Goal: Information Seeking & Learning: Learn about a topic

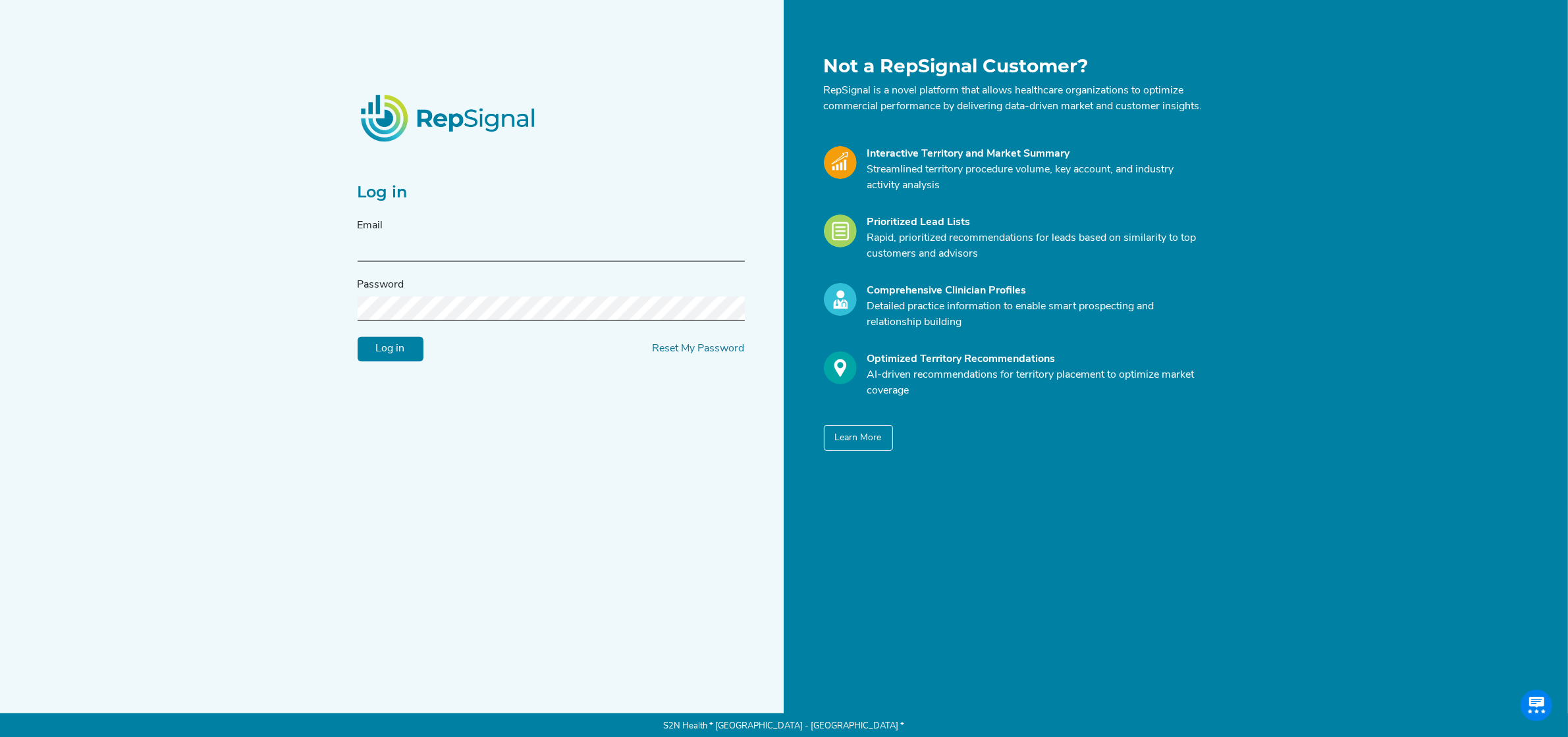
click at [471, 252] on input "text" at bounding box center [551, 249] width 388 height 24
type input "[PERSON_NAME][EMAIL_ADDRESS][PERSON_NAME][DOMAIN_NAME]"
click at [393, 352] on input "Log in" at bounding box center [391, 350] width 66 height 25
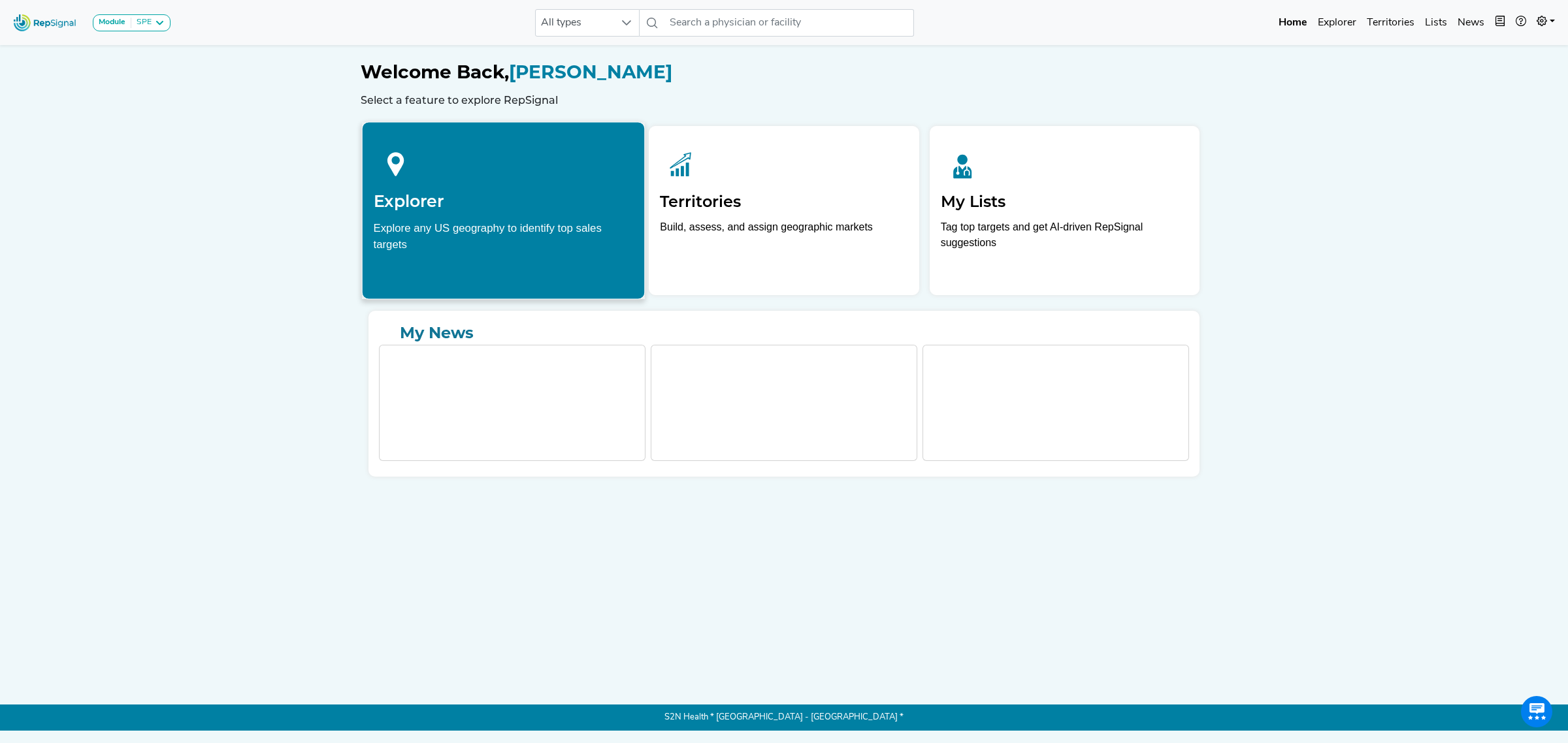
click at [543, 241] on div "Explore any US geography to identify top sales targets" at bounding box center [503, 236] width 260 height 33
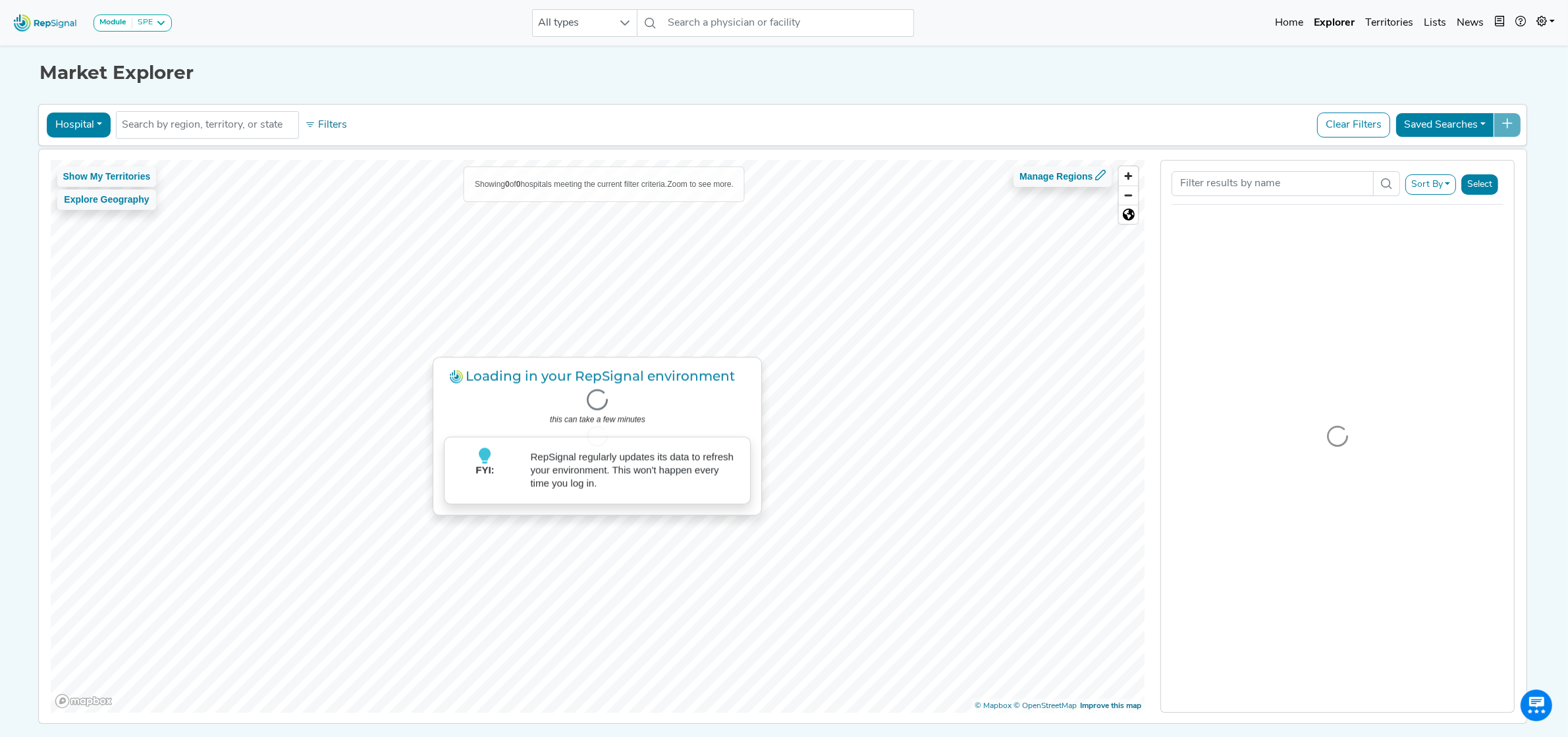
click at [86, 123] on button "Hospital" at bounding box center [79, 126] width 64 height 25
click at [84, 155] on link "Physician" at bounding box center [99, 156] width 104 height 21
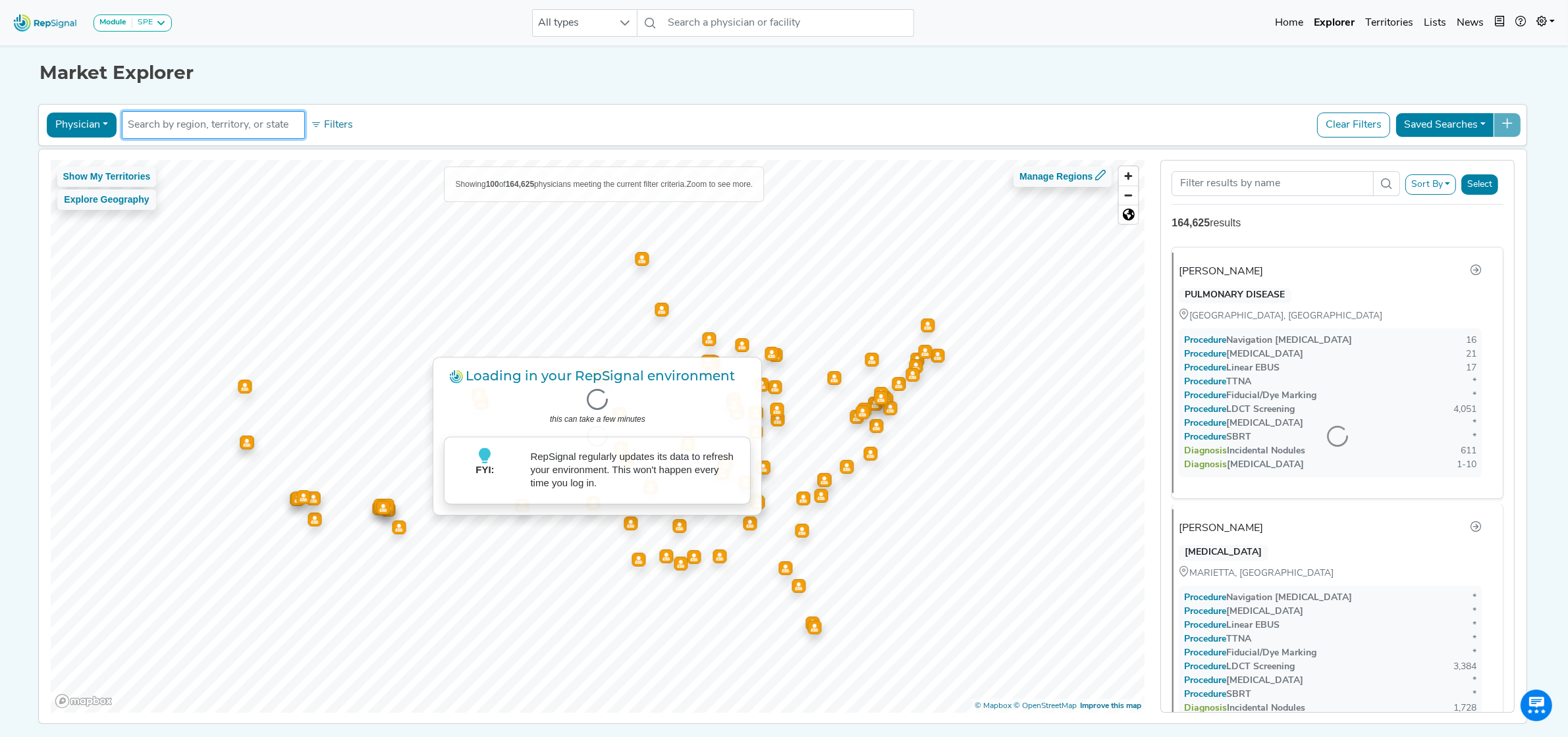
paste input "S2NHealth!"
type input "S2NHealth!"
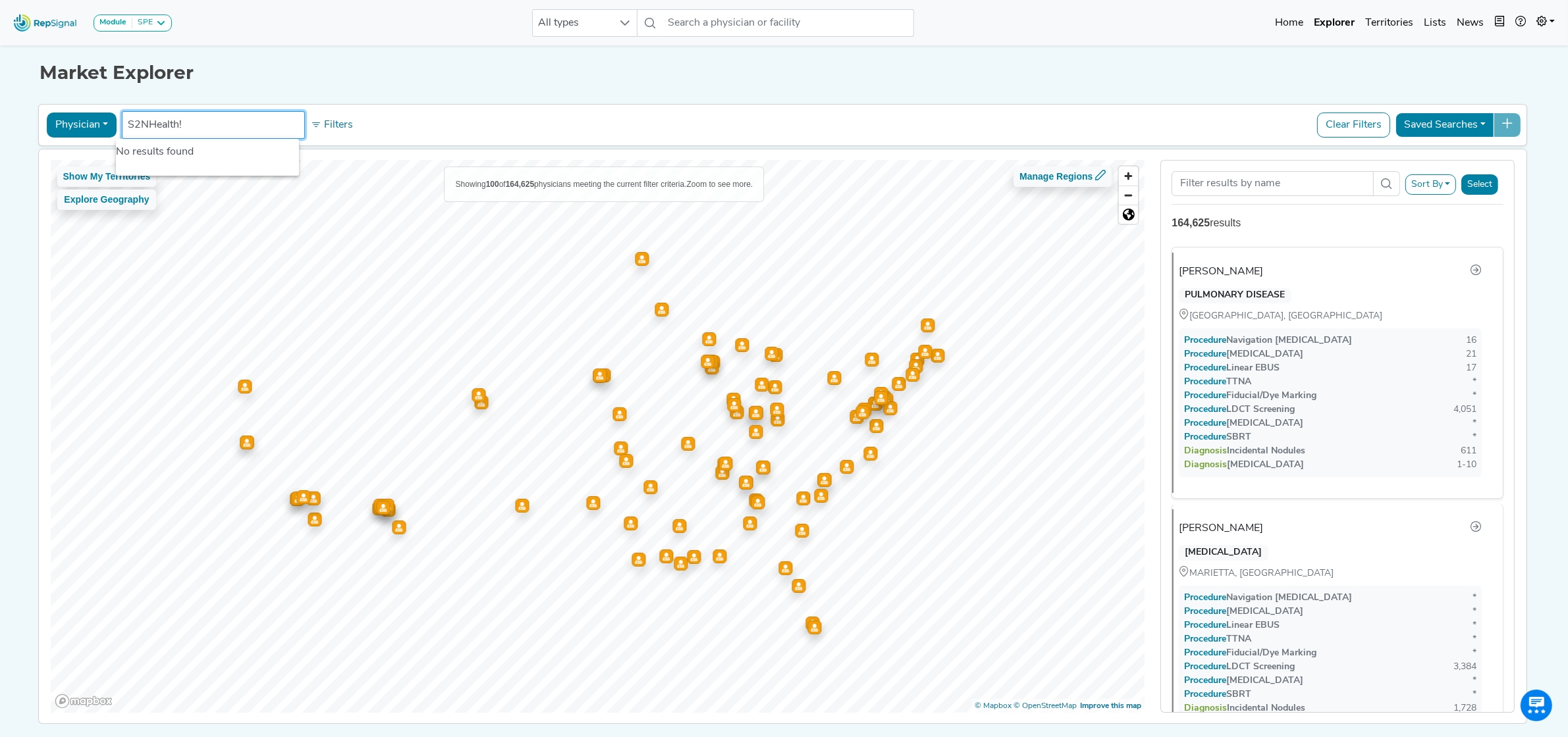
drag, startPoint x: 198, startPoint y: 123, endPoint x: 90, endPoint y: 126, distance: 108.0
click at [90, 126] on div "Physician Physician Hospital ASC Office Health System S2NHealth! No results fou…" at bounding box center [782, 125] width 1477 height 30
paste input "[PERSON_NAME]"
drag, startPoint x: 208, startPoint y: 123, endPoint x: 66, endPoint y: 123, distance: 142.0
click at [85, 123] on div "Physician Physician Hospital ASC Office Health System [PERSON_NAME] No results …" at bounding box center [782, 125] width 1477 height 30
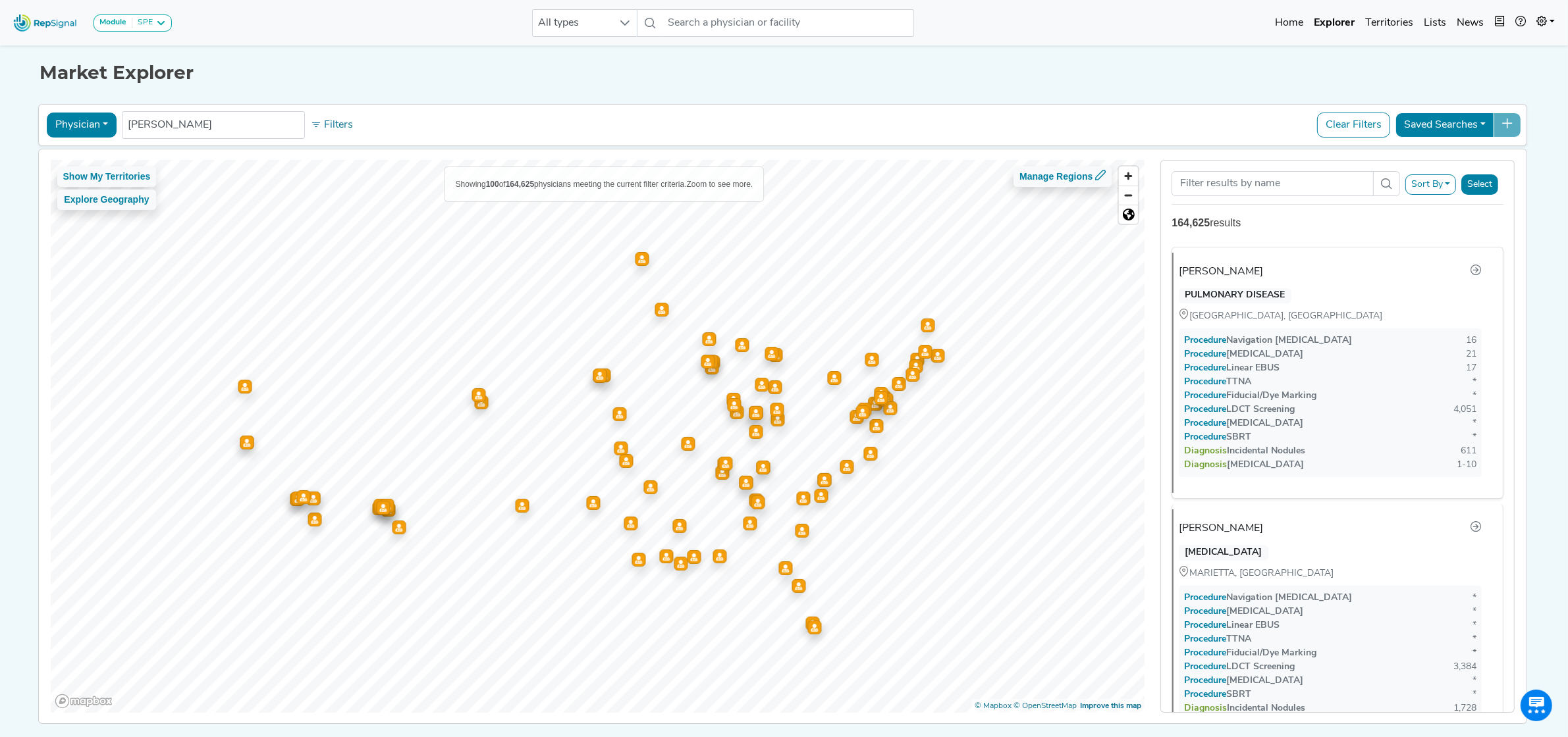
click at [67, 123] on button "Physician" at bounding box center [82, 126] width 70 height 25
click at [83, 188] on link "Hospital" at bounding box center [99, 188] width 104 height 21
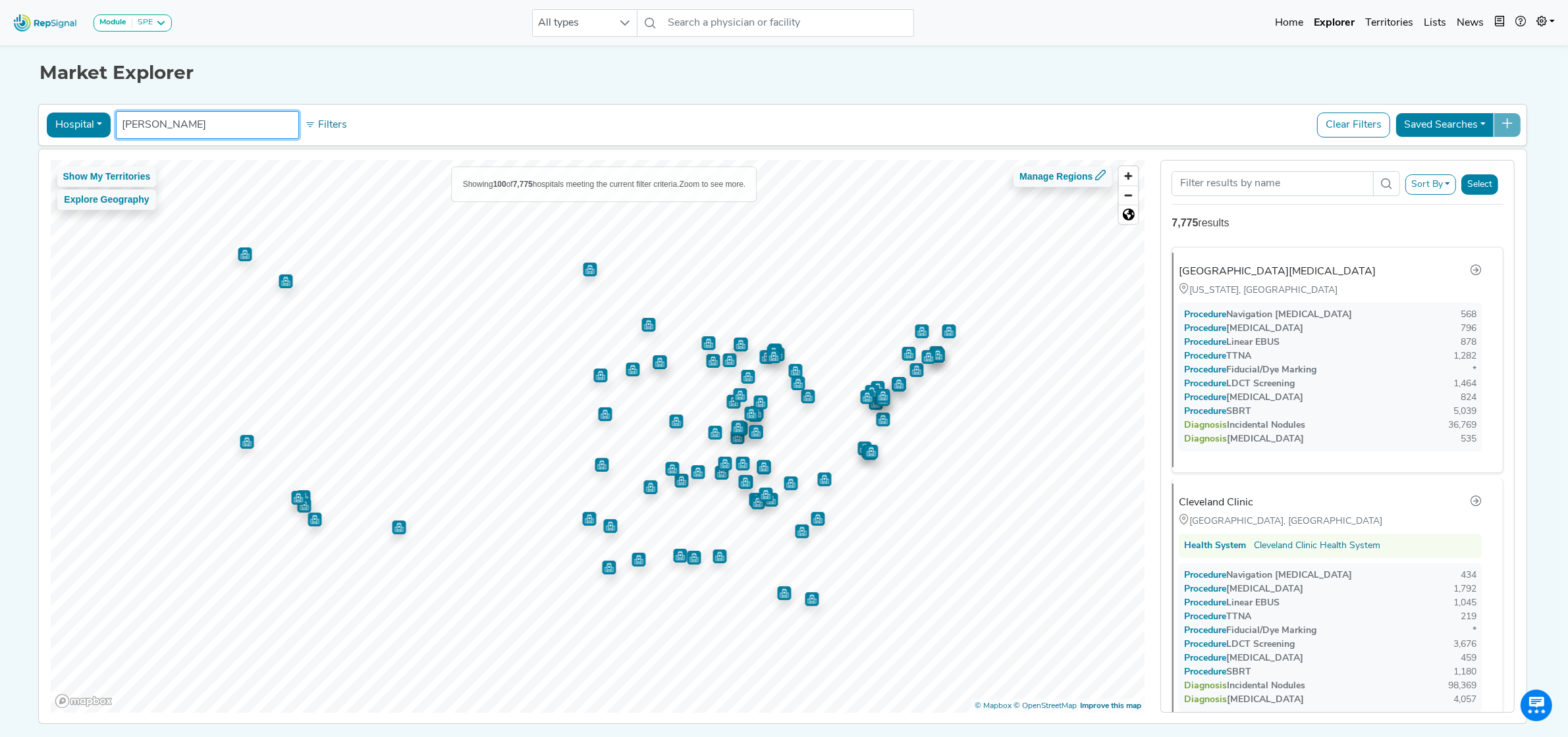
click at [199, 119] on input "[PERSON_NAME]" at bounding box center [207, 125] width 171 height 16
type input "N"
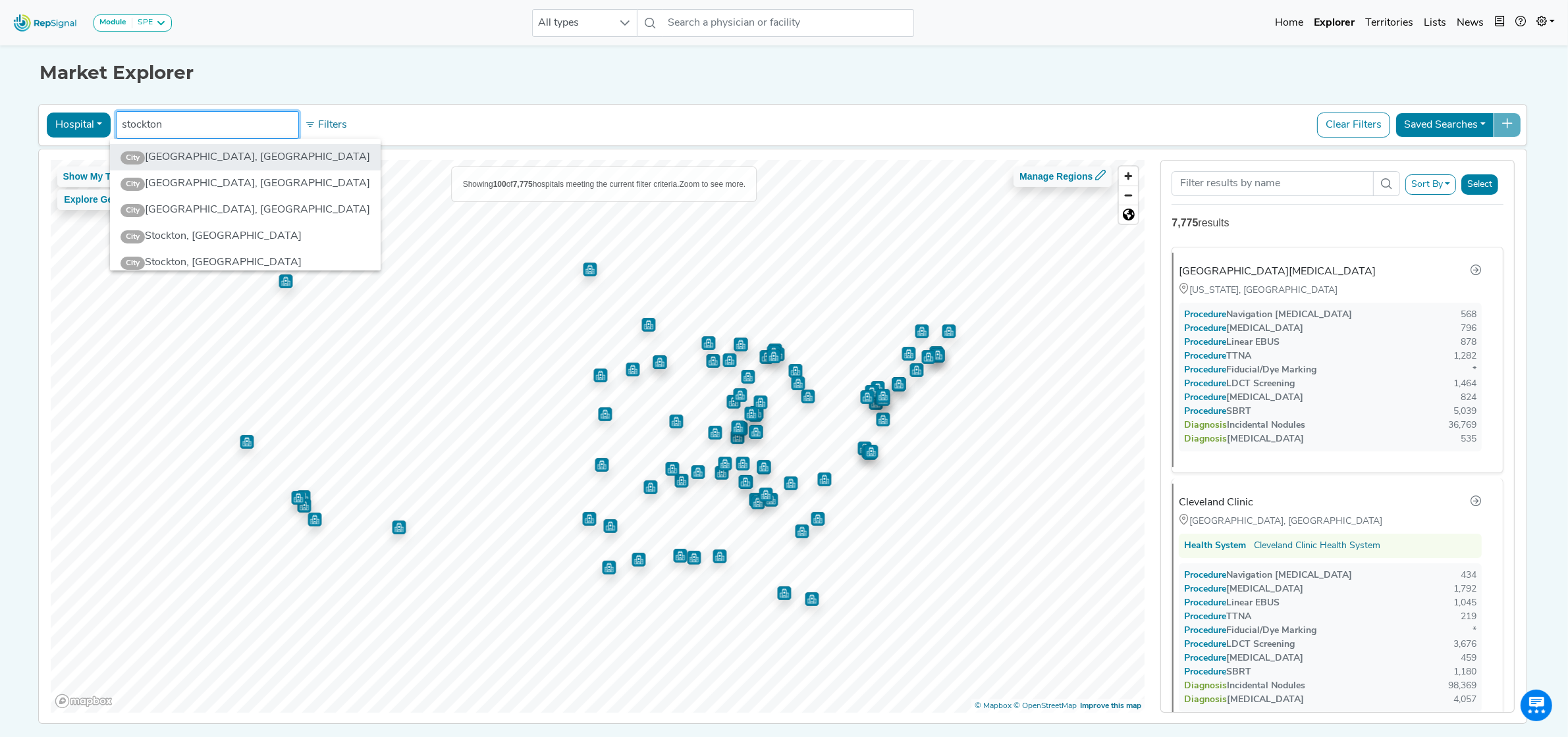
type input "stockton"
click at [198, 153] on li "City [GEOGRAPHIC_DATA], [GEOGRAPHIC_DATA]" at bounding box center [245, 157] width 271 height 26
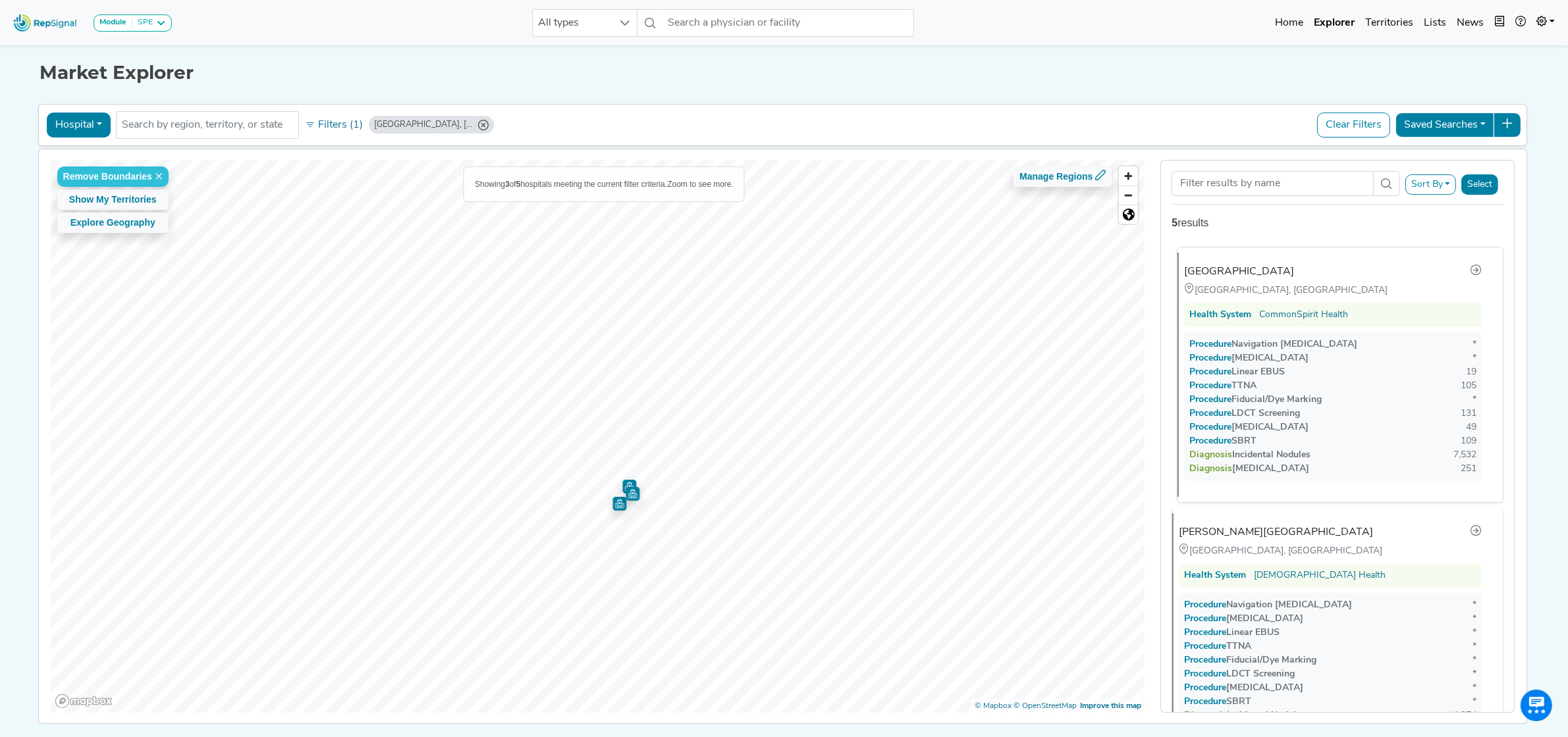
click at [1275, 267] on div "[GEOGRAPHIC_DATA]" at bounding box center [1239, 272] width 110 height 16
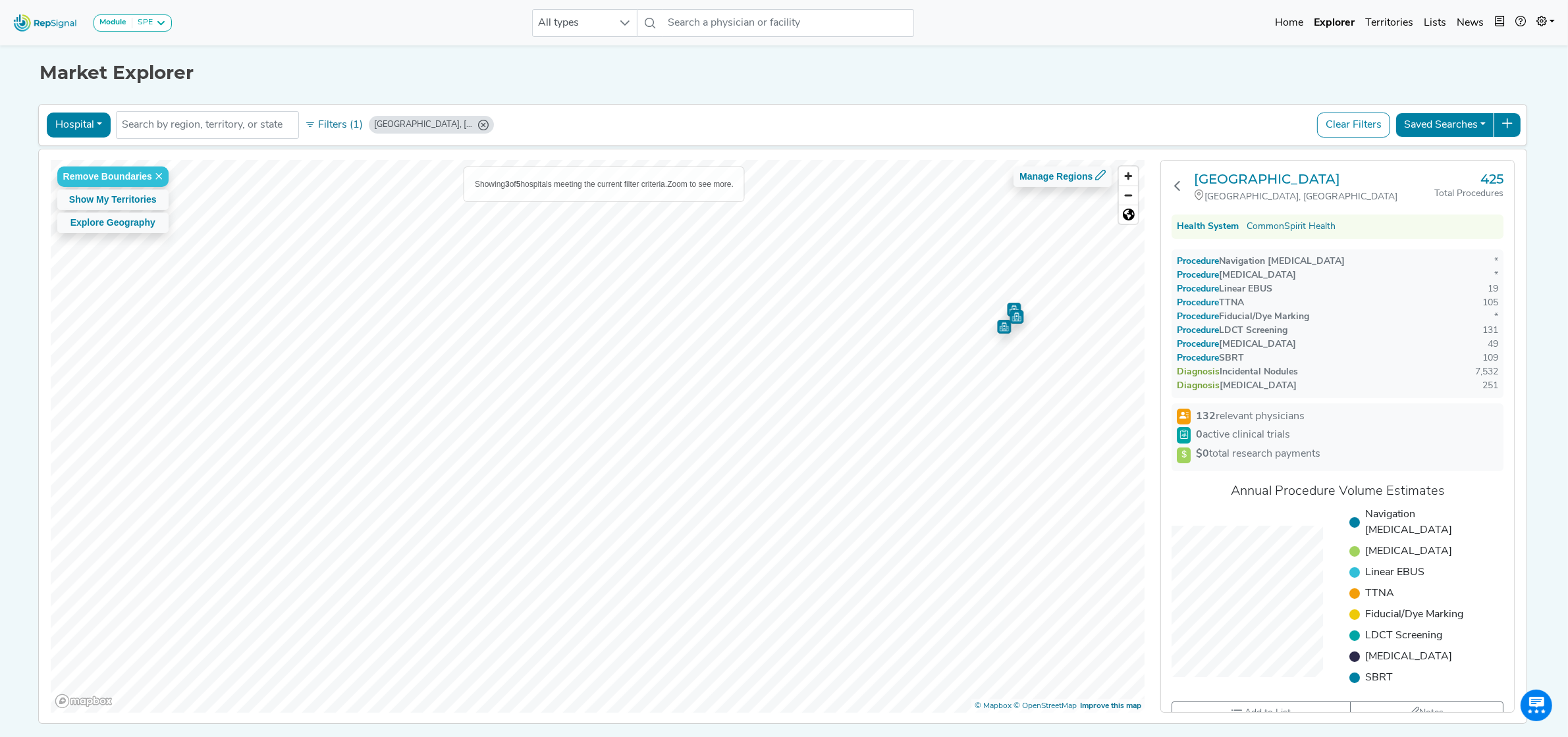
click at [999, 328] on img "Map marker" at bounding box center [1004, 327] width 14 height 14
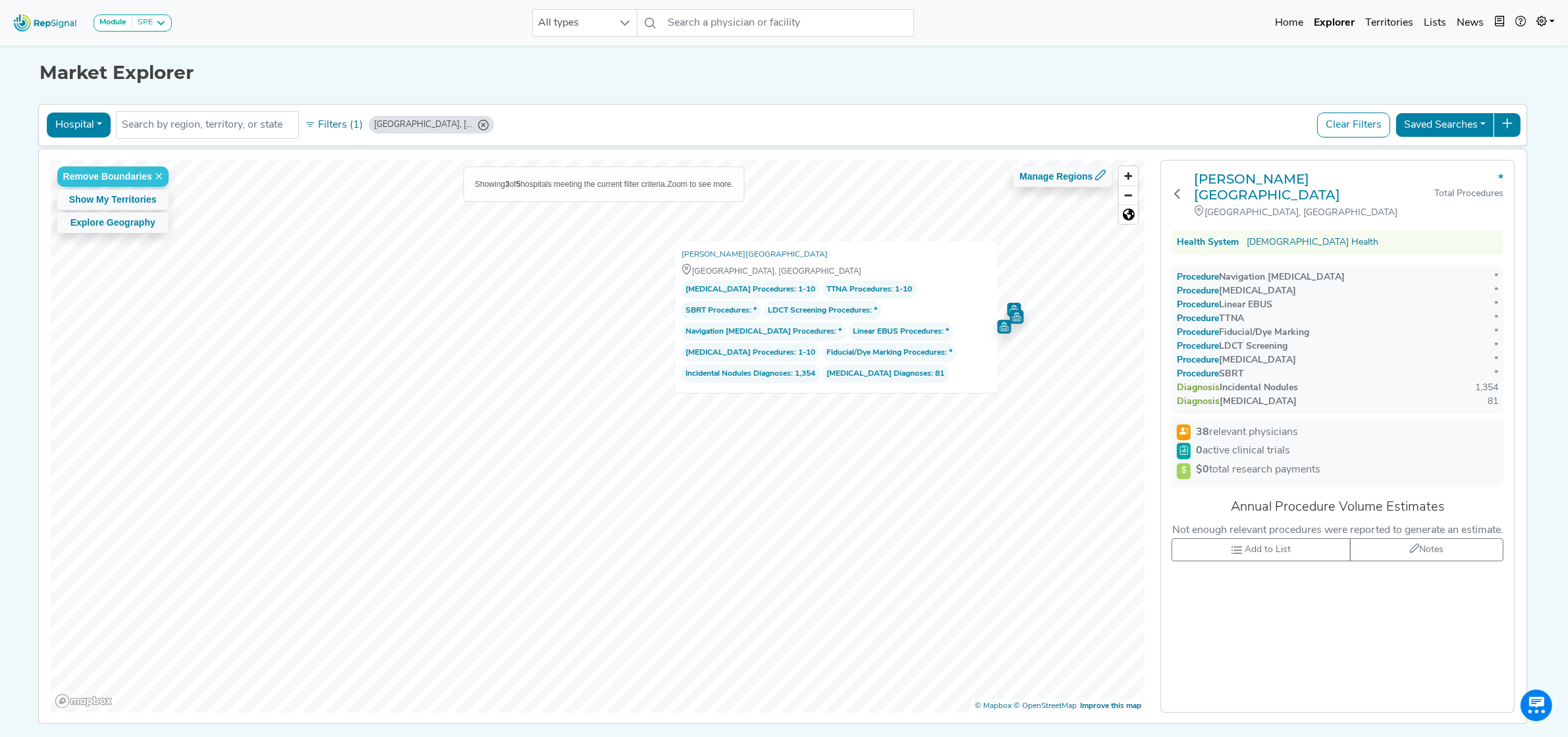
click at [1009, 304] on img "Map marker" at bounding box center [1014, 310] width 14 height 14
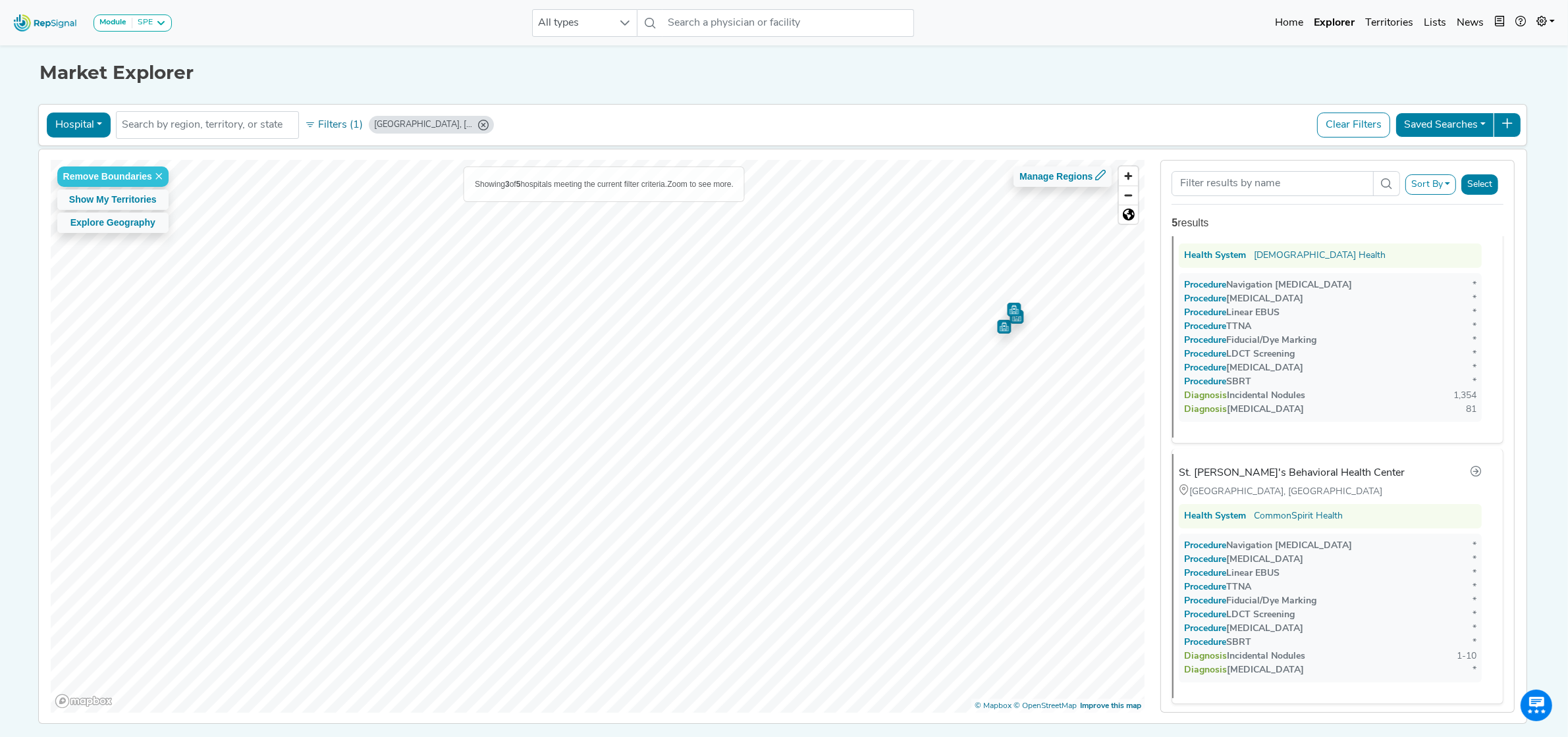
scroll to position [333, 0]
click at [1014, 322] on img "Map marker" at bounding box center [1017, 315] width 18 height 18
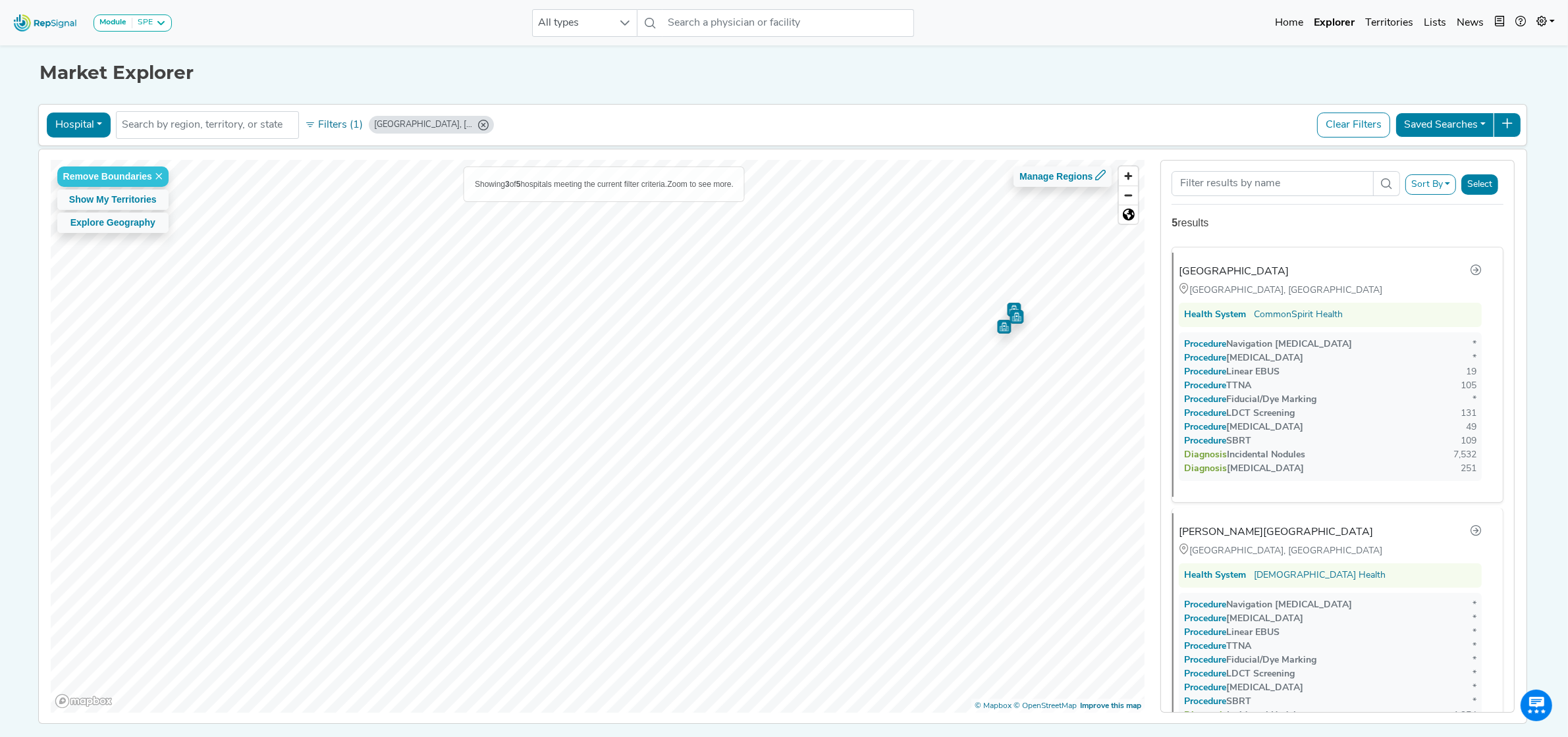
click at [1016, 321] on img "Map marker" at bounding box center [1017, 315] width 18 height 18
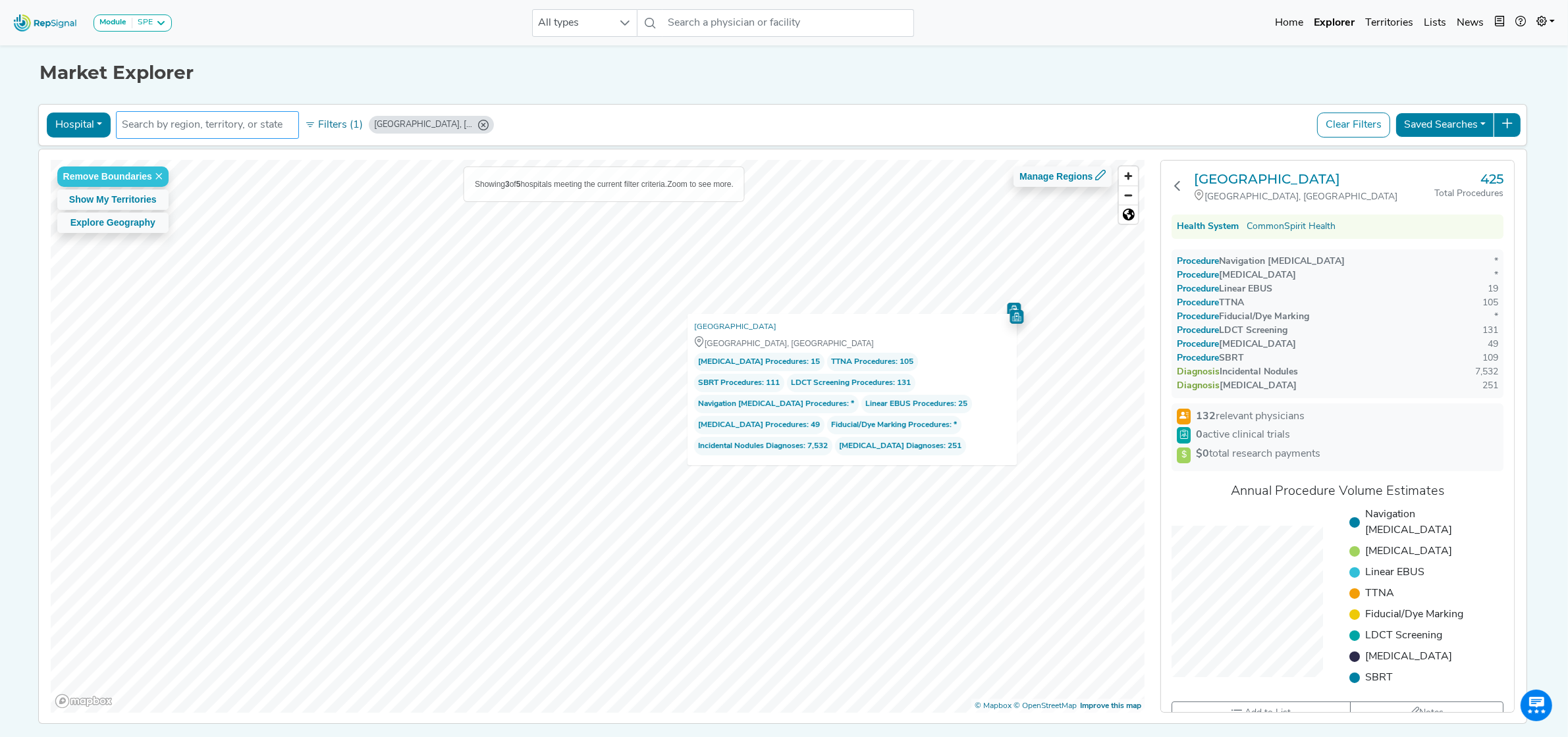
click at [200, 129] on input "text" at bounding box center [207, 125] width 171 height 16
type input "chico"
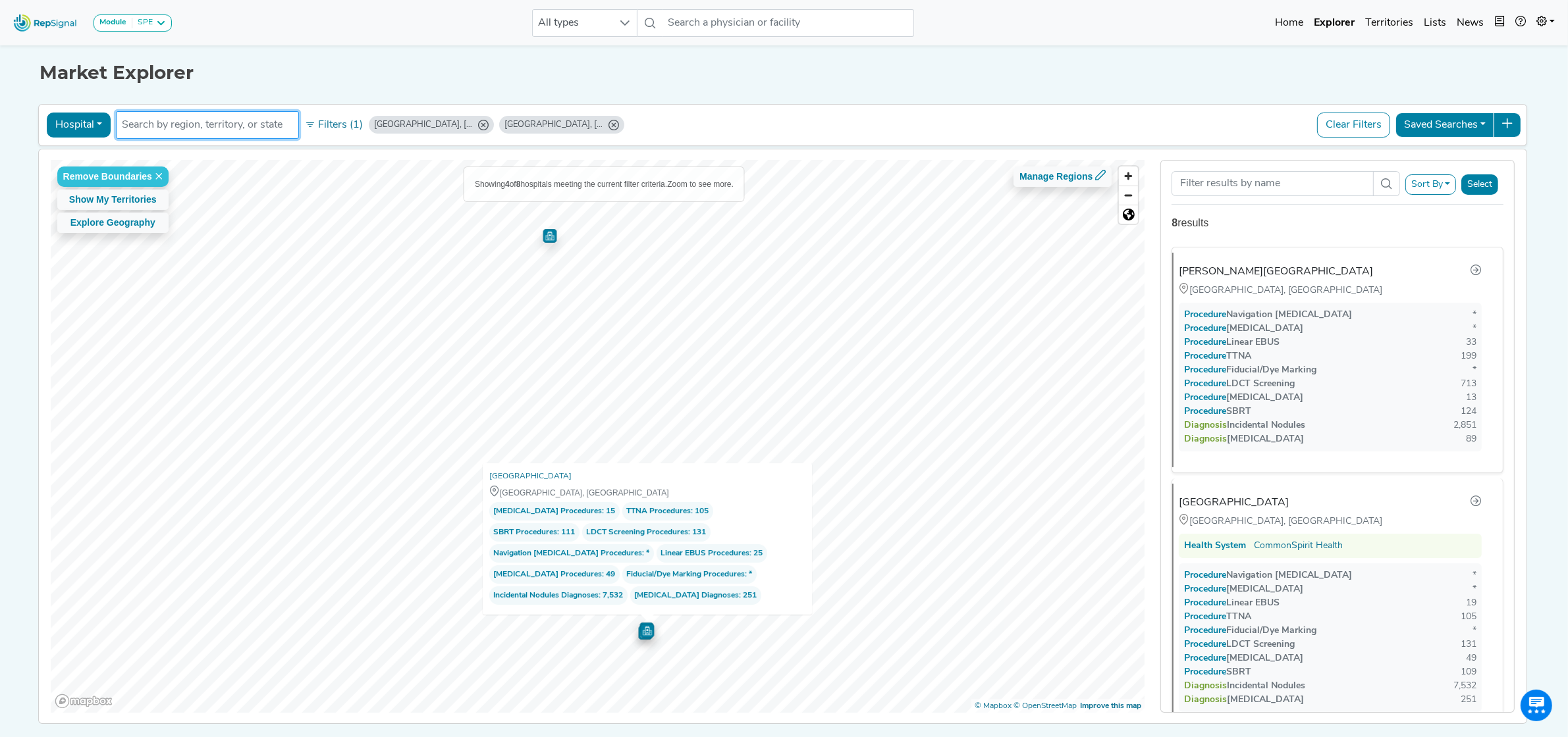
click at [225, 129] on input "text" at bounding box center [207, 125] width 171 height 16
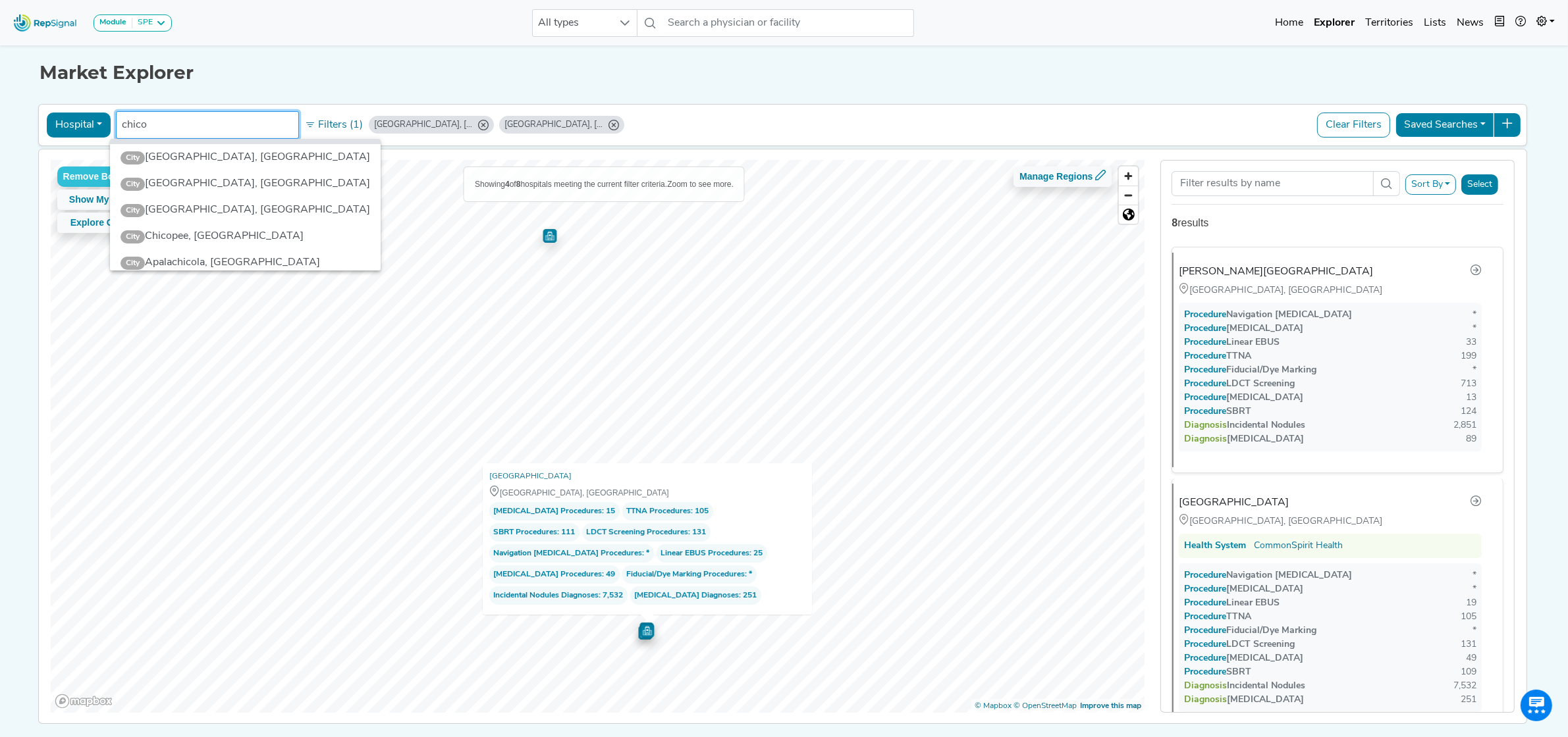
scroll to position [0, 0]
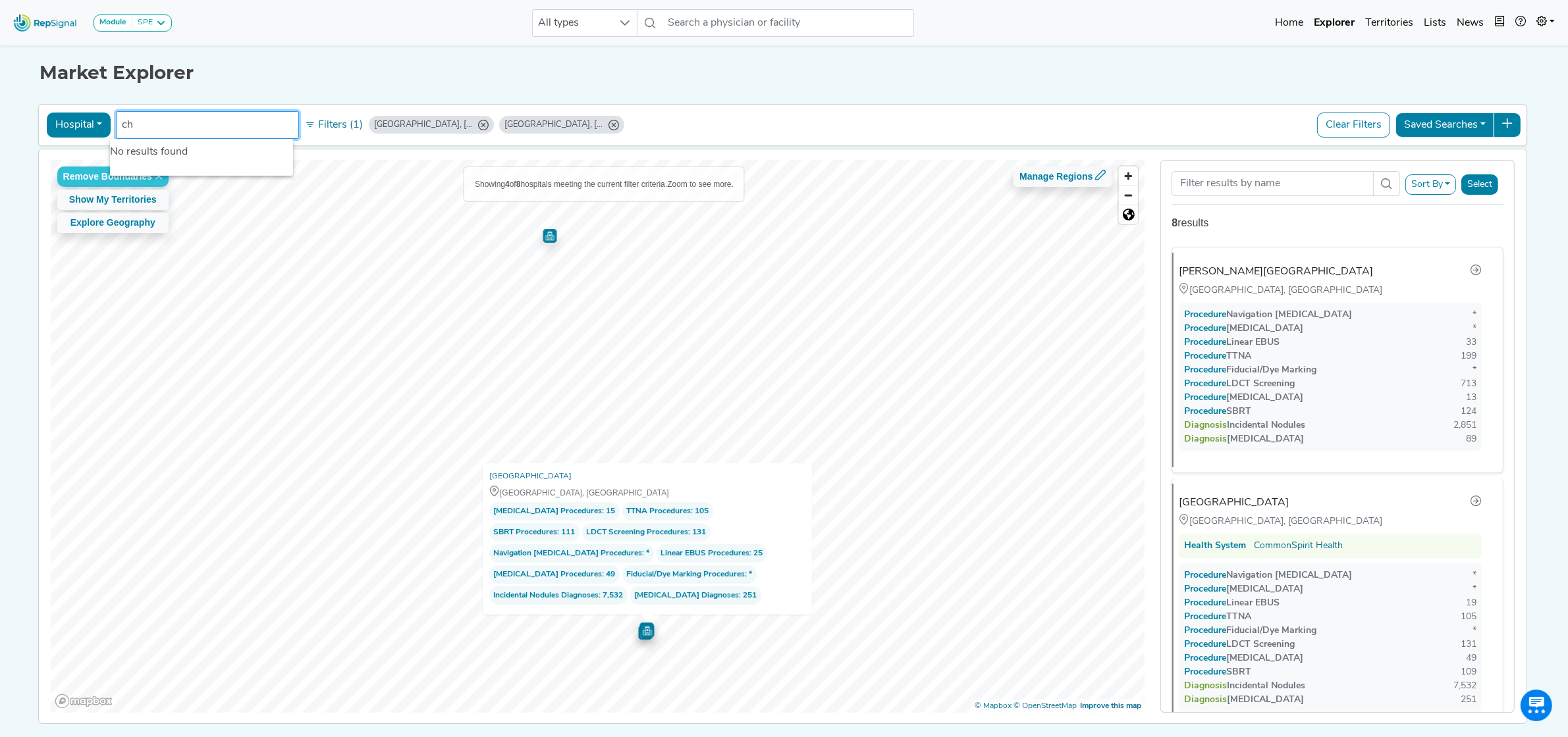
type input "c"
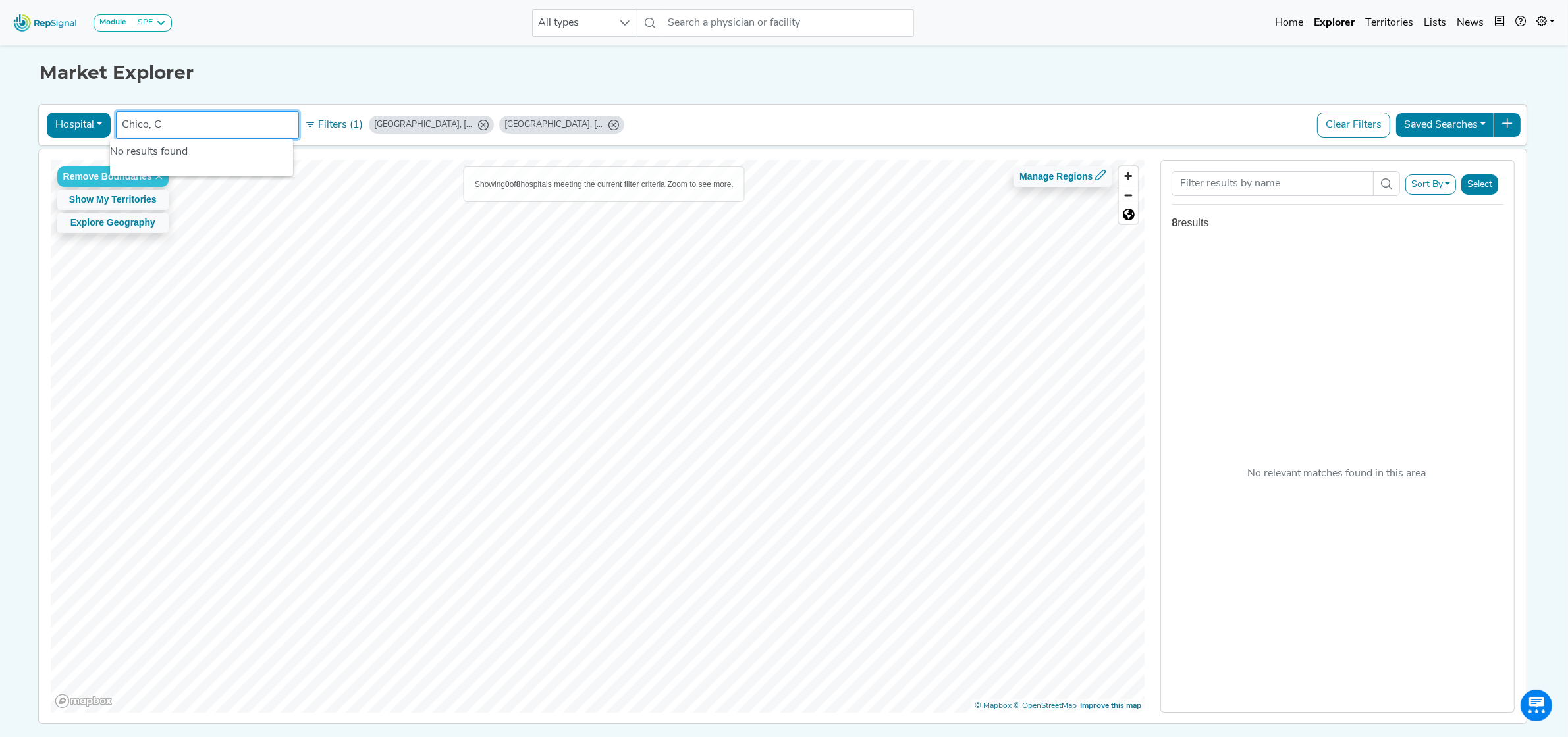
drag, startPoint x: 190, startPoint y: 117, endPoint x: 62, endPoint y: 127, distance: 128.4
click at [62, 127] on div "Hospital Physician Hospital ASC Office Health System [GEOGRAPHIC_DATA], [GEOGRA…" at bounding box center [782, 125] width 1477 height 30
type input "[PERSON_NAME][GEOGRAPHIC_DATA]"
click at [62, 127] on button "Hospital" at bounding box center [79, 126] width 64 height 25
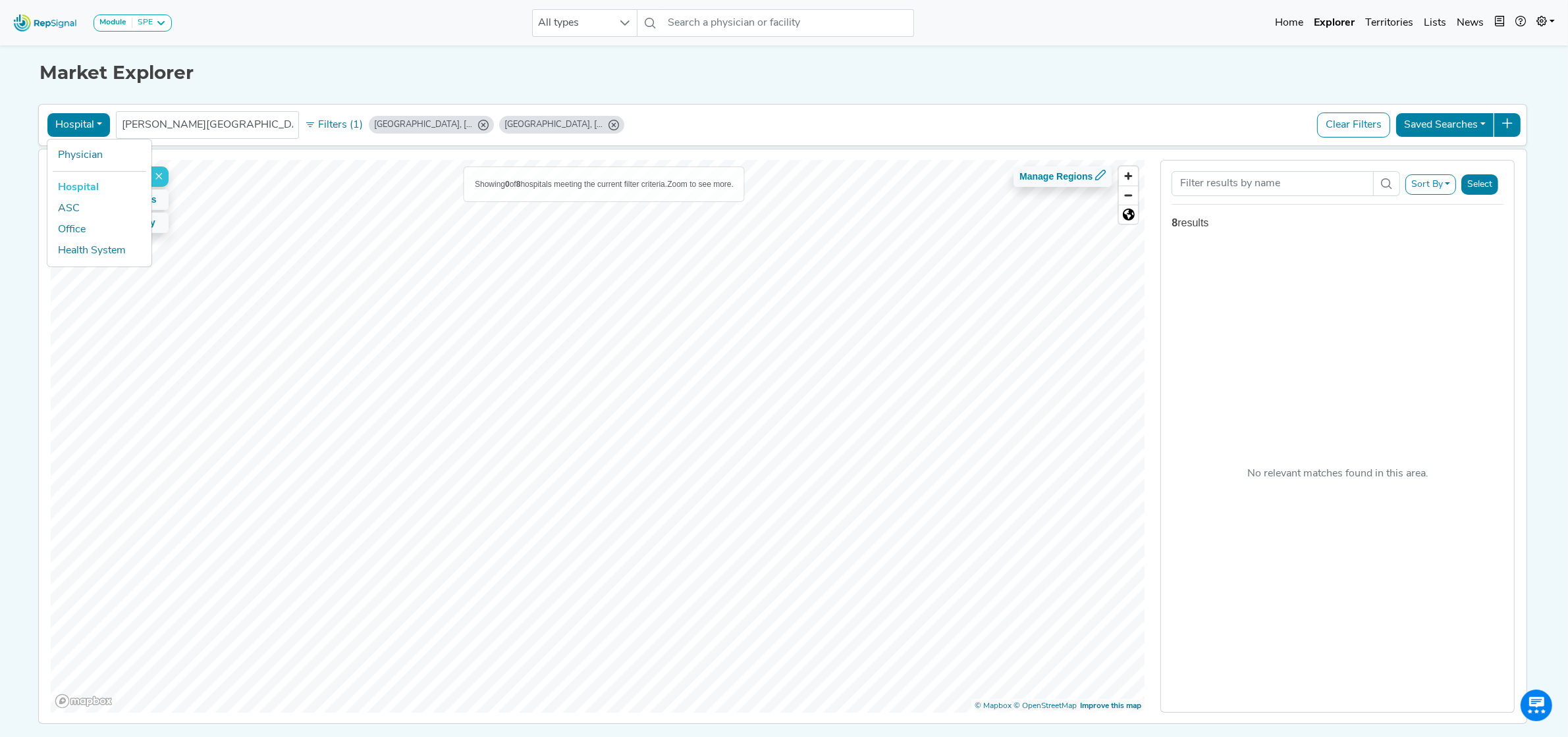
click at [609, 125] on icon "Chico, CA" at bounding box center [614, 125] width 11 height 11
click at [478, 127] on icon "Stockton, CA" at bounding box center [483, 125] width 11 height 11
click at [428, 127] on div "Hospital Physician Hospital ASC Office Health System [GEOGRAPHIC_DATA], [GEOGRA…" at bounding box center [782, 125] width 1477 height 30
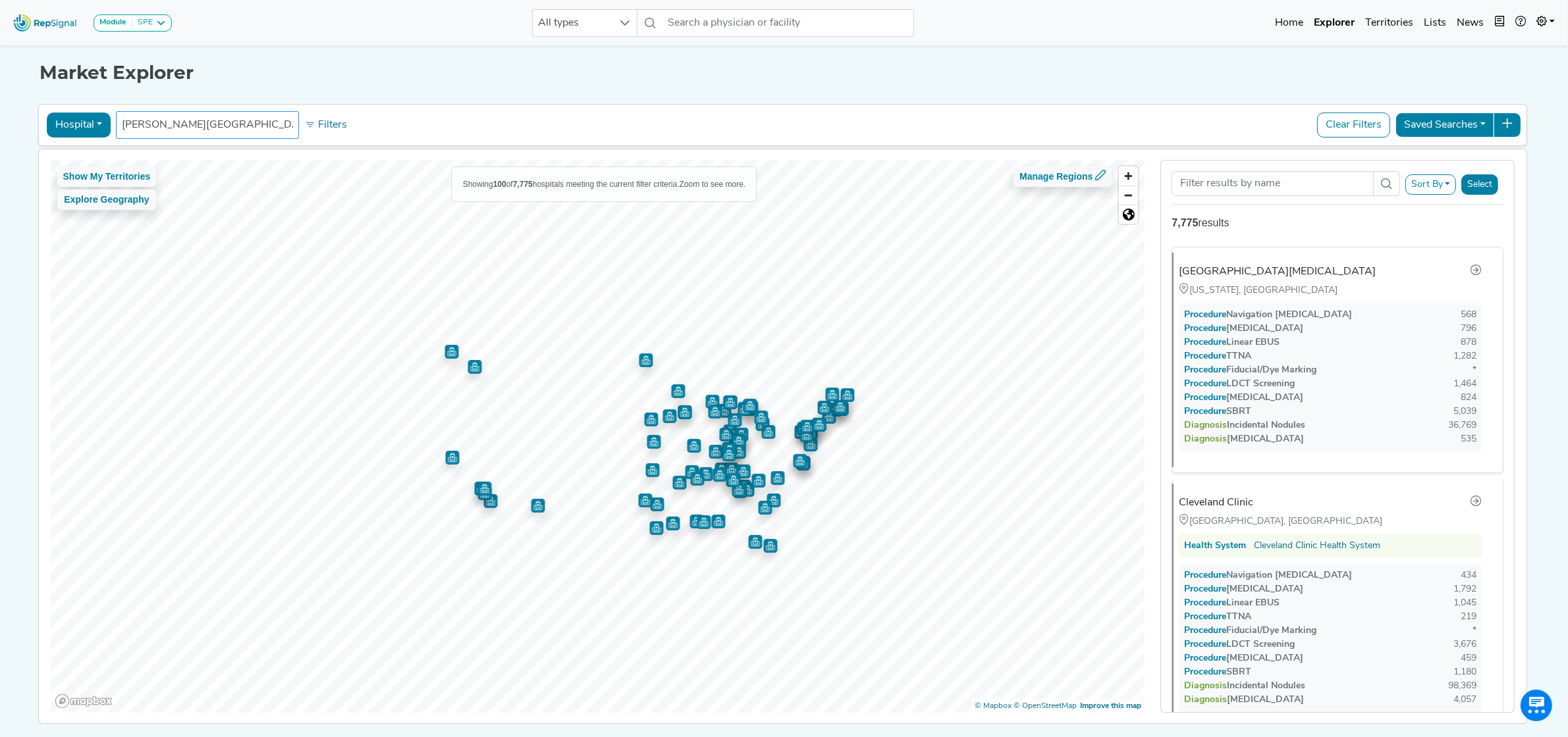
click at [221, 125] on input "[PERSON_NAME][GEOGRAPHIC_DATA]" at bounding box center [207, 125] width 171 height 16
drag, startPoint x: 275, startPoint y: 125, endPoint x: 66, endPoint y: 123, distance: 209.0
click at [66, 123] on div "Hospital Physician Hospital ASC Office Health System [PERSON_NAME][GEOGRAPHIC_D…" at bounding box center [782, 125] width 1477 height 30
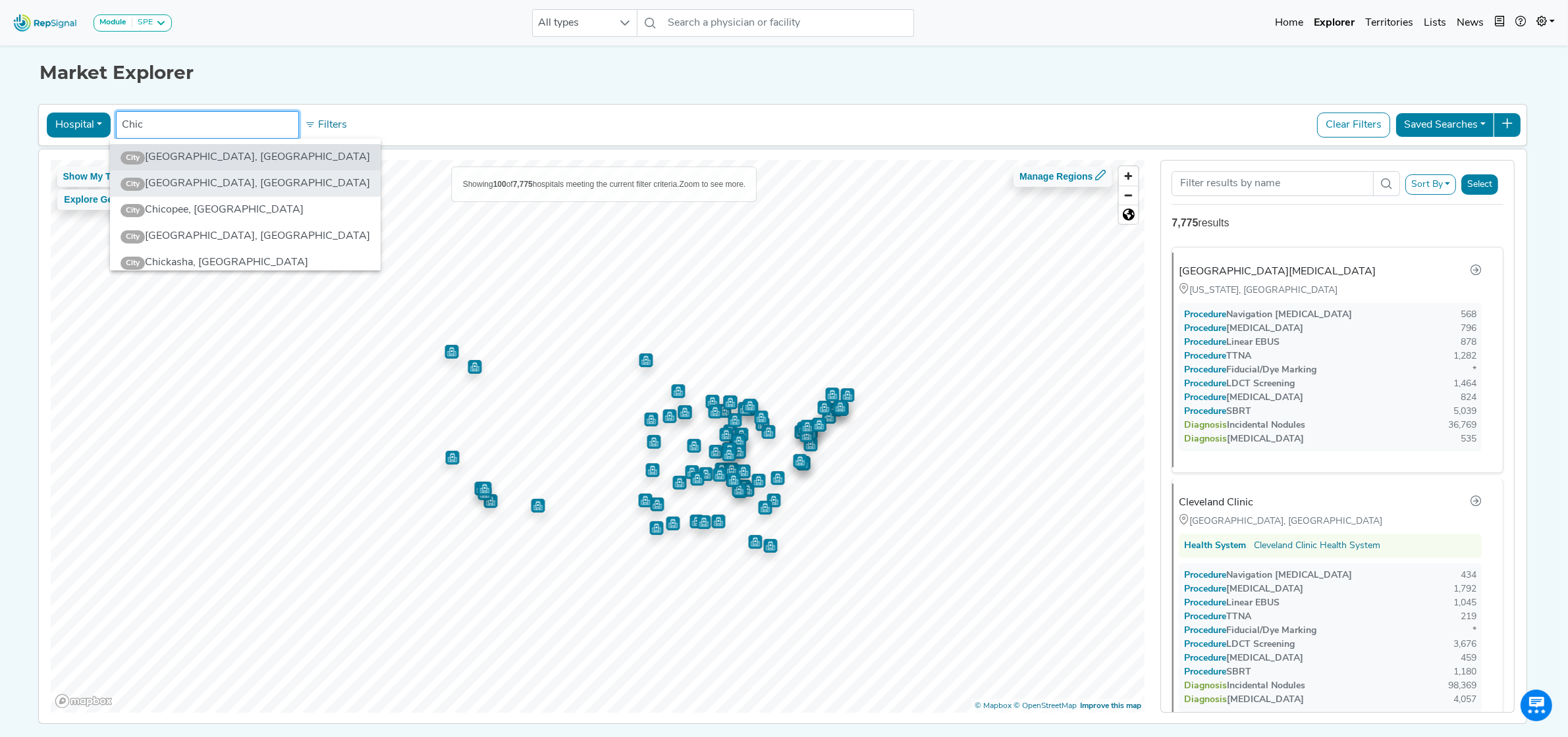
type input "Chic"
click at [146, 180] on li "City [GEOGRAPHIC_DATA], [GEOGRAPHIC_DATA]" at bounding box center [245, 183] width 271 height 26
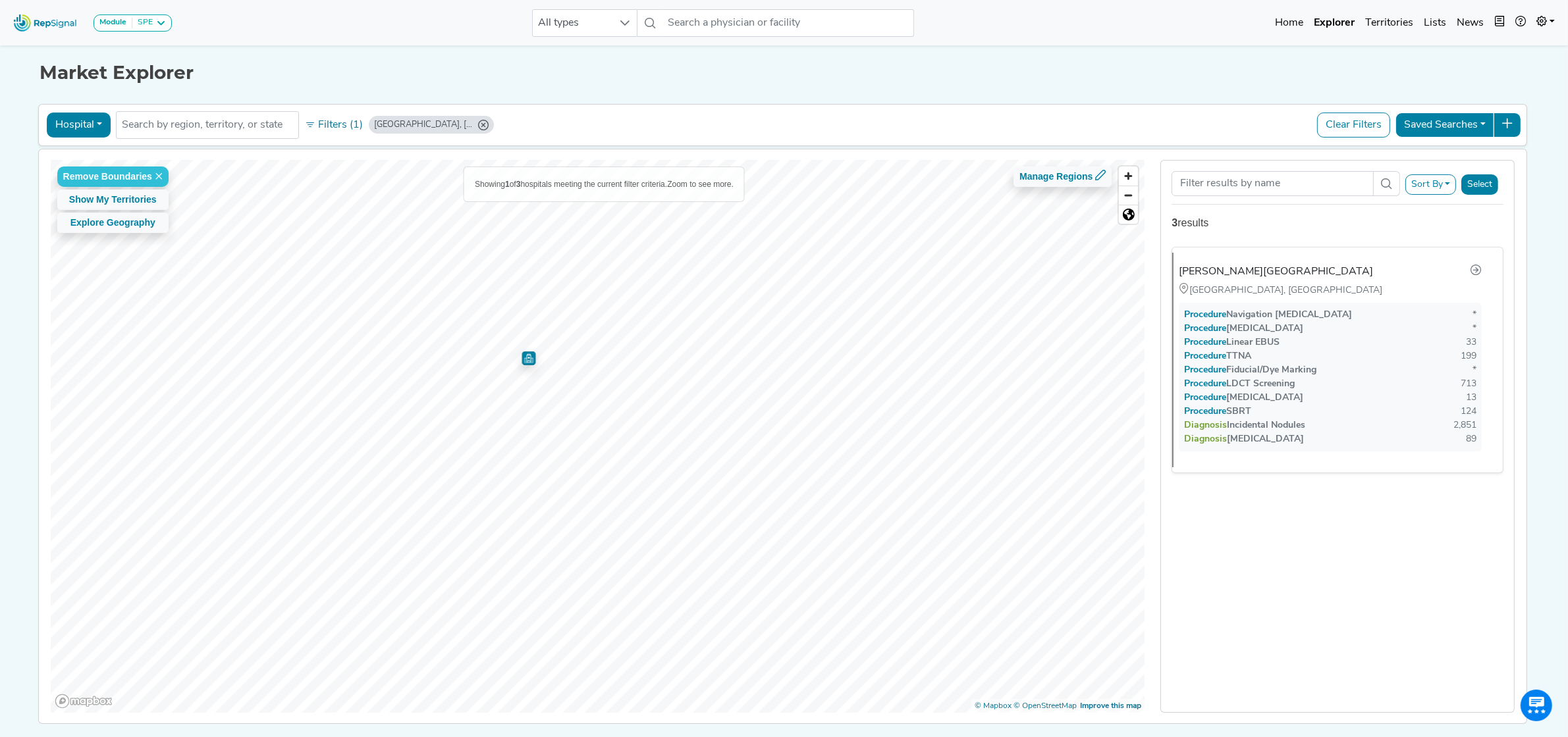
click at [525, 359] on img "Map marker" at bounding box center [528, 358] width 14 height 14
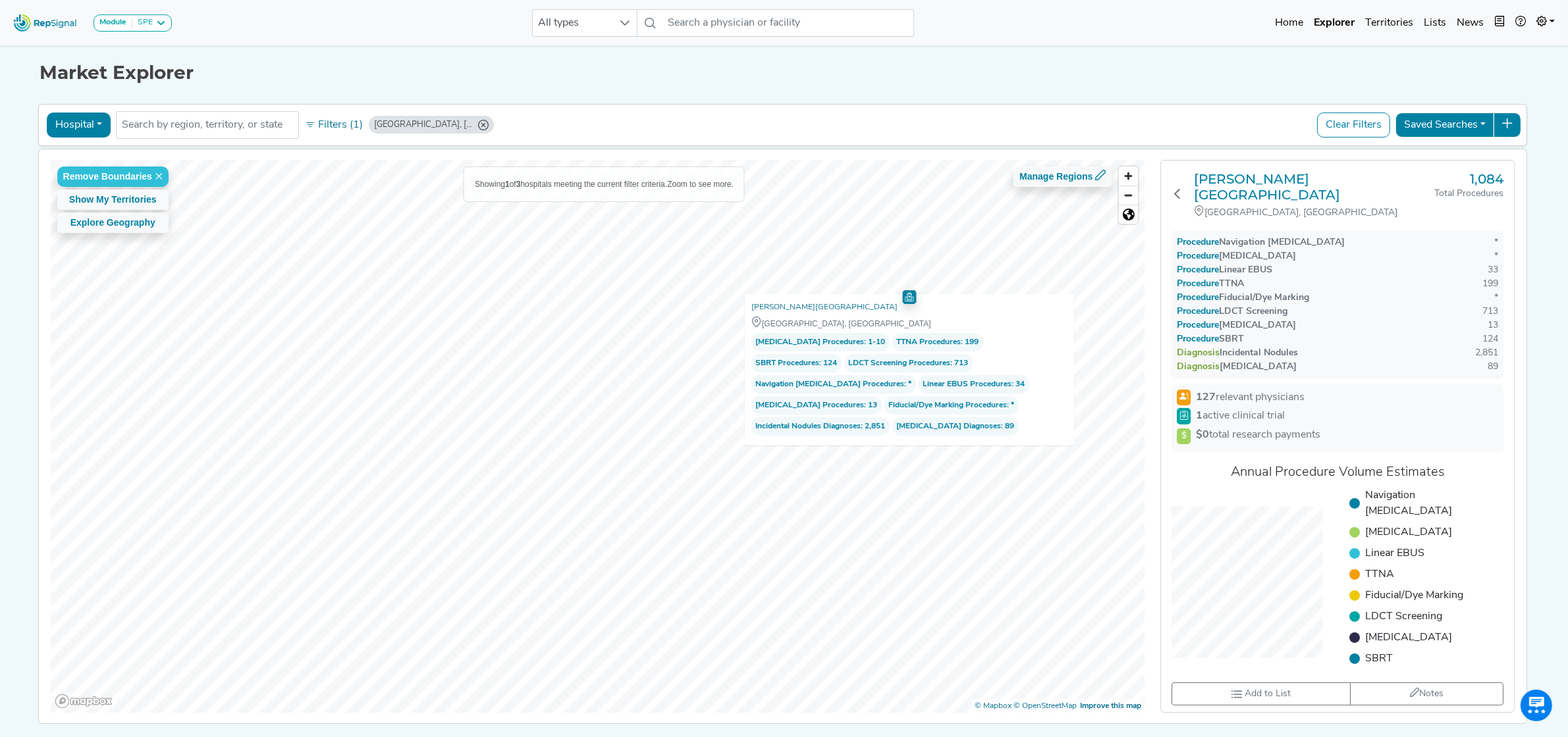
click at [1309, 346] on div "Remove Boundaries Show My Territories Explore Geography Showing 1 of 3 hospital…" at bounding box center [783, 436] width 1502 height 574
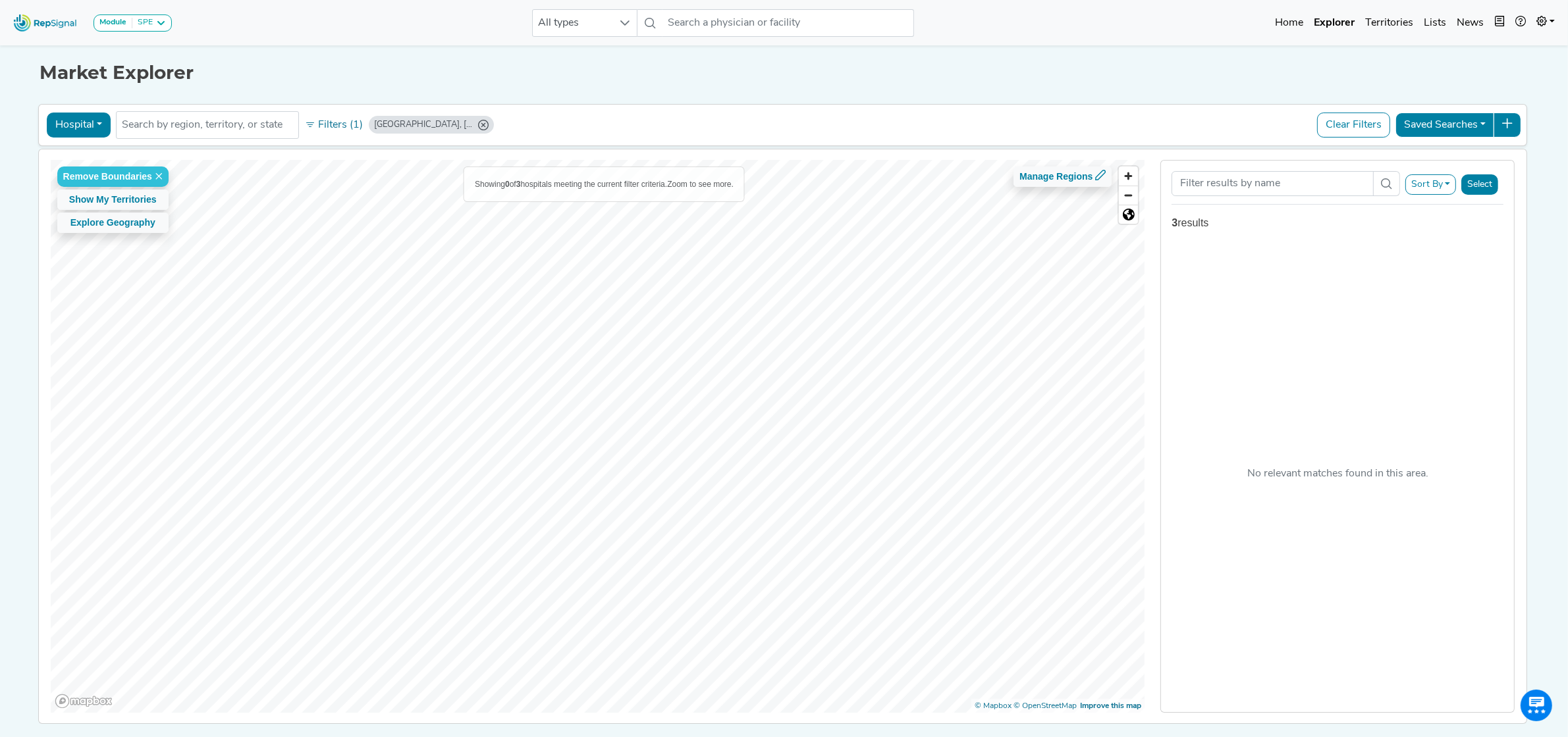
click at [478, 126] on icon "Chico, CA" at bounding box center [483, 125] width 11 height 11
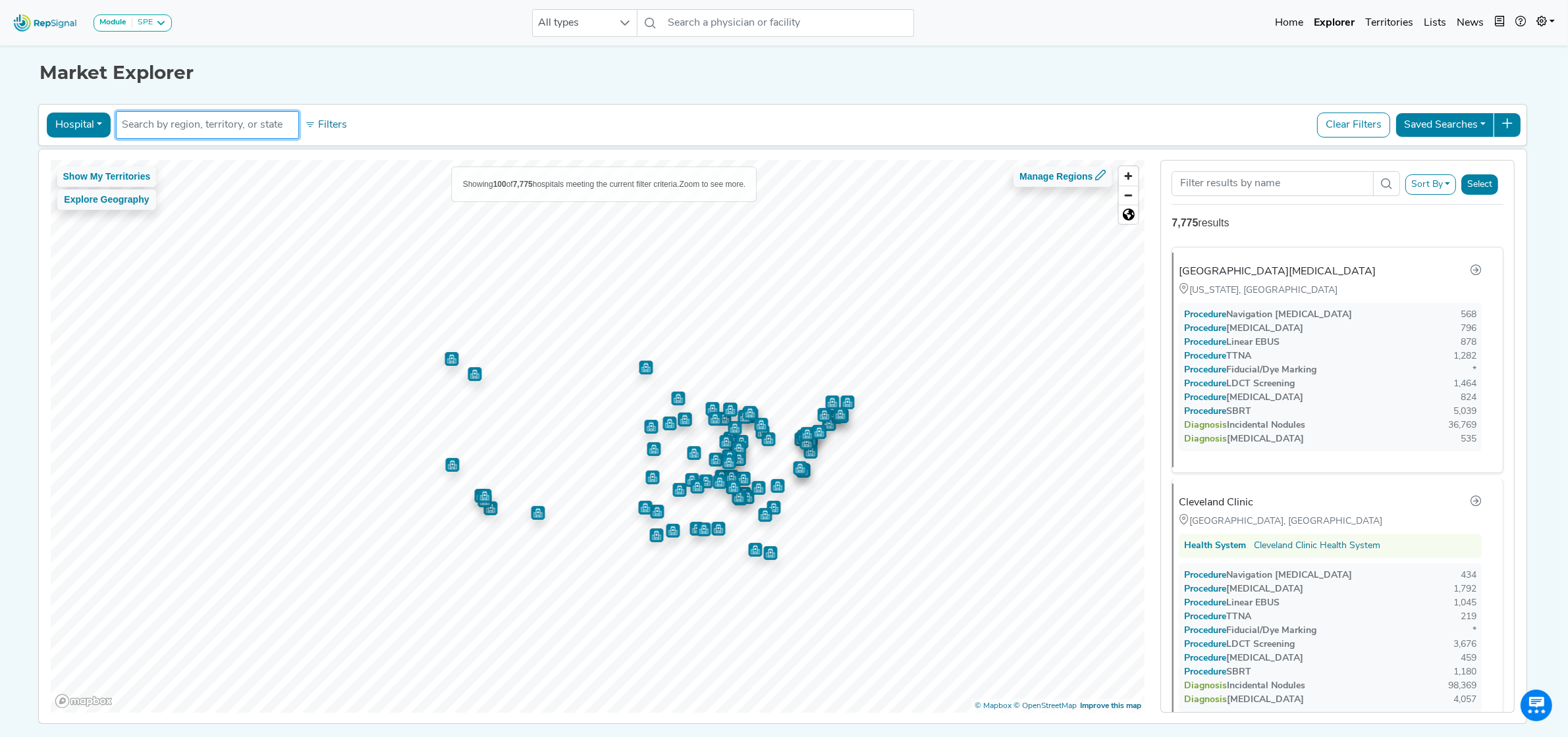
click at [219, 125] on input "text" at bounding box center [207, 125] width 171 height 16
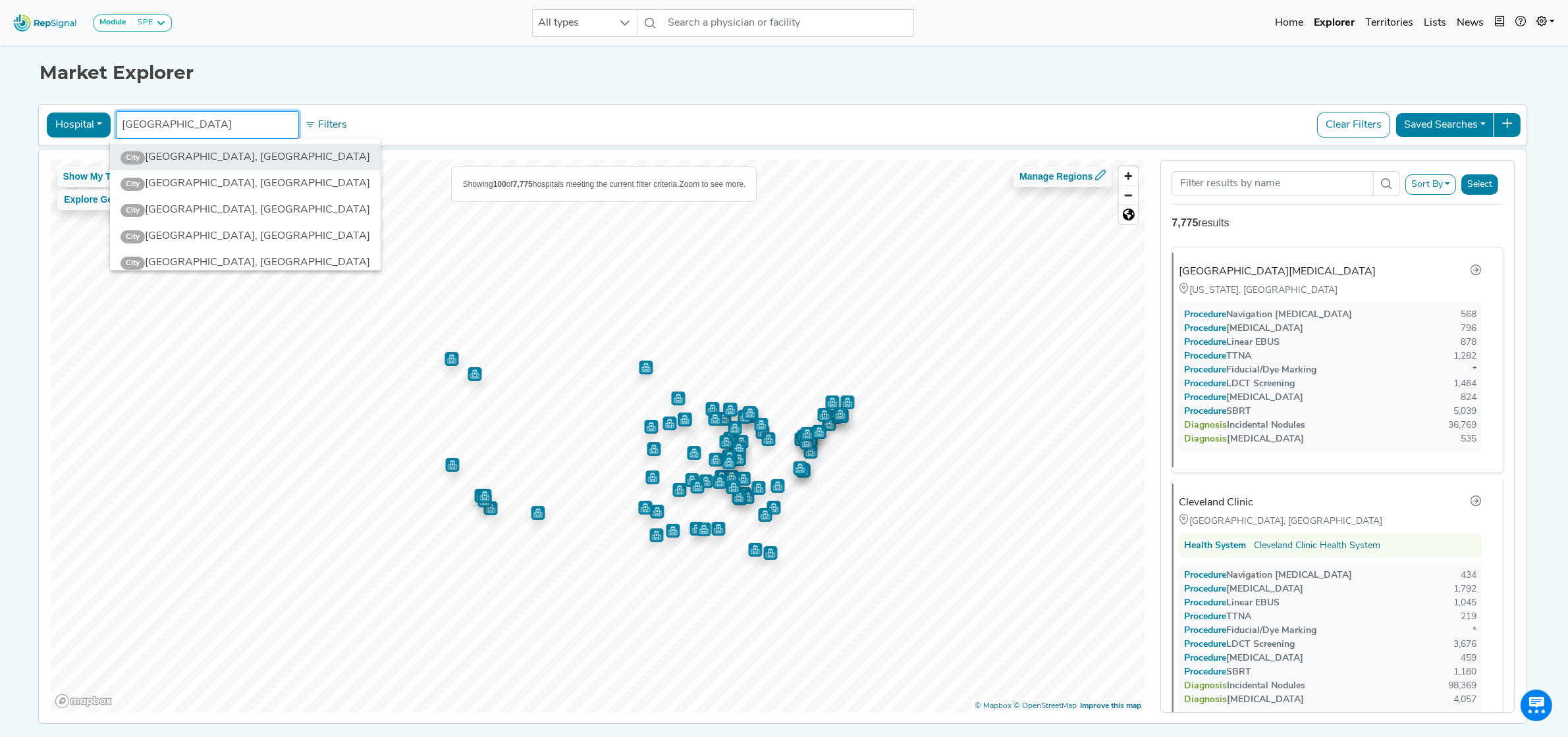
type input "[GEOGRAPHIC_DATA]"
click at [219, 154] on li "City [GEOGRAPHIC_DATA], [GEOGRAPHIC_DATA]" at bounding box center [245, 157] width 271 height 26
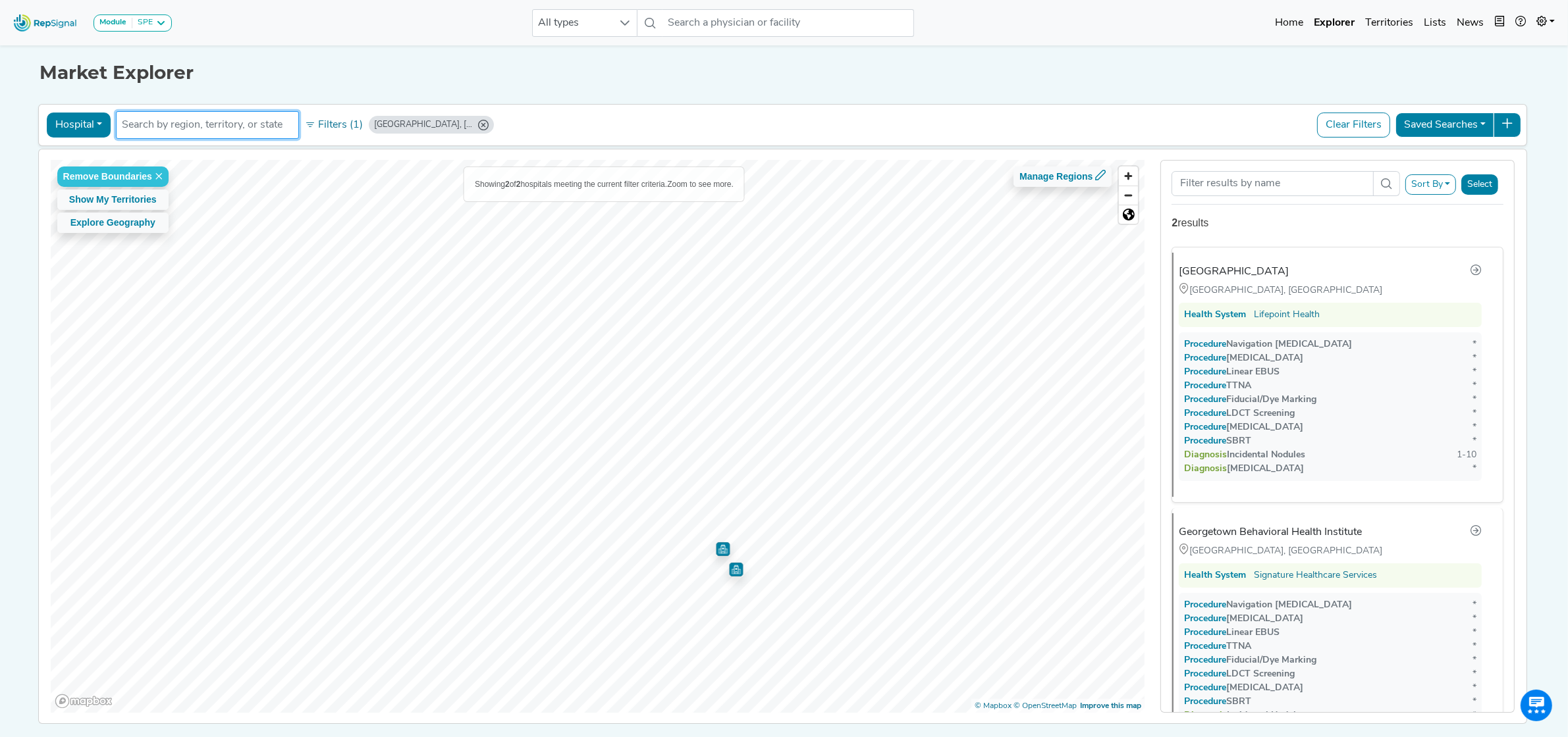
click at [728, 573] on img "Map marker" at bounding box center [735, 570] width 14 height 14
click at [723, 554] on img "Map marker" at bounding box center [723, 549] width 14 height 14
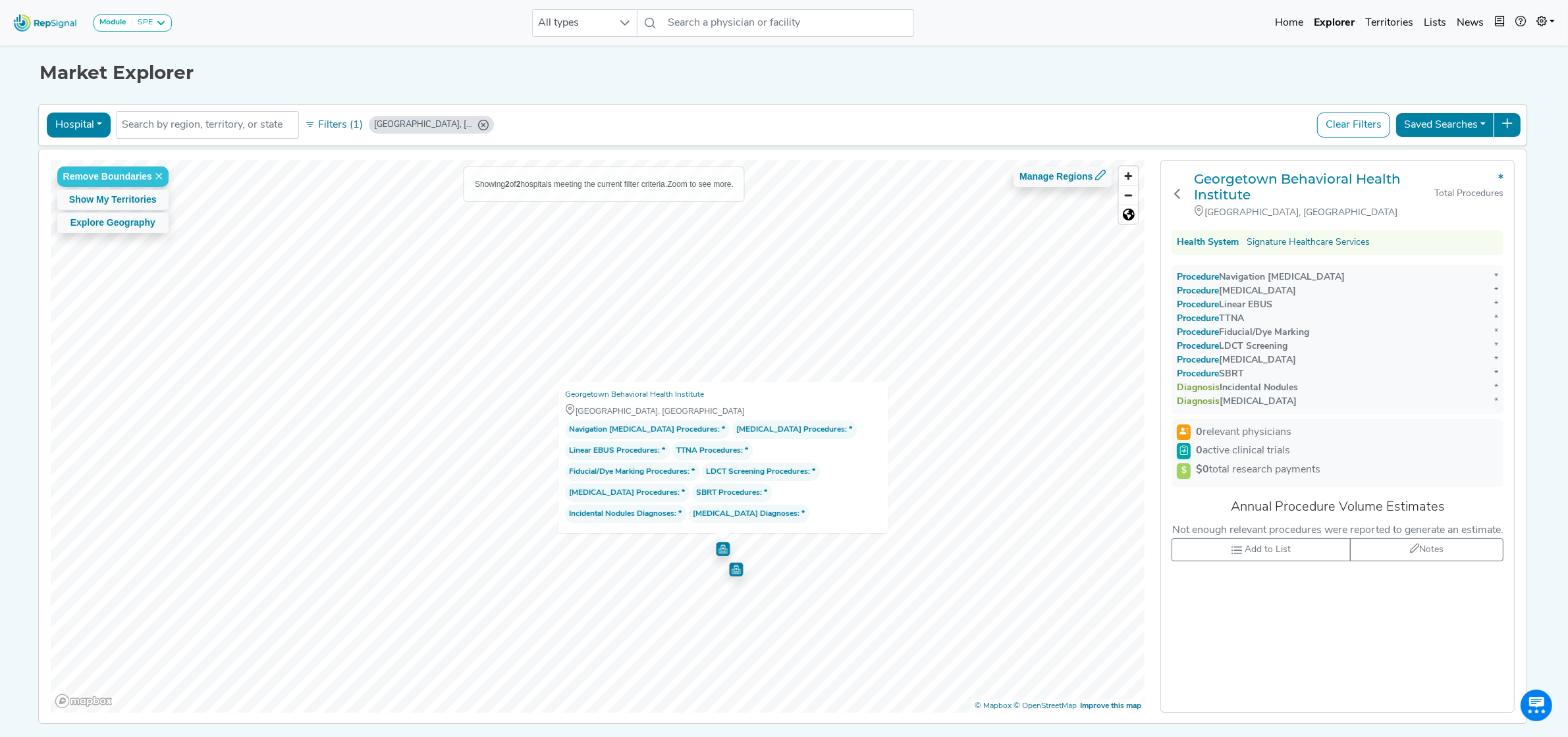
click at [728, 566] on img "Map marker" at bounding box center [735, 569] width 15 height 15
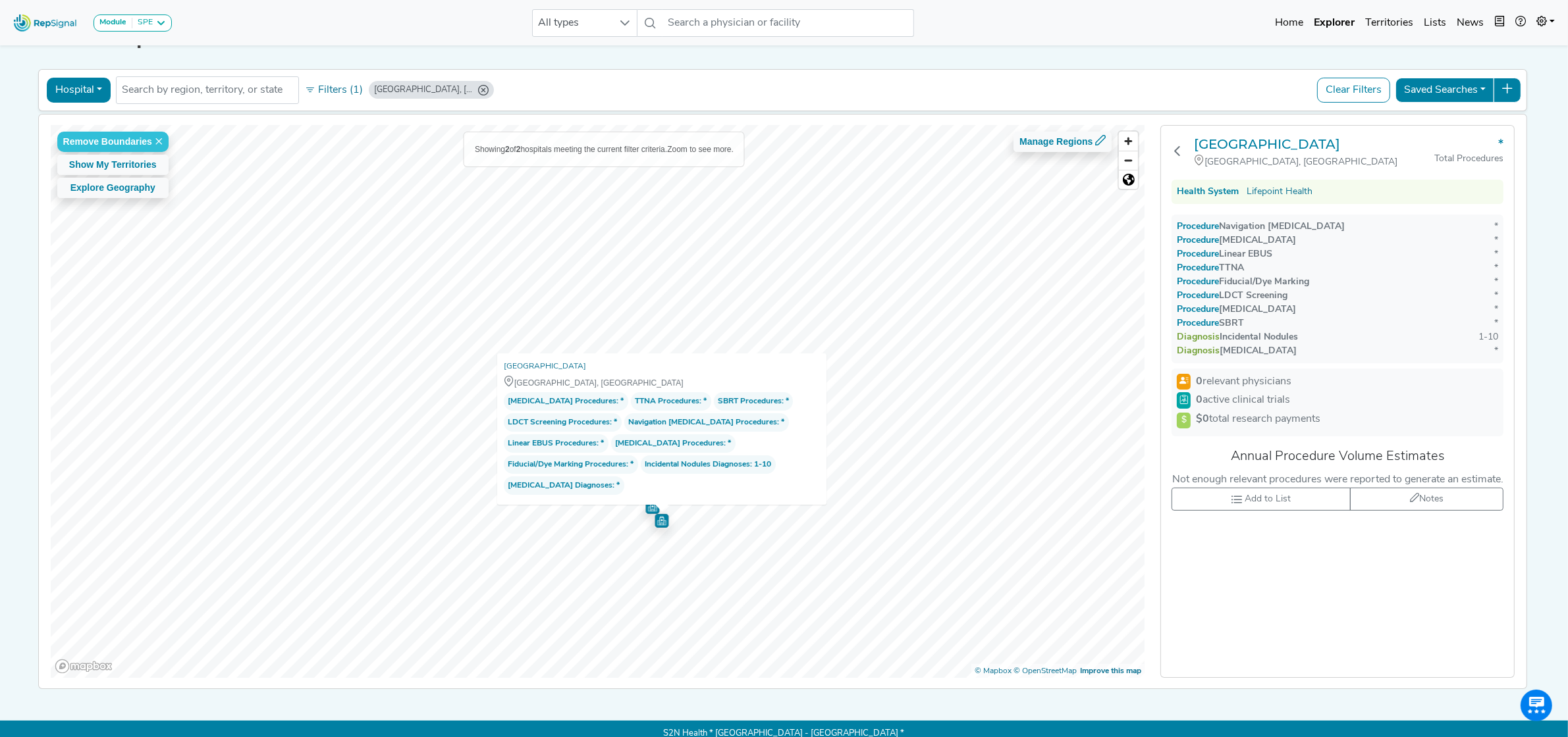
scroll to position [54, 0]
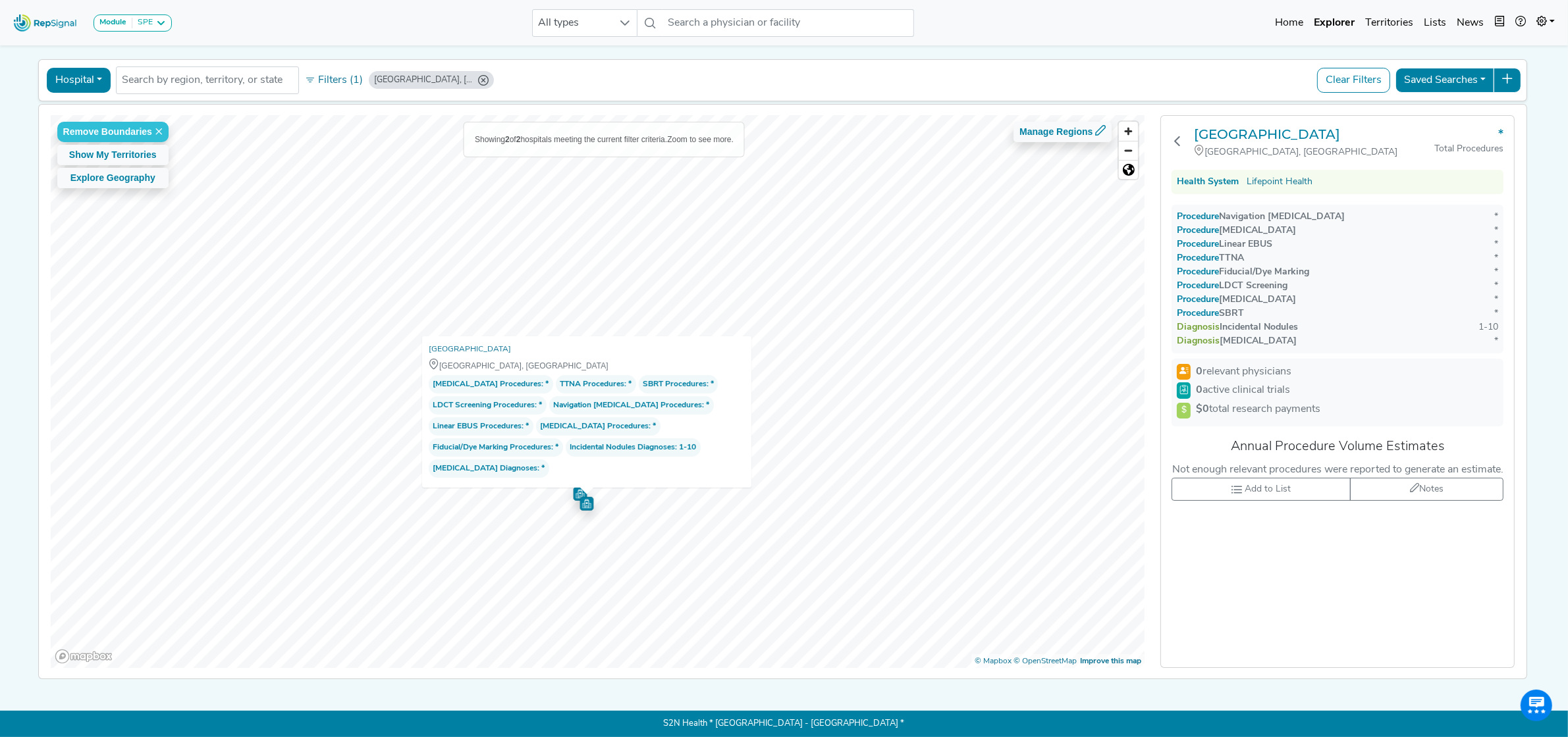
click at [478, 75] on icon "Georgetown, TX" at bounding box center [483, 80] width 11 height 11
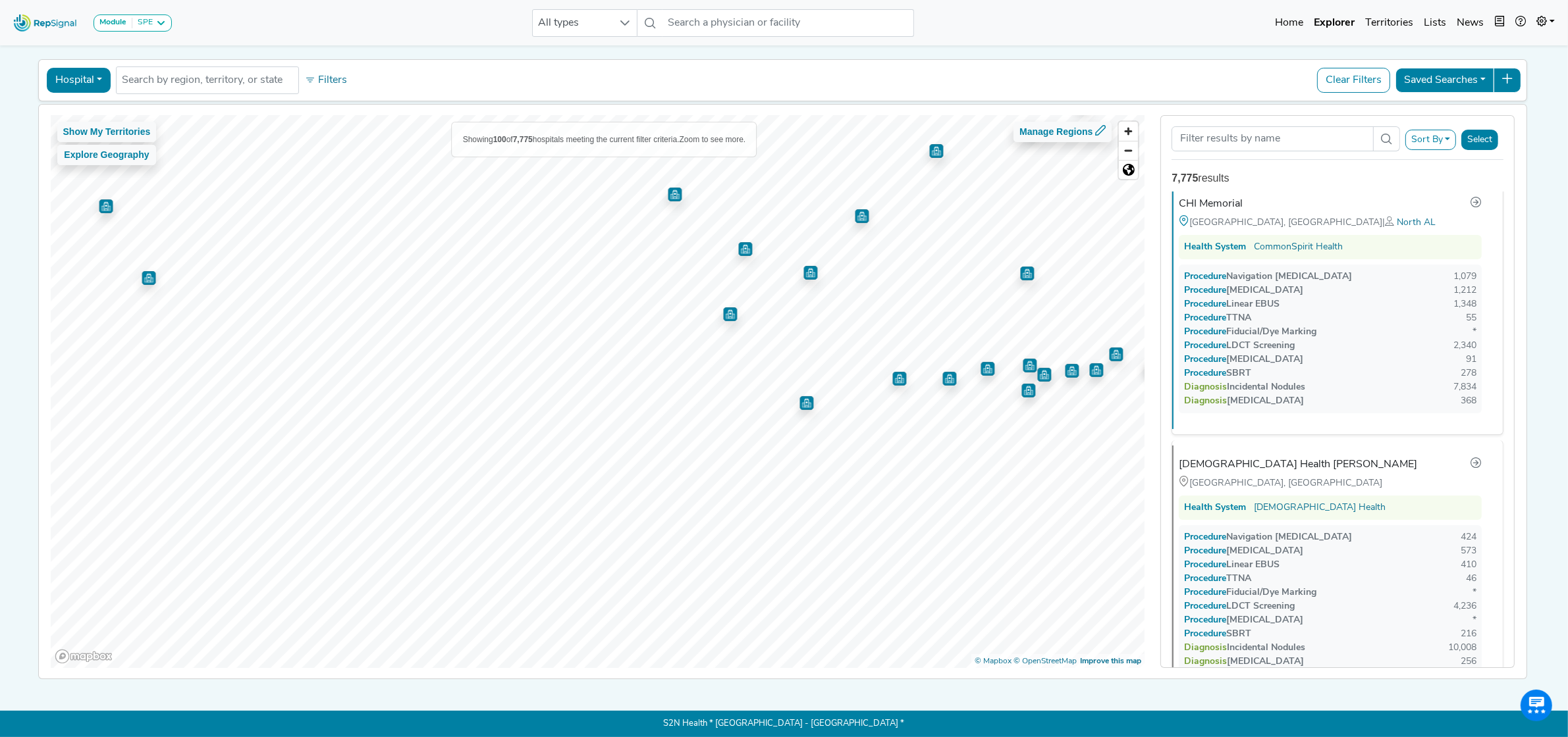
scroll to position [0, 0]
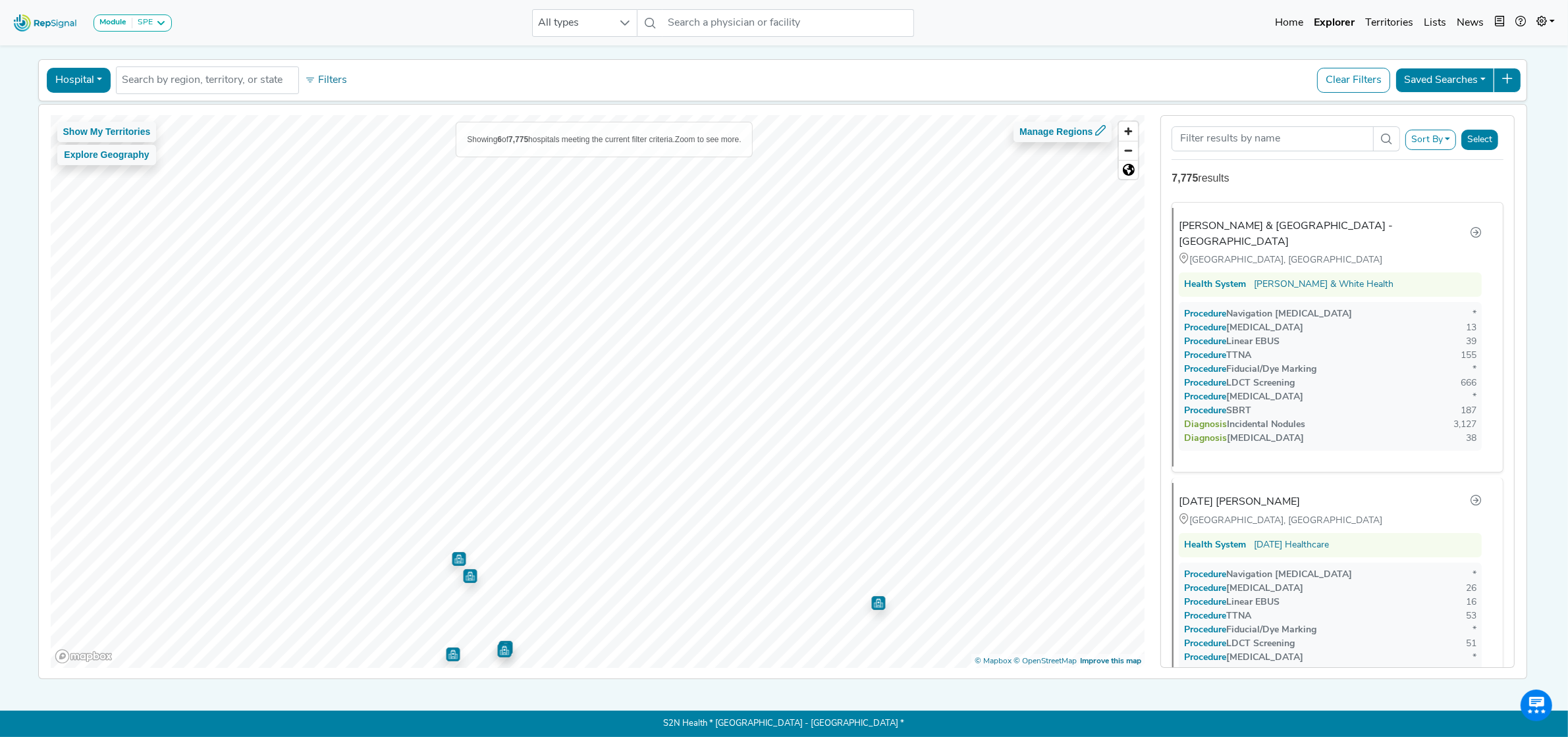
click at [448, 649] on img "Map marker" at bounding box center [453, 654] width 14 height 14
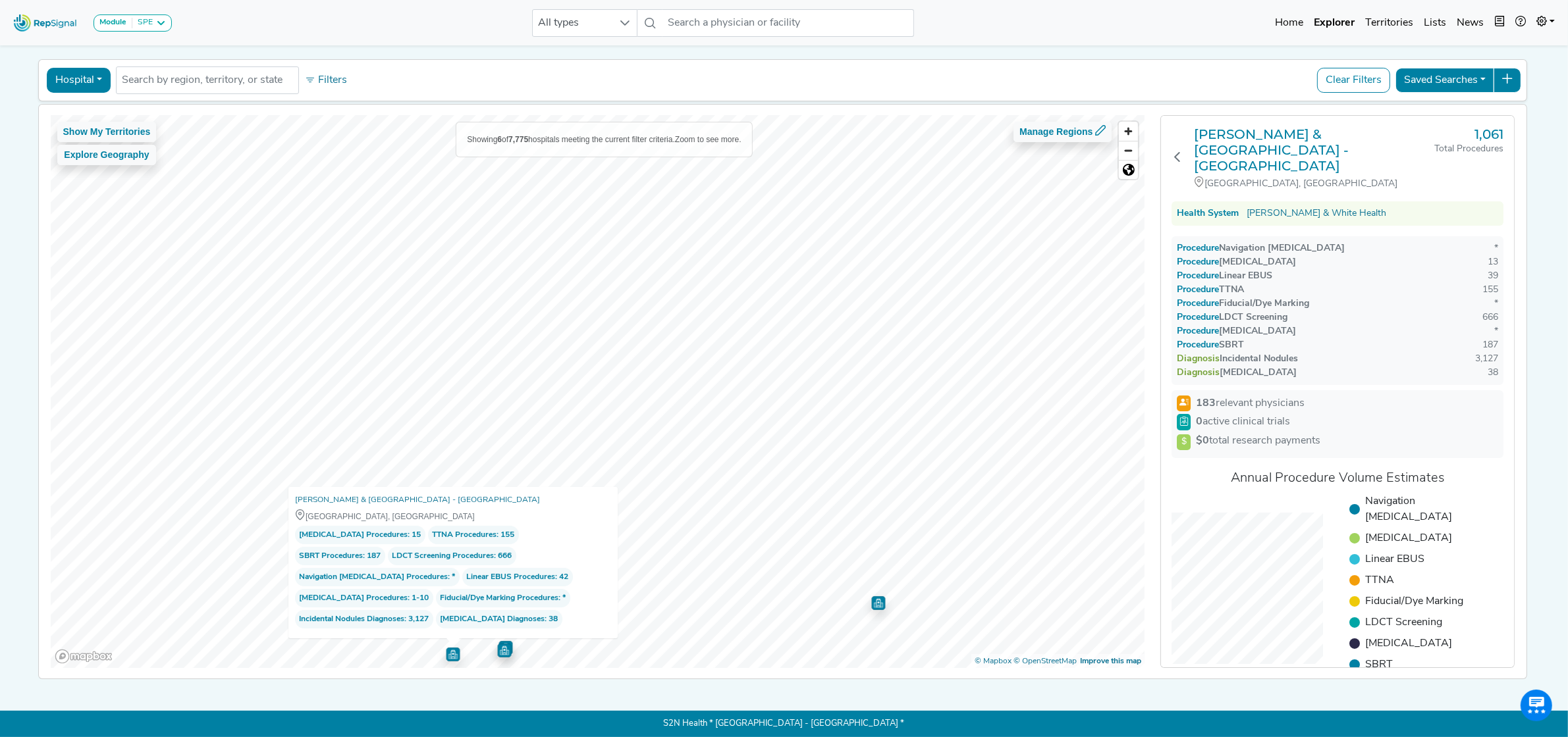
click at [500, 645] on img "Map marker" at bounding box center [504, 650] width 14 height 14
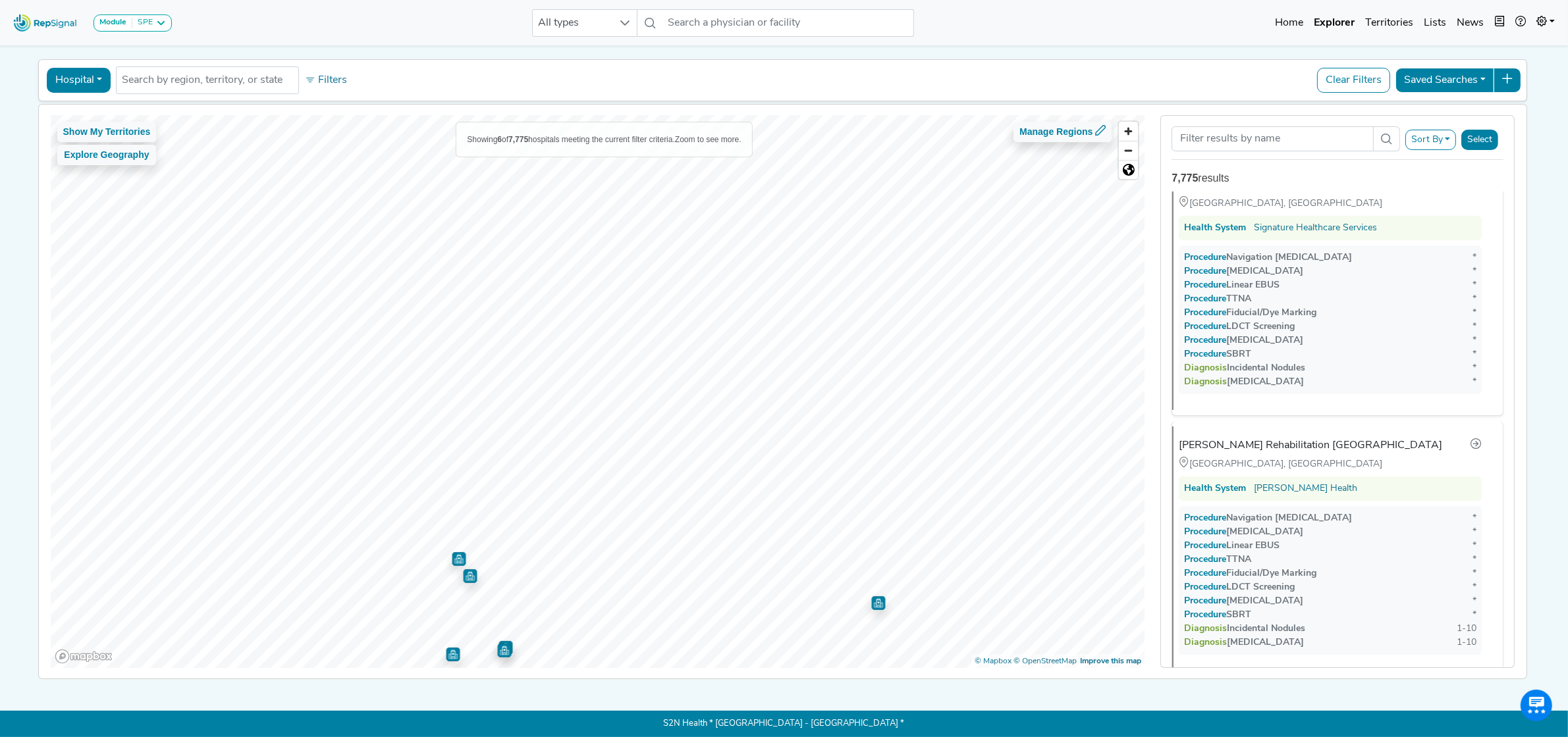
scroll to position [1117, 0]
click at [452, 555] on img "Map marker" at bounding box center [459, 559] width 14 height 14
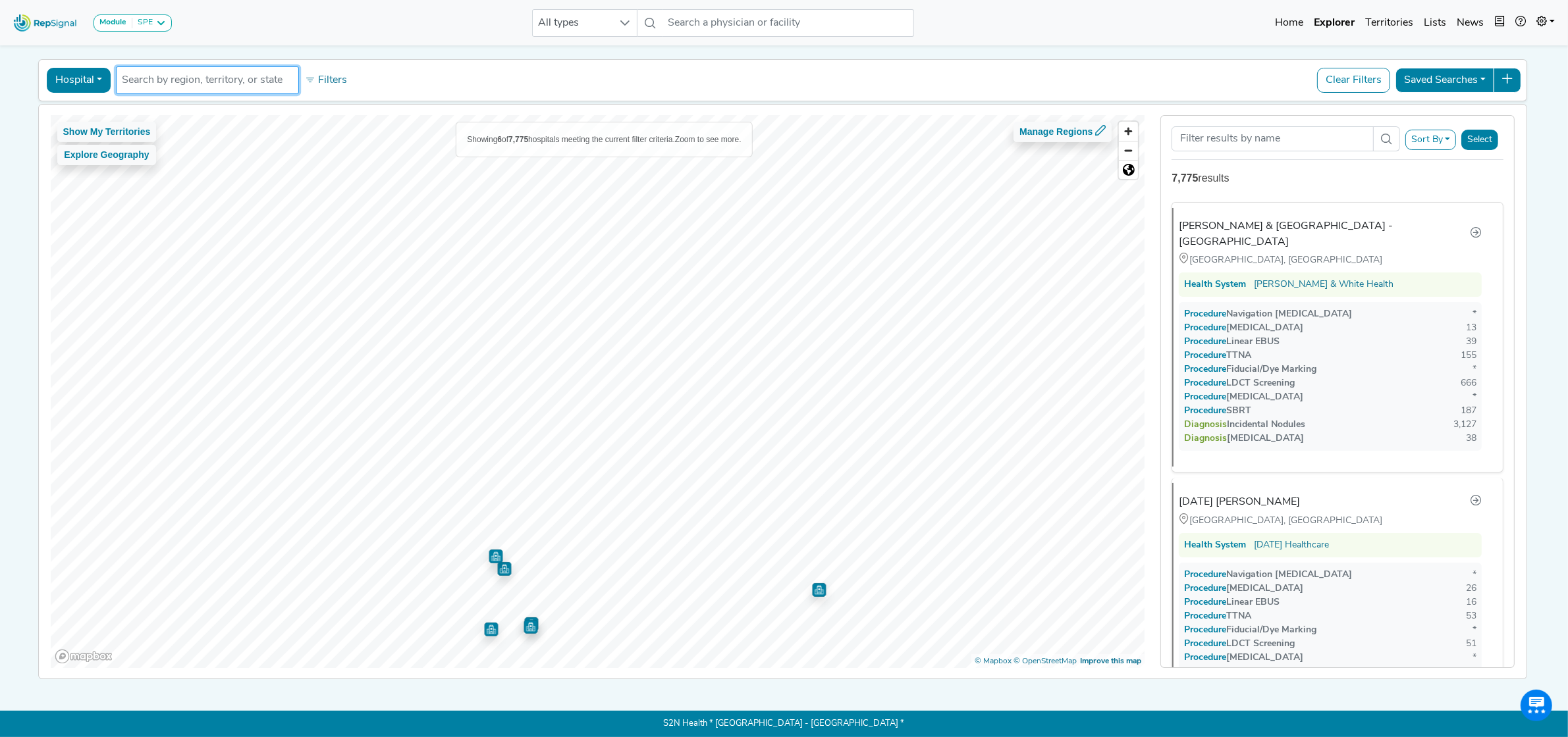
click at [182, 72] on input "text" at bounding box center [207, 80] width 171 height 16
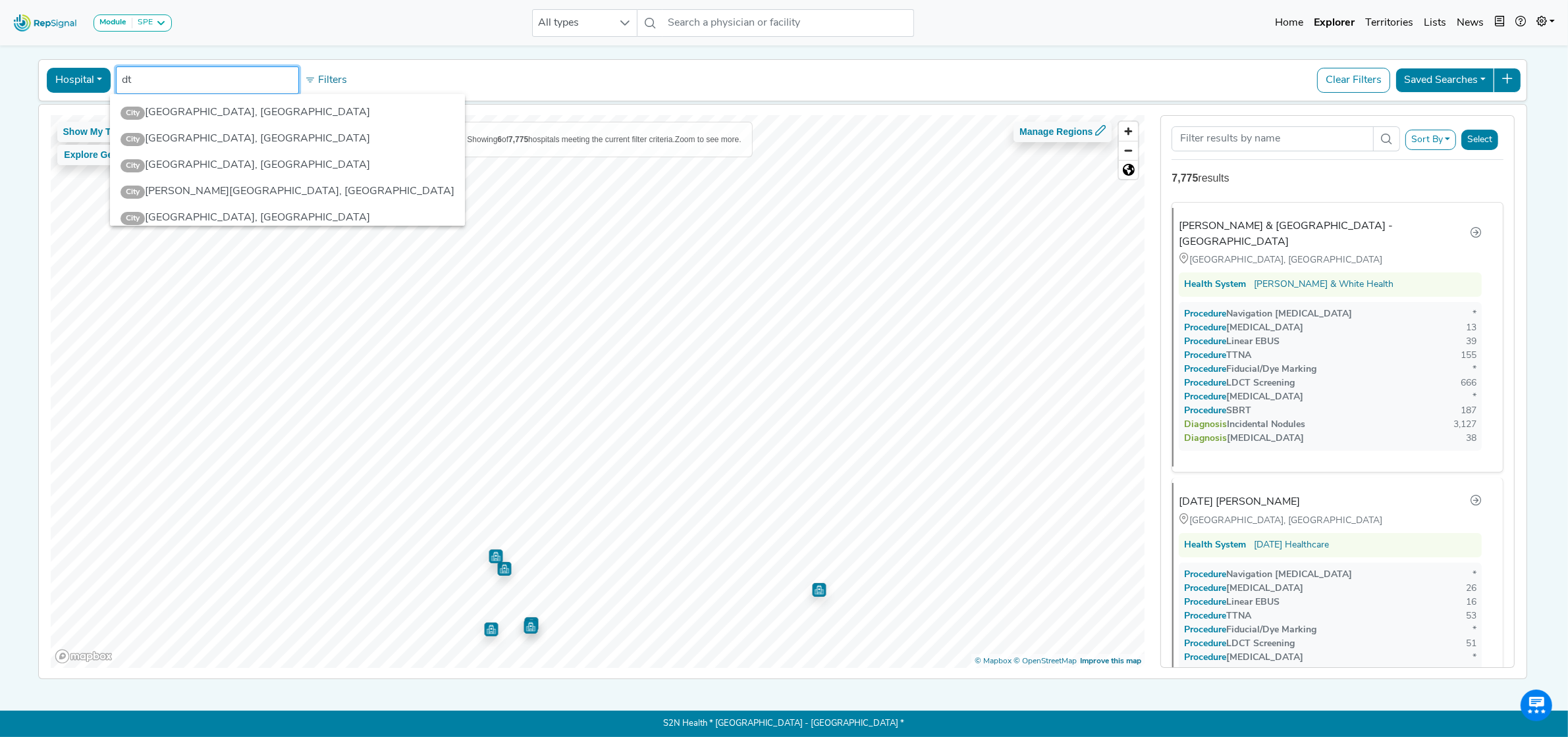
type input "d"
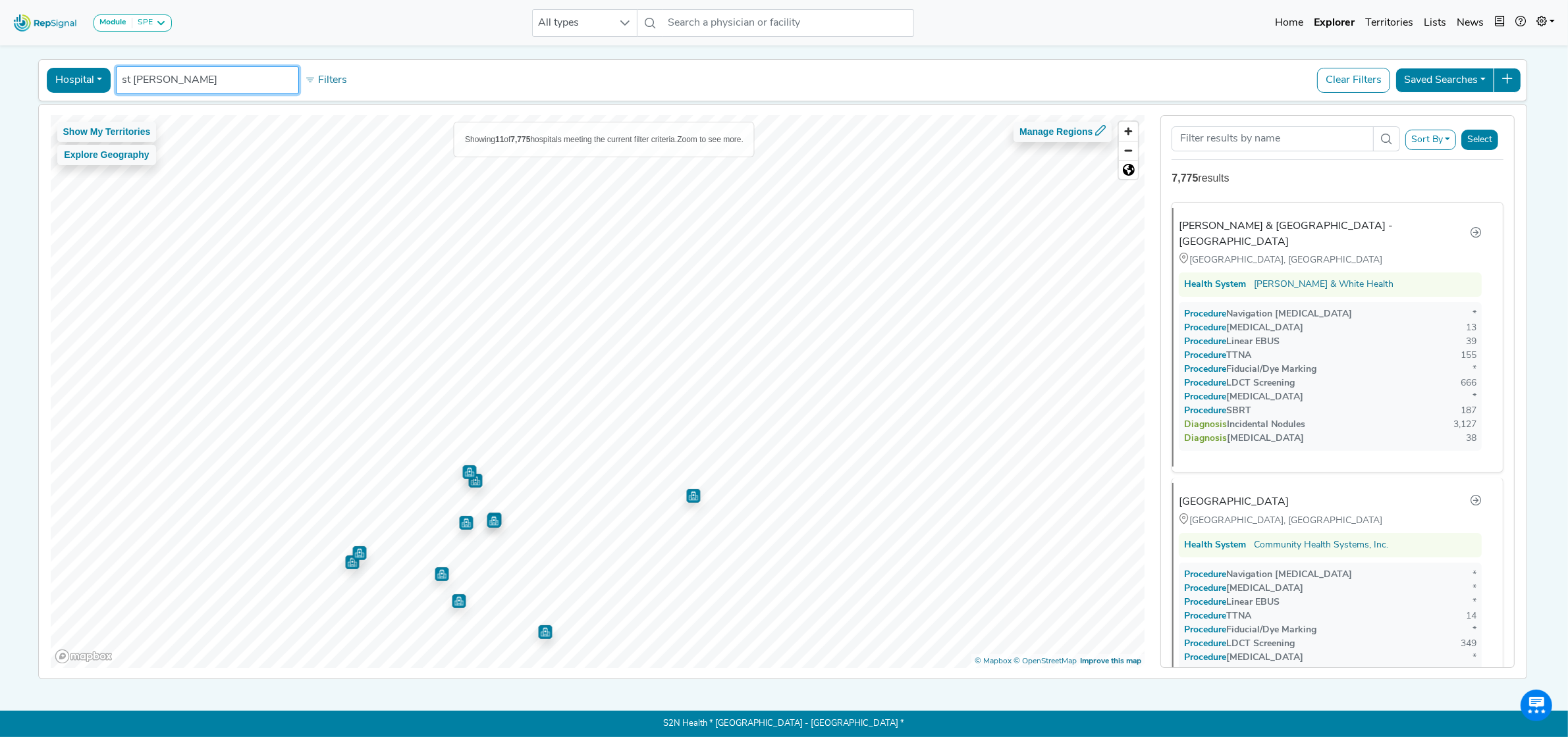
click at [353, 546] on img "Map marker" at bounding box center [359, 553] width 14 height 14
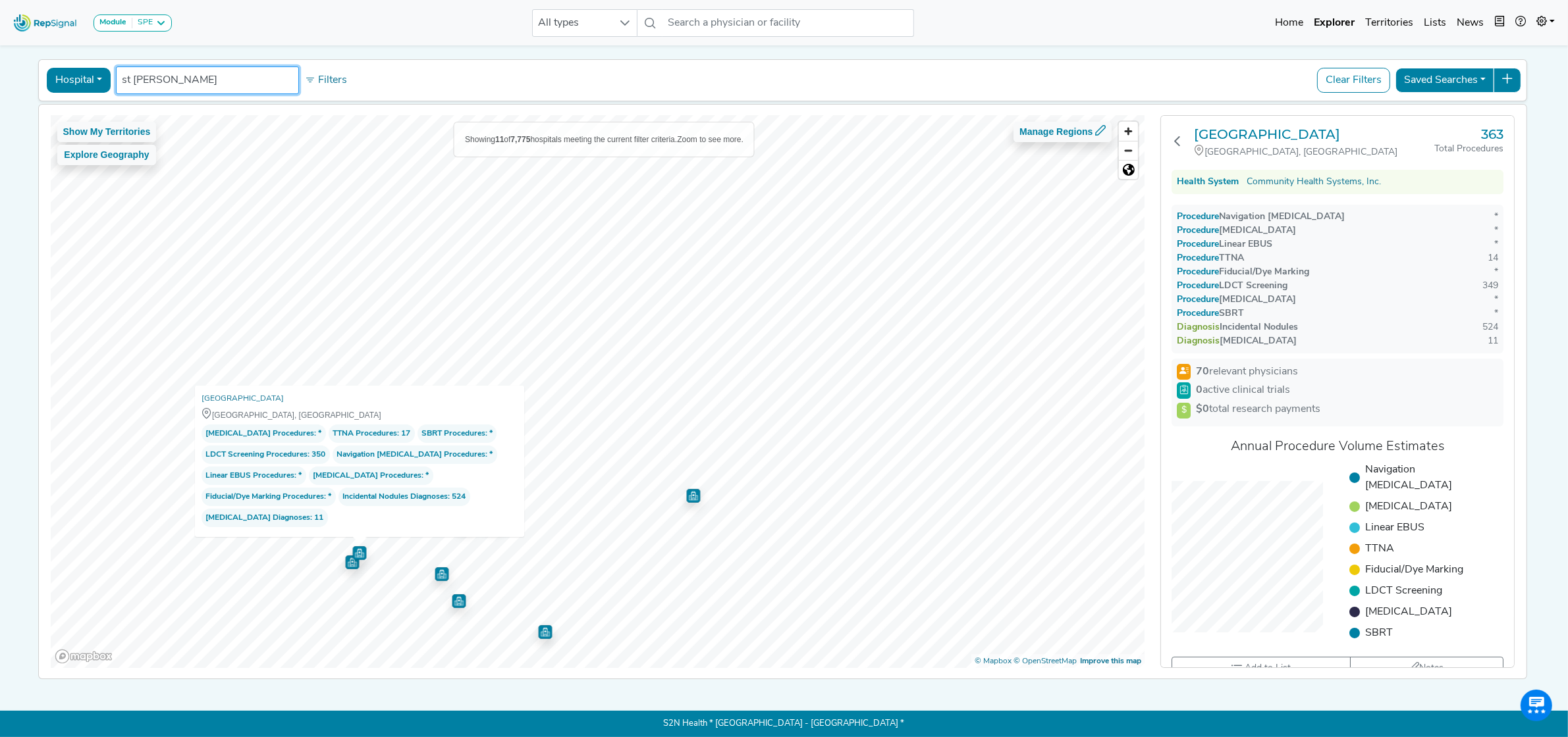
click at [346, 558] on img "Map marker" at bounding box center [352, 563] width 14 height 14
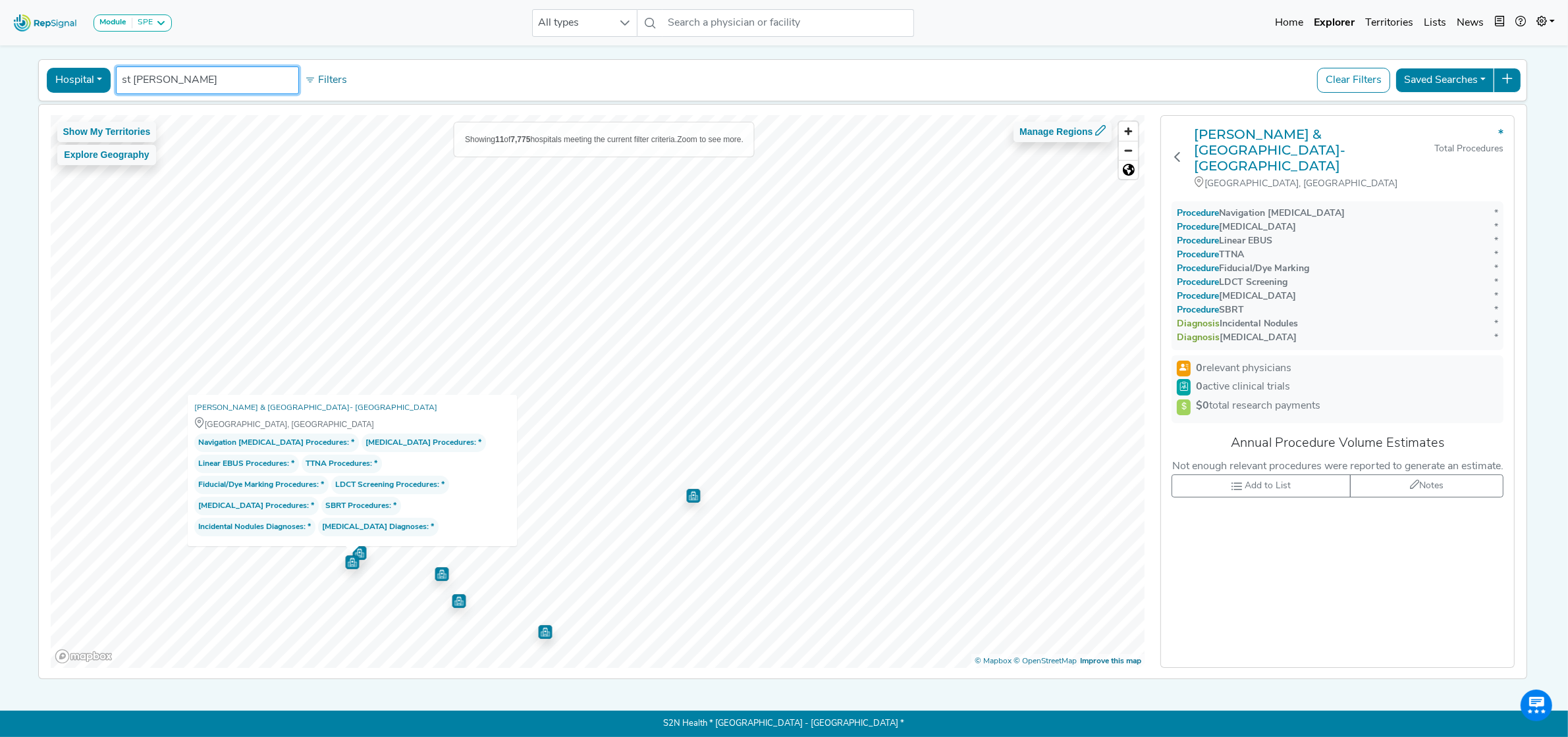
click at [436, 568] on img "Map marker" at bounding box center [441, 574] width 14 height 14
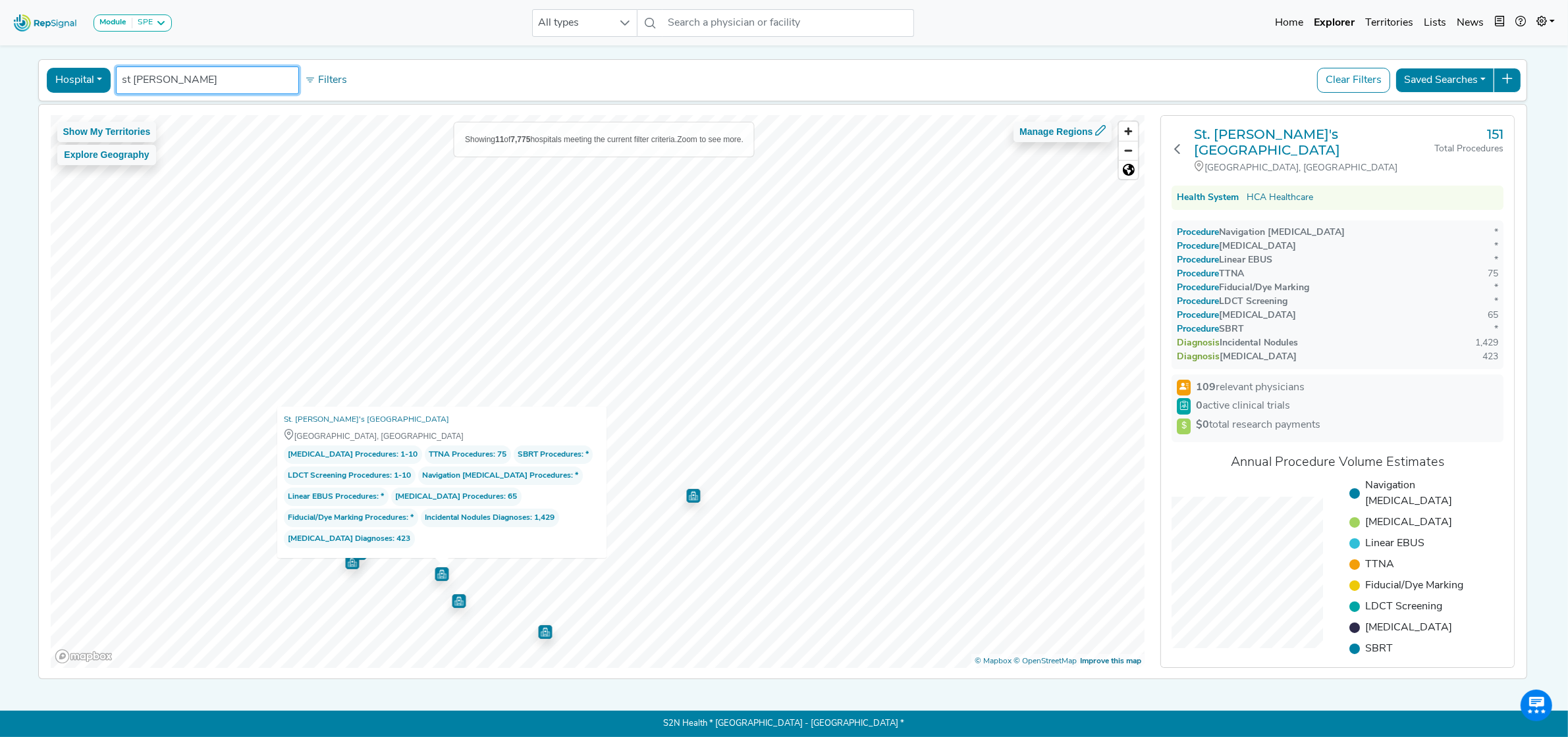
click at [459, 595] on img "Map marker" at bounding box center [459, 602] width 14 height 14
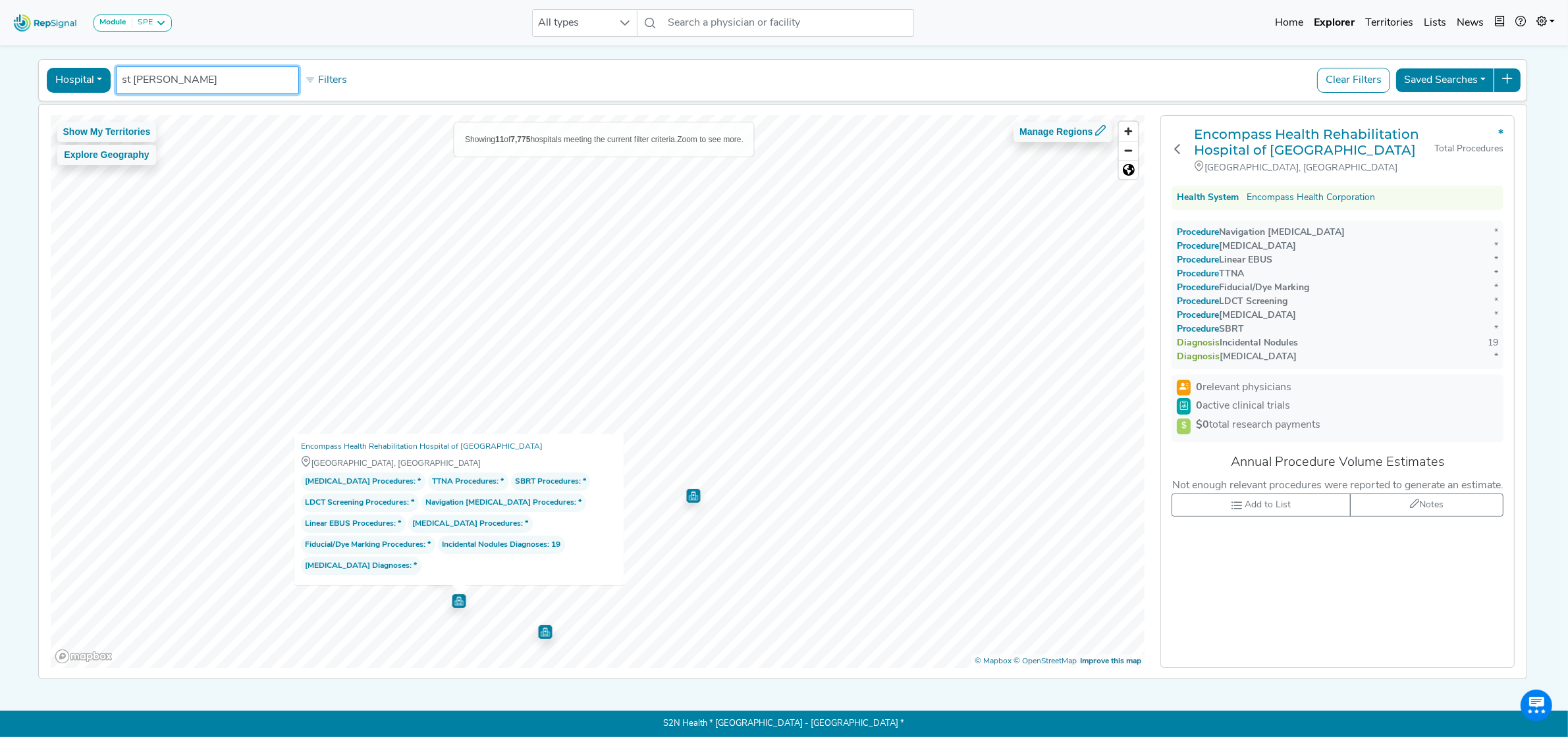
click at [543, 626] on img "Map marker" at bounding box center [544, 632] width 14 height 14
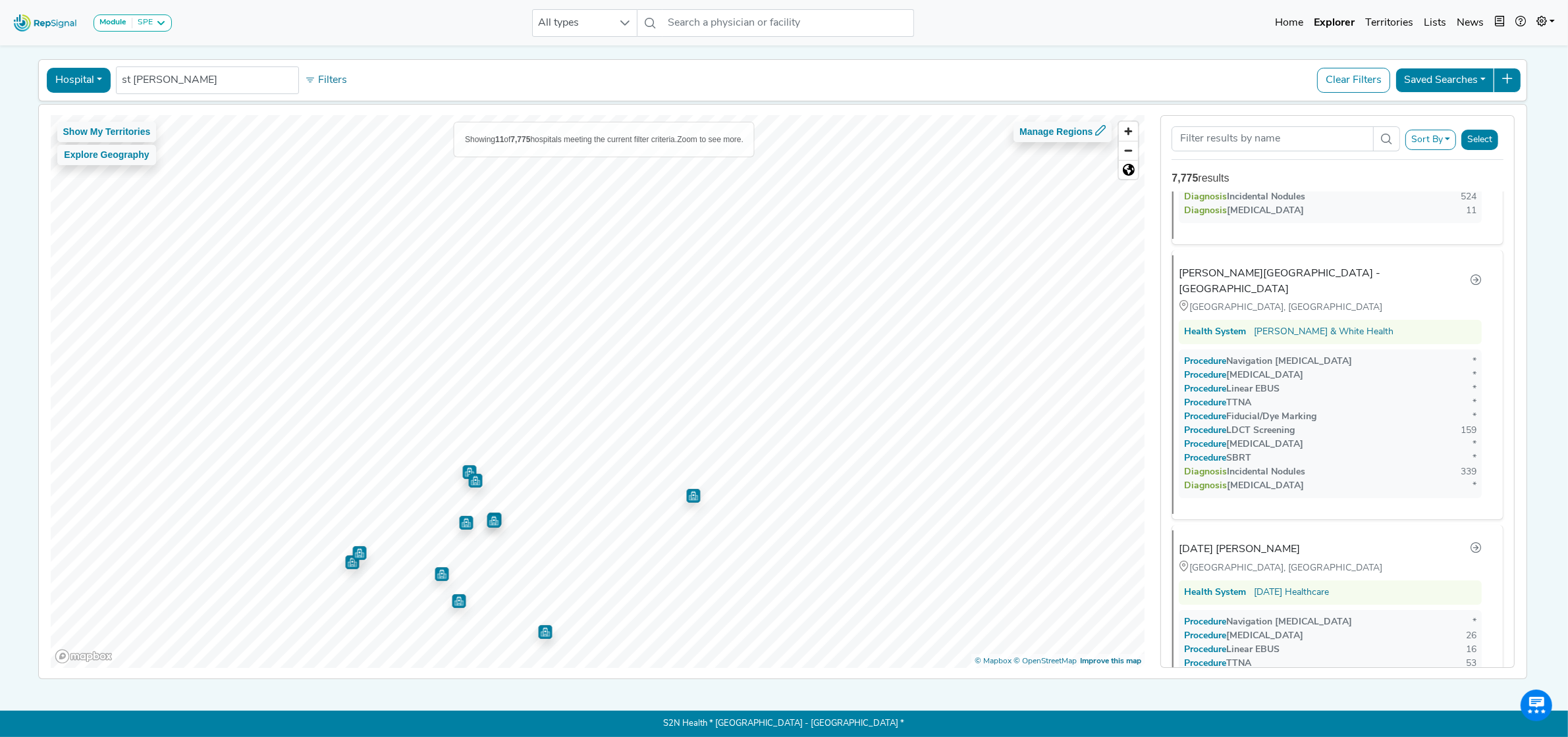
scroll to position [520, 0]
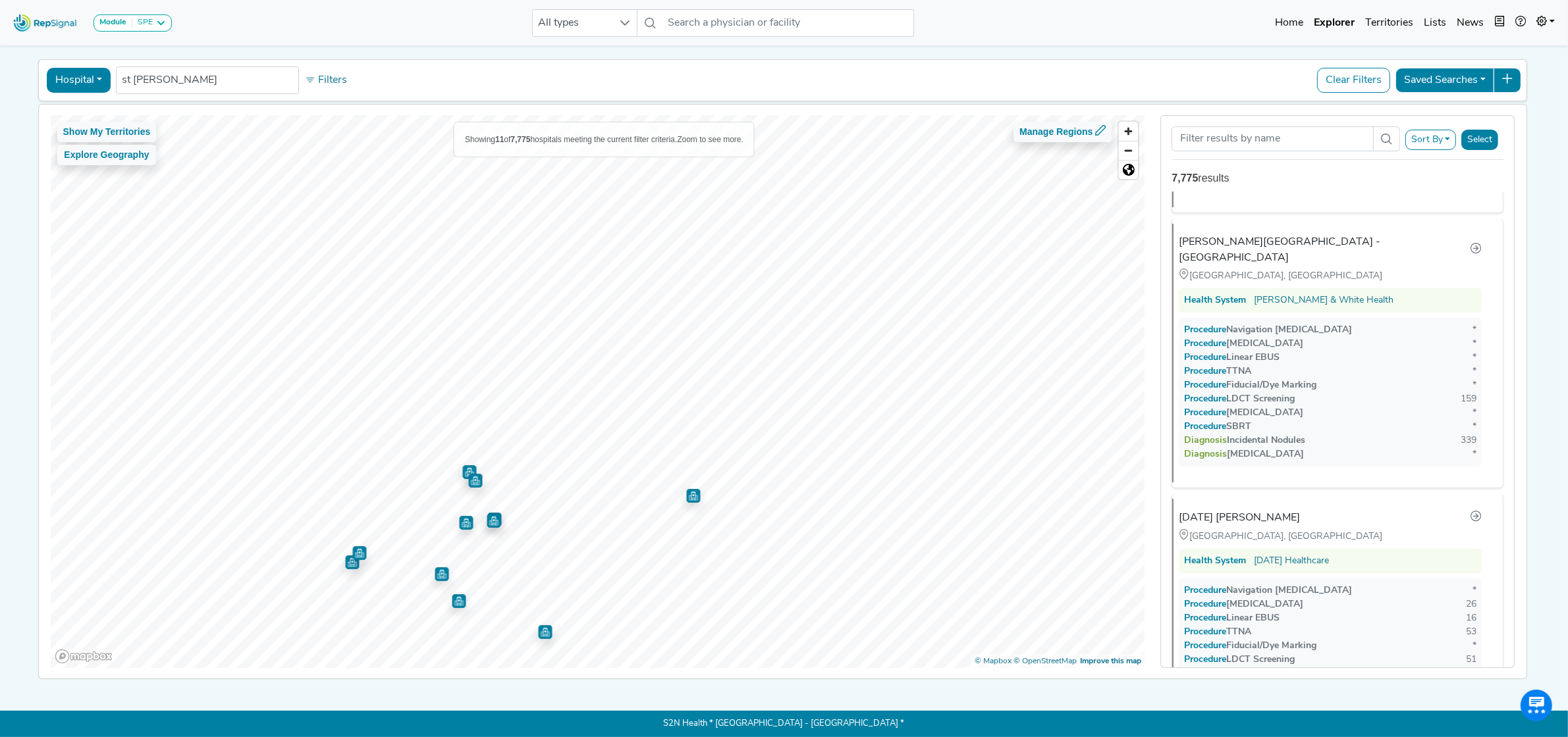
click at [435, 571] on img "Map marker" at bounding box center [441, 573] width 15 height 15
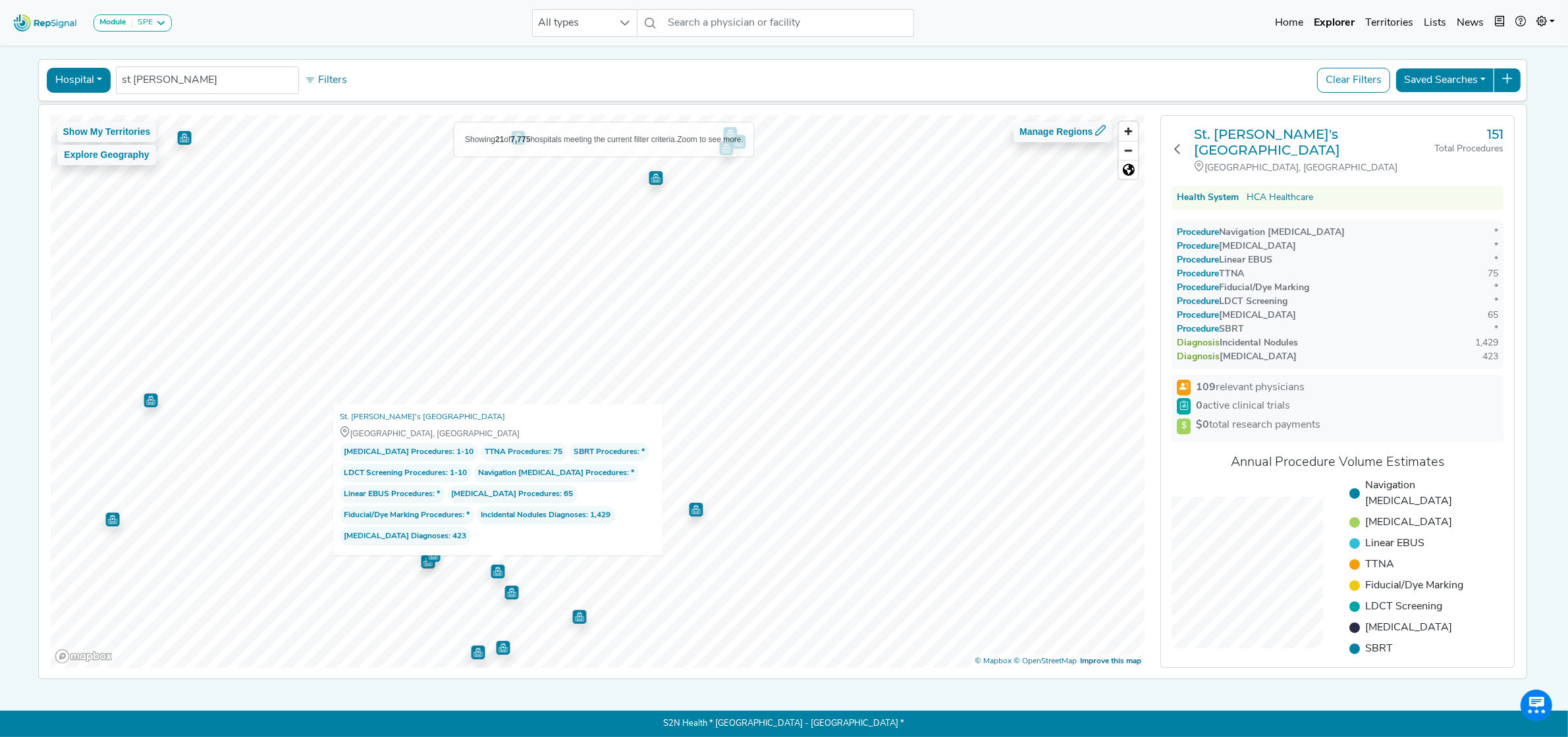
click at [692, 505] on img "Map marker" at bounding box center [695, 510] width 14 height 14
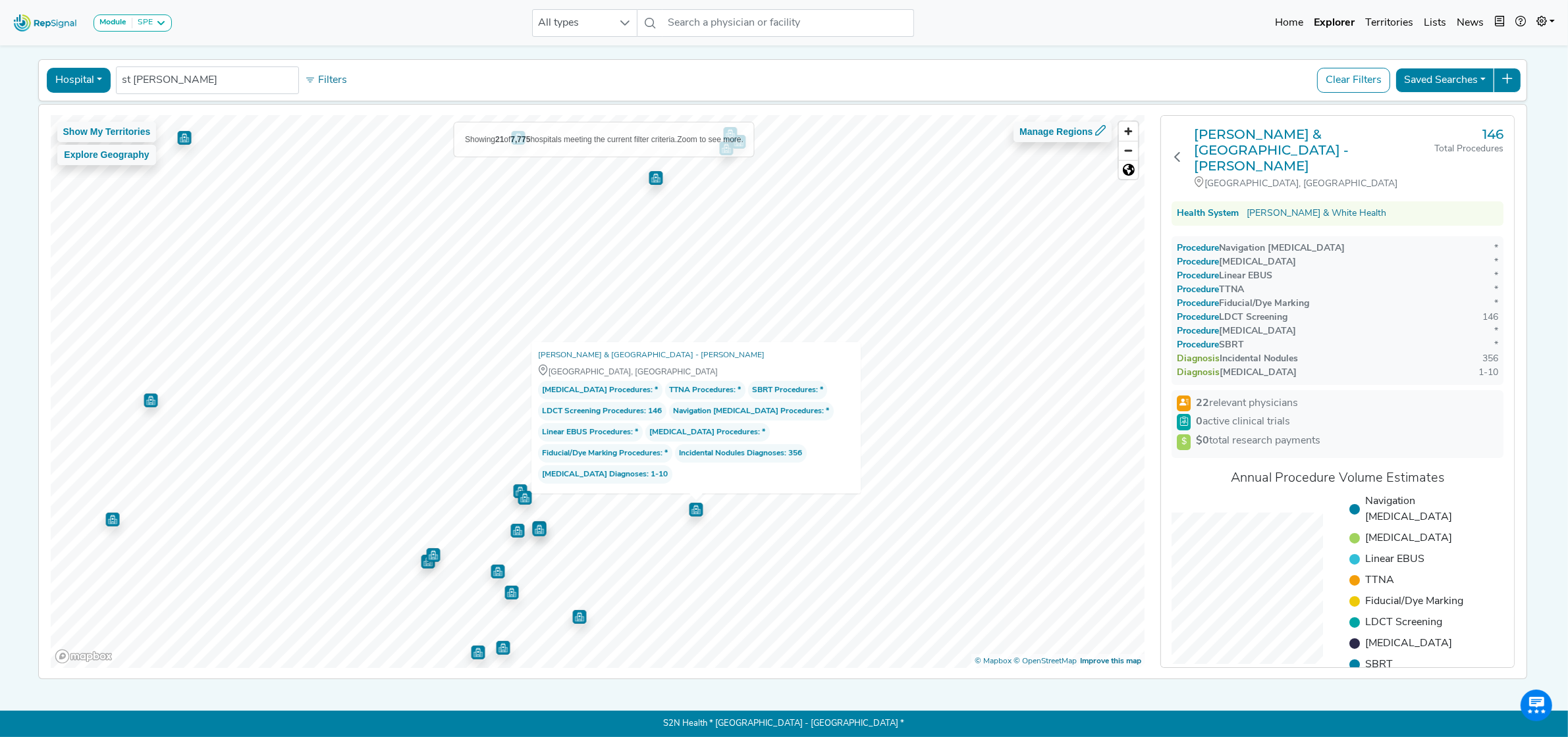
click at [491, 562] on img "Map marker" at bounding box center [498, 570] width 18 height 18
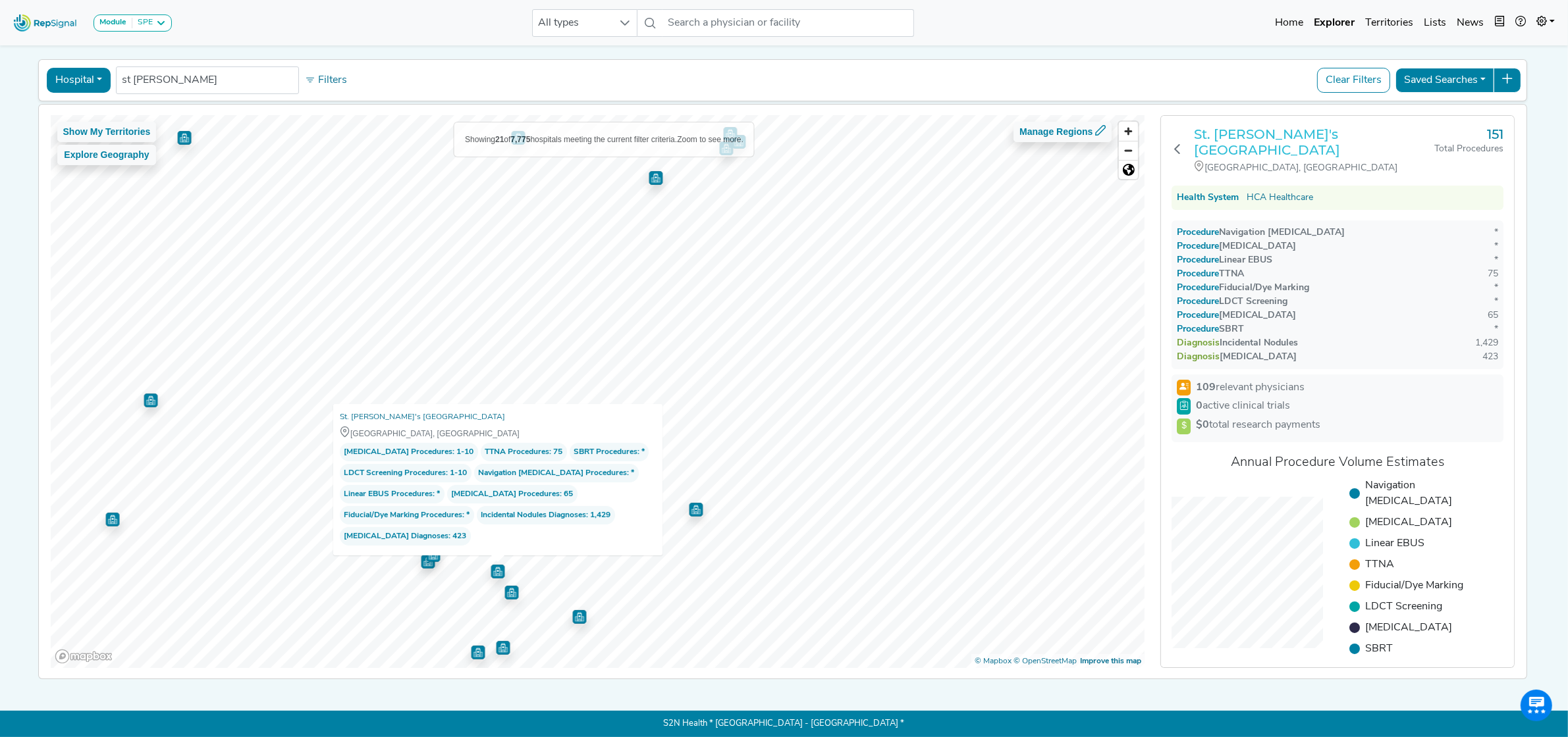
click at [1258, 135] on h3 "St. [PERSON_NAME]'s [GEOGRAPHIC_DATA]" at bounding box center [1314, 142] width 241 height 31
click at [251, 72] on input "st [PERSON_NAME]" at bounding box center [207, 80] width 171 height 16
drag, startPoint x: 115, startPoint y: 69, endPoint x: 40, endPoint y: 66, distance: 75.1
click at [44, 66] on div "Hospital Physician Hospital ASC Office Health System st [PERSON_NAME] results f…" at bounding box center [782, 80] width 1477 height 30
type input "denver health"
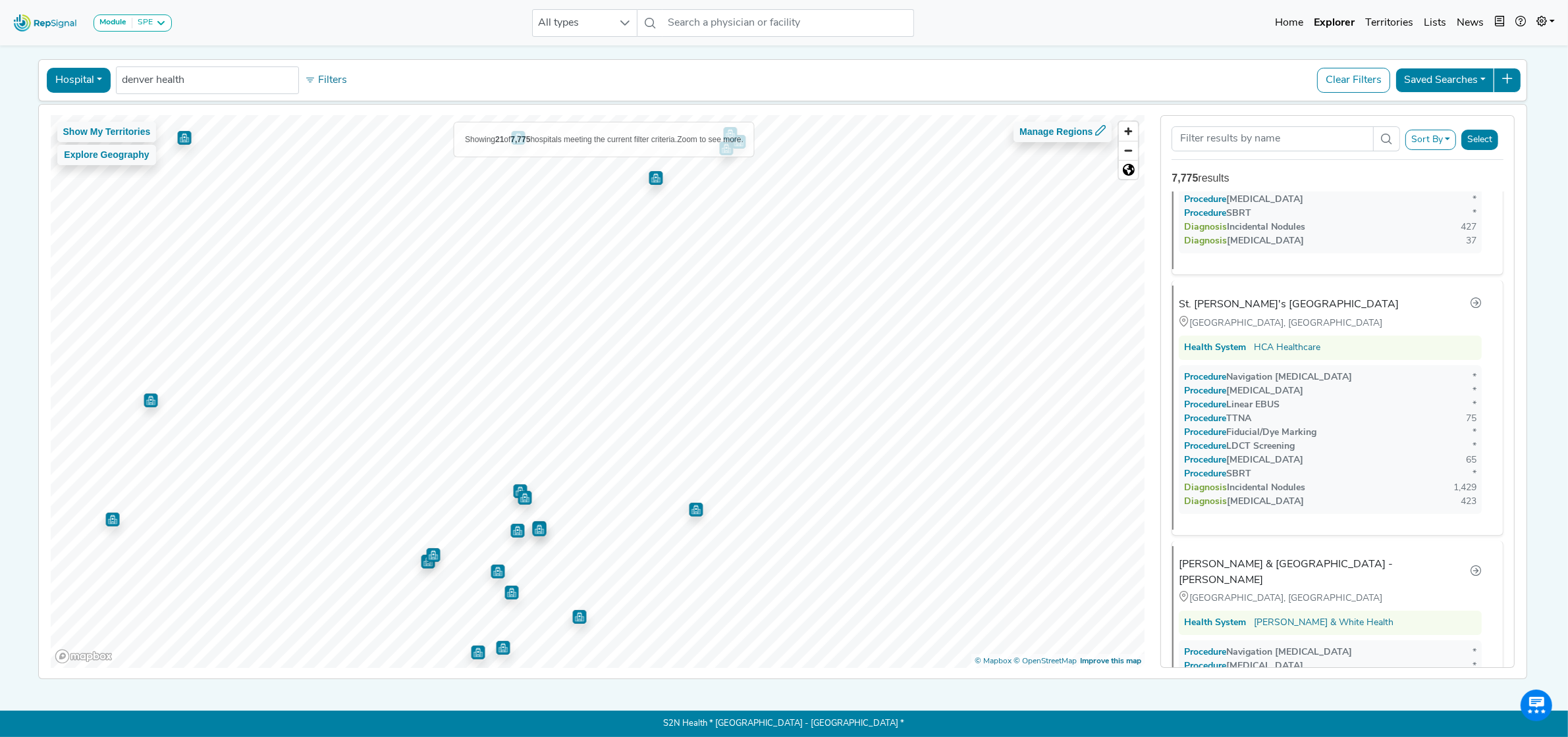
scroll to position [2344, 0]
click at [227, 72] on input "denver health" at bounding box center [207, 80] width 171 height 16
click at [93, 73] on button "Hospital" at bounding box center [79, 81] width 64 height 25
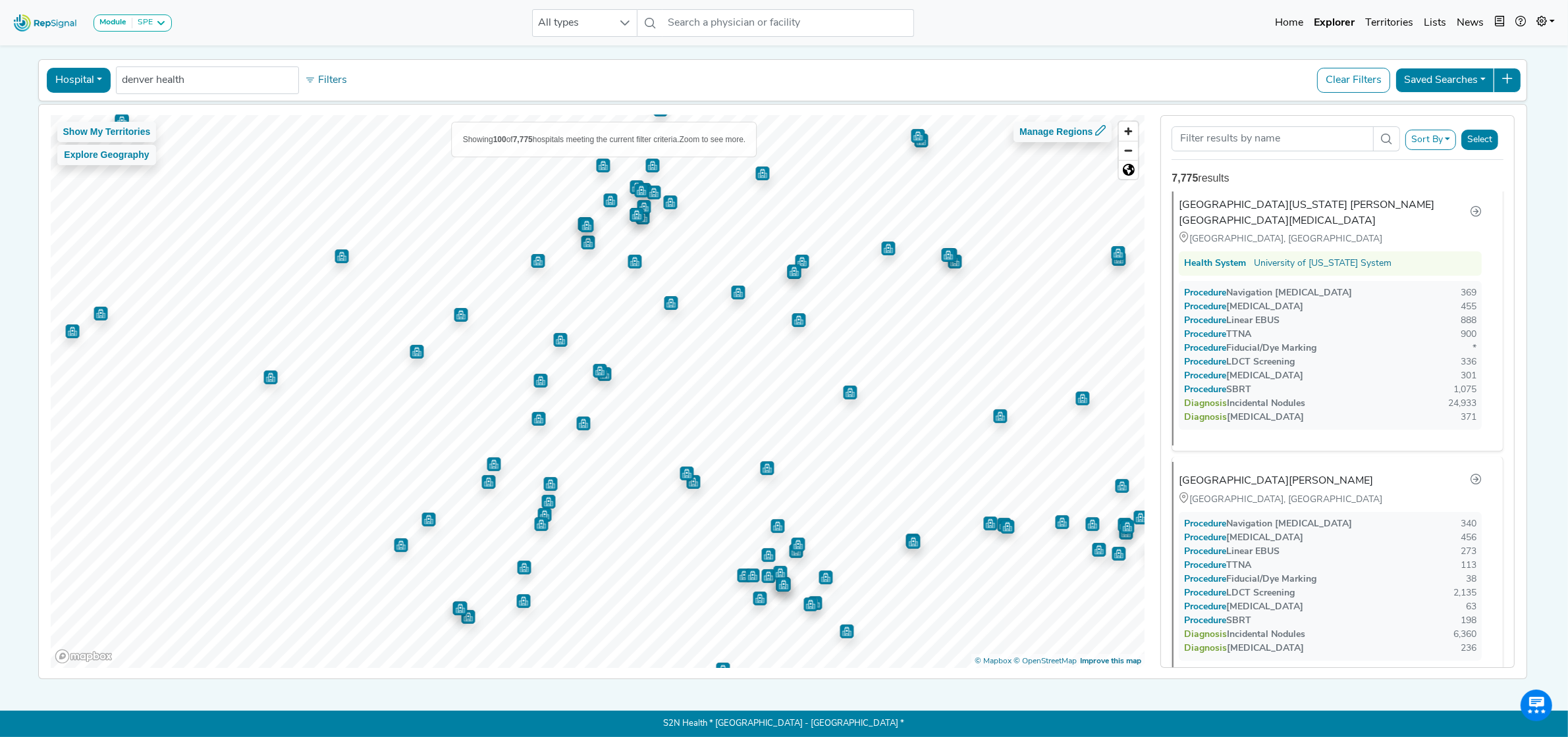
scroll to position [0, 0]
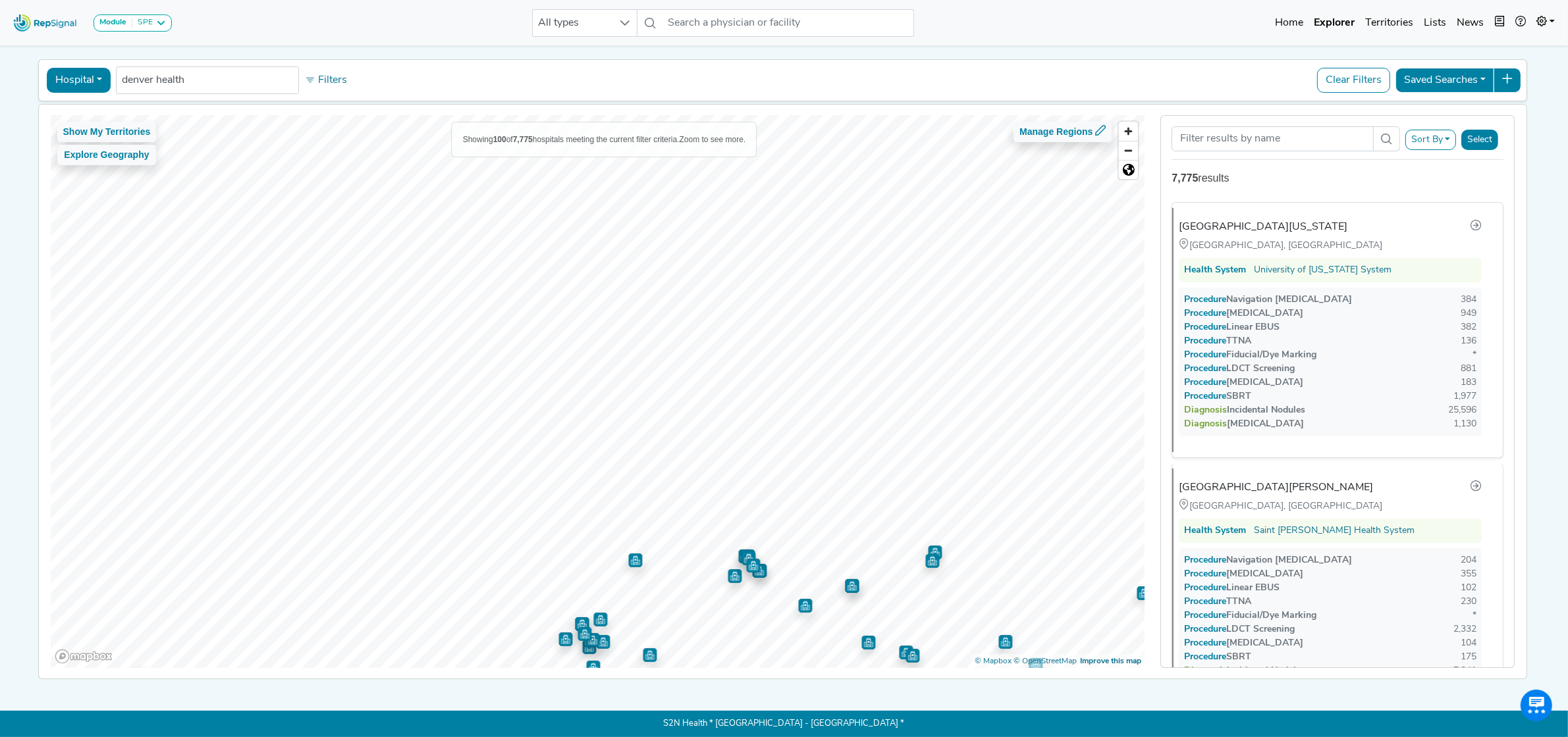
click at [577, 685] on div "Module SPE [MEDICAL_DATA] Disposable Bronchoscope SBRT SPE TTNA [MEDICAL_DATA] …" at bounding box center [784, 346] width 1568 height 782
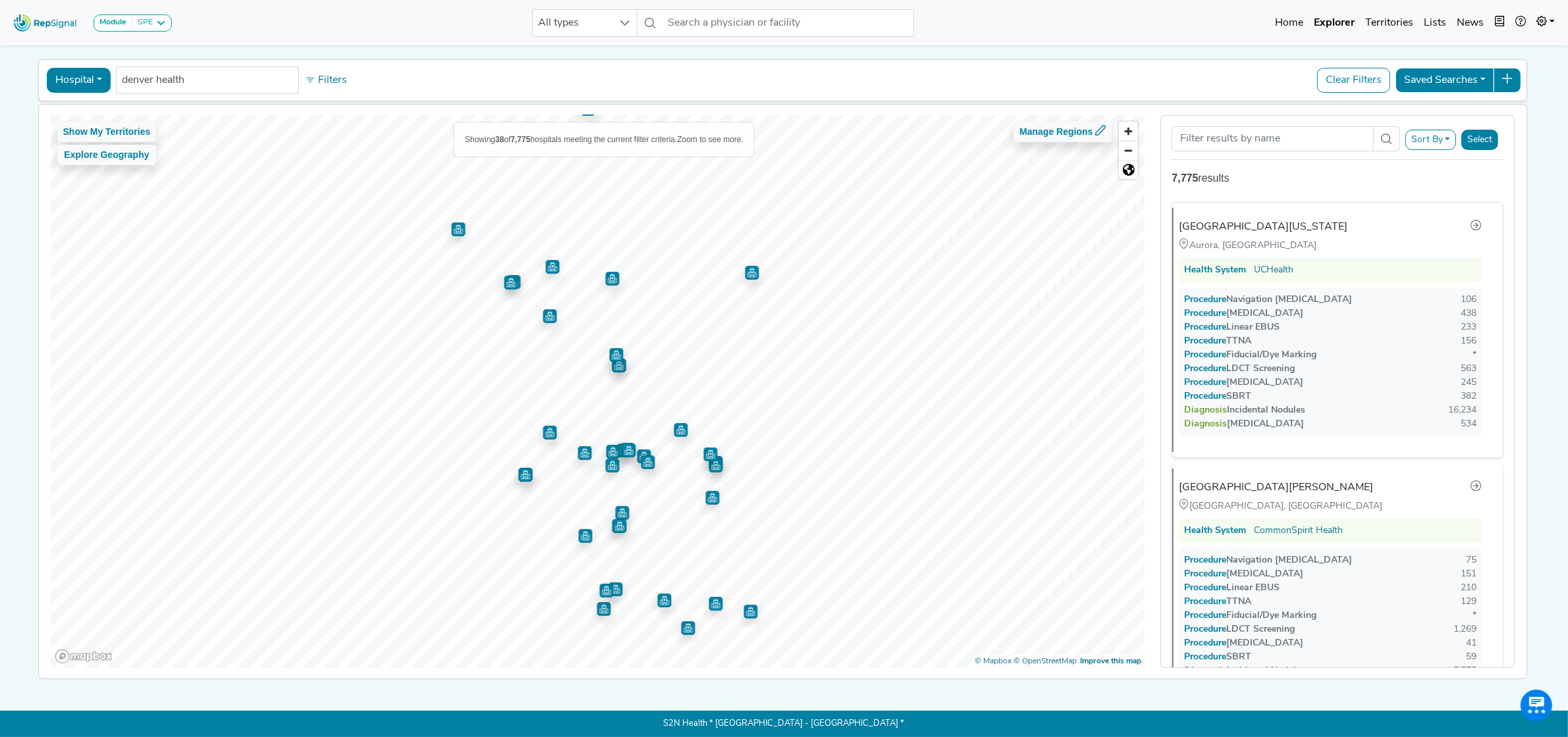
click at [678, 425] on img "Map marker" at bounding box center [681, 430] width 14 height 14
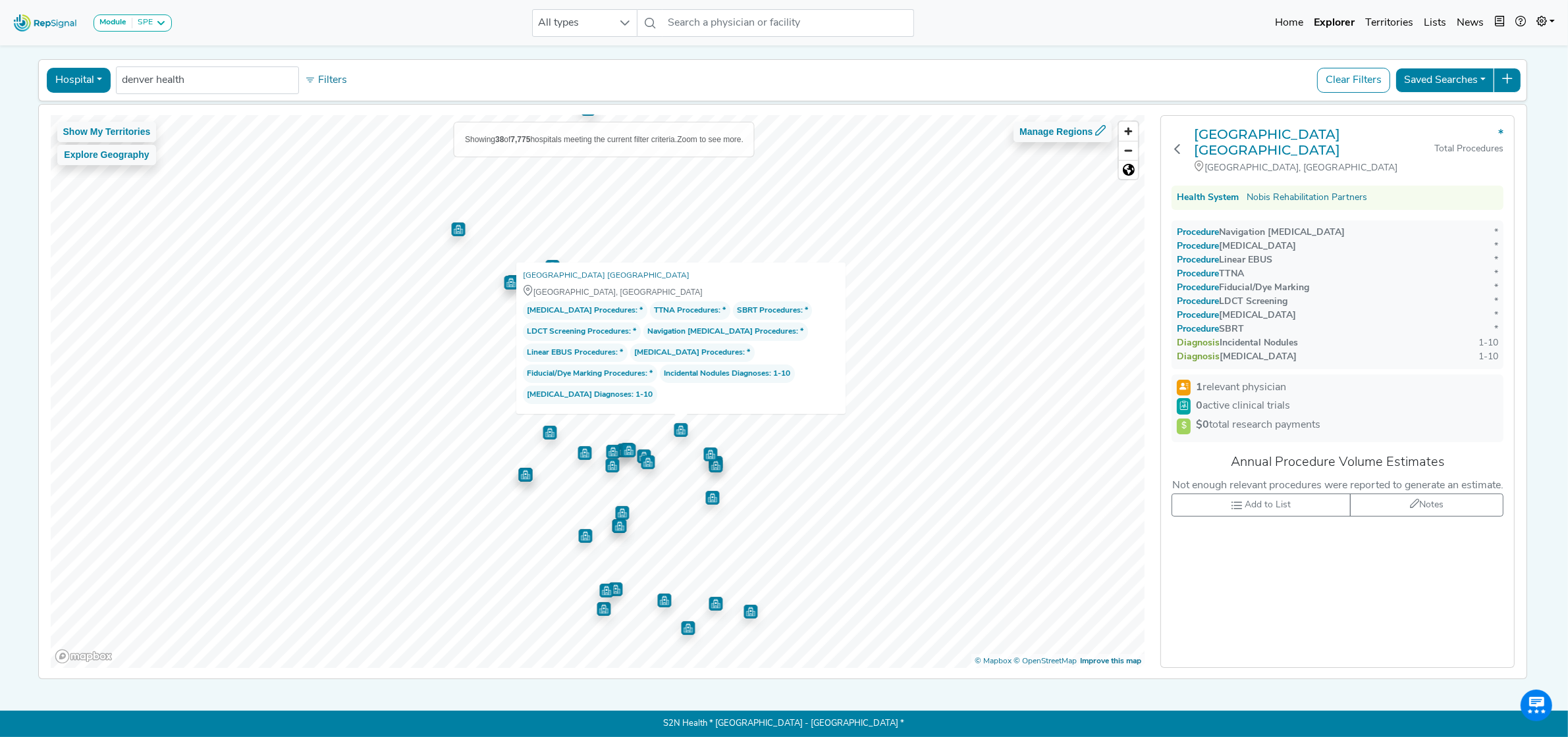
click at [543, 429] on img "Map marker" at bounding box center [549, 432] width 14 height 14
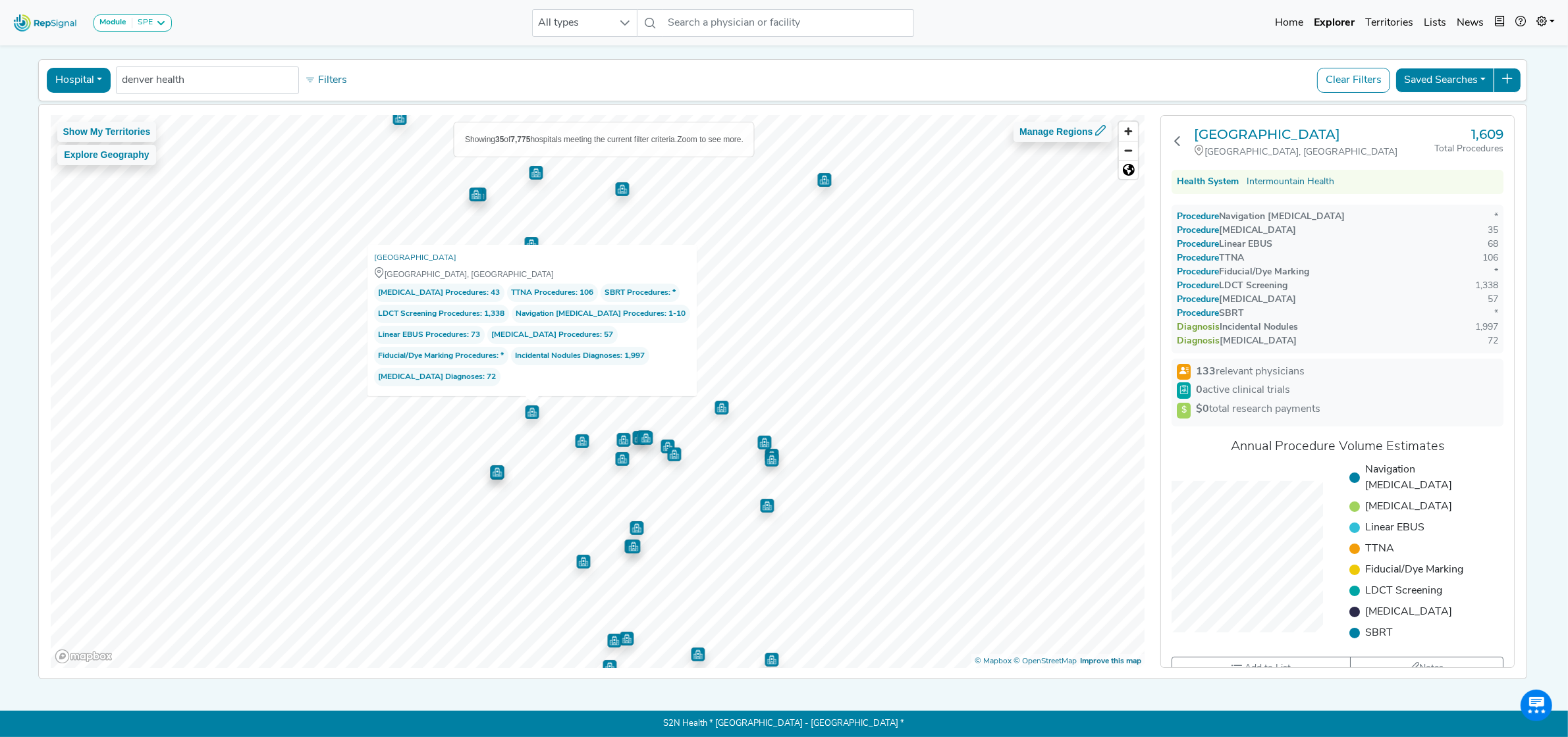
click at [580, 436] on img "Map marker" at bounding box center [581, 441] width 14 height 14
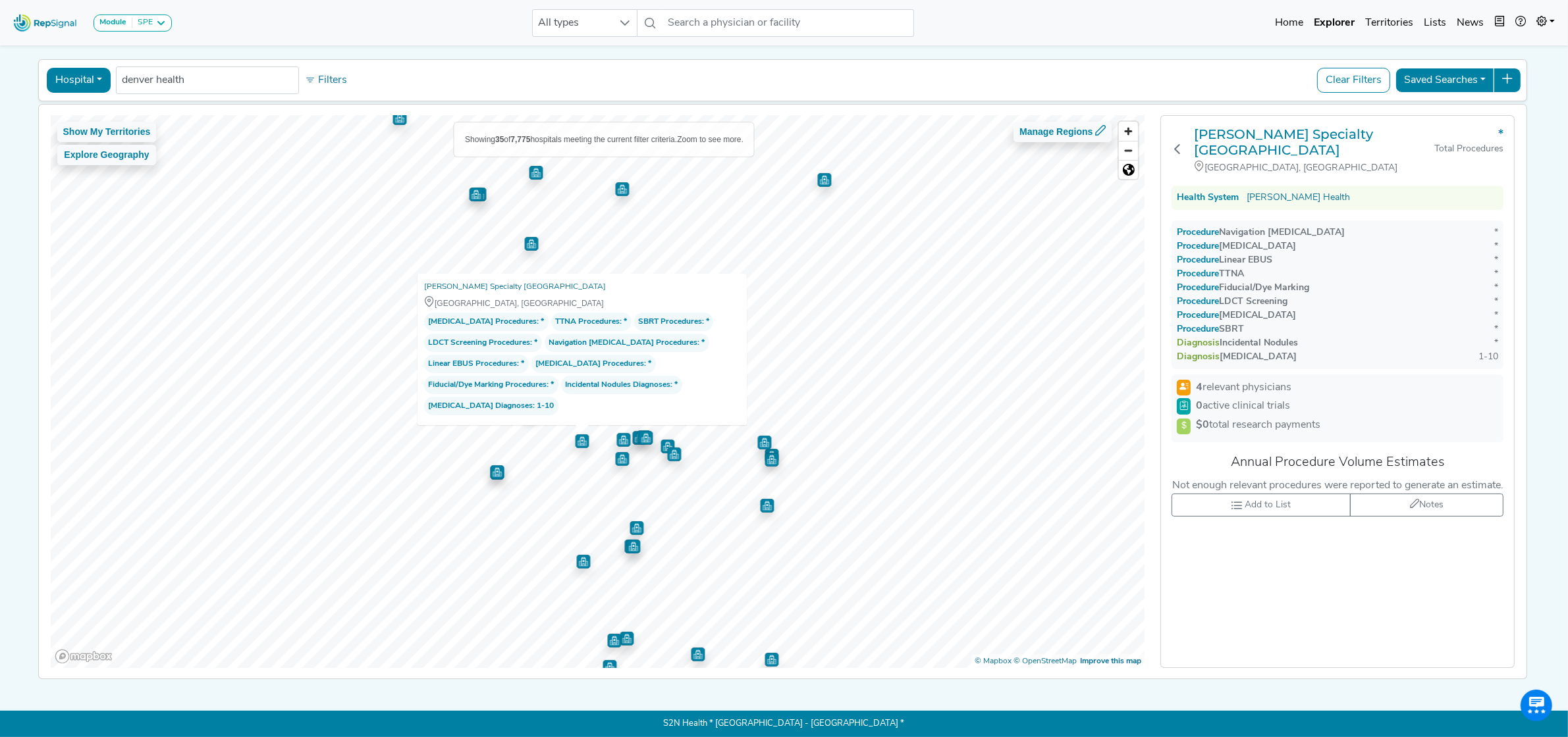
click at [616, 452] on img "Map marker" at bounding box center [622, 459] width 14 height 14
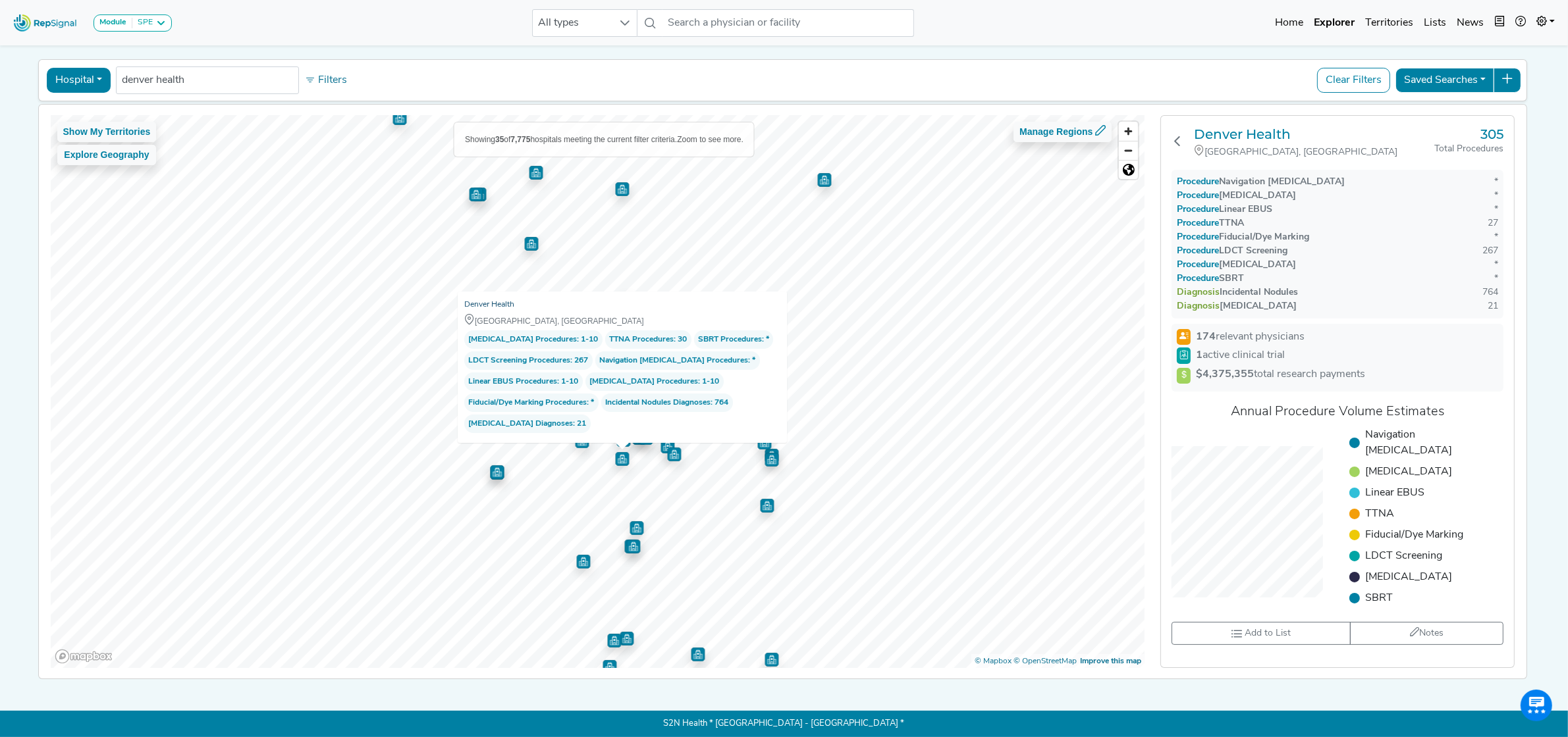
click at [489, 298] on link "Denver Health" at bounding box center [489, 305] width 50 height 14
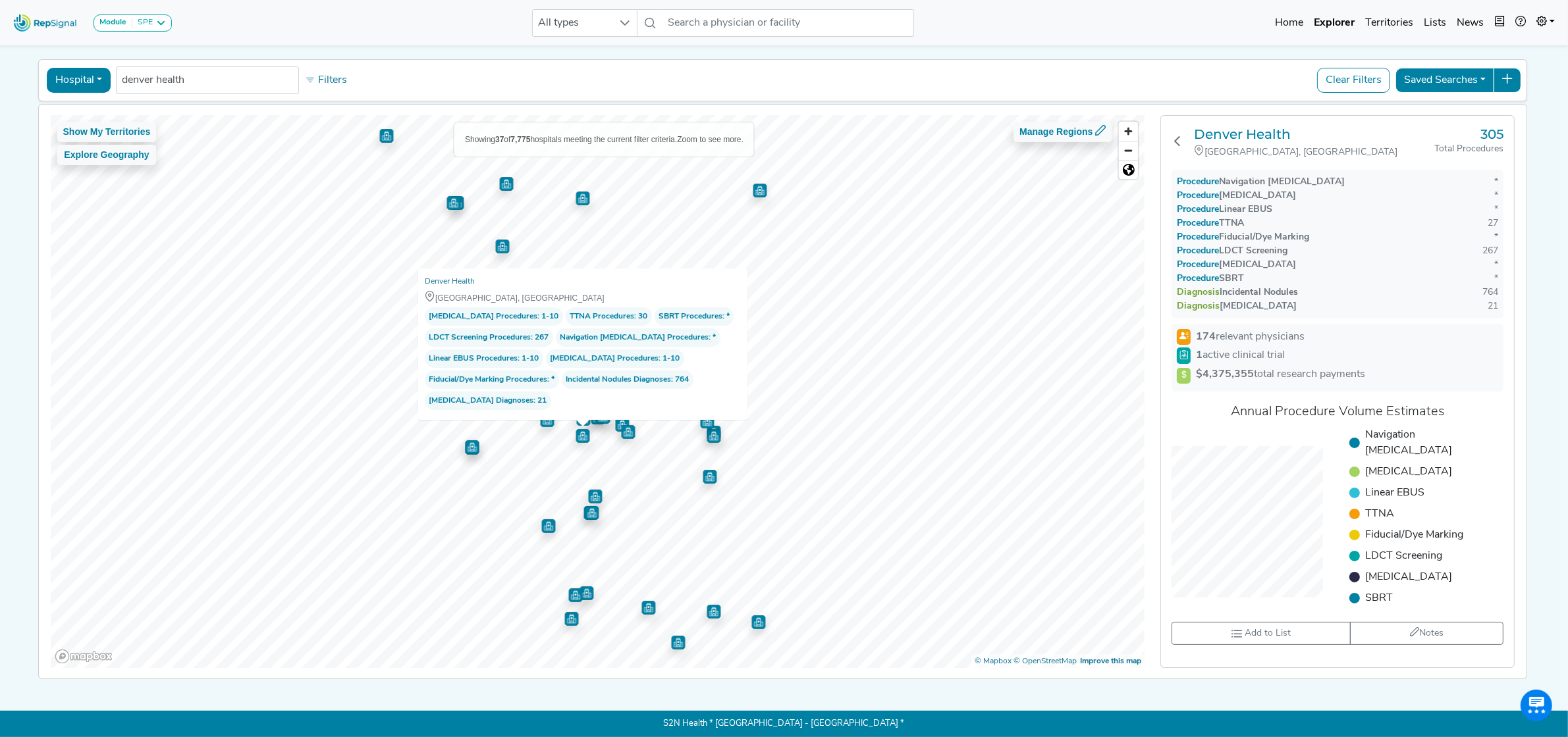
click at [87, 74] on button "Hospital" at bounding box center [79, 81] width 64 height 25
click at [87, 100] on link "Physician" at bounding box center [99, 111] width 104 height 21
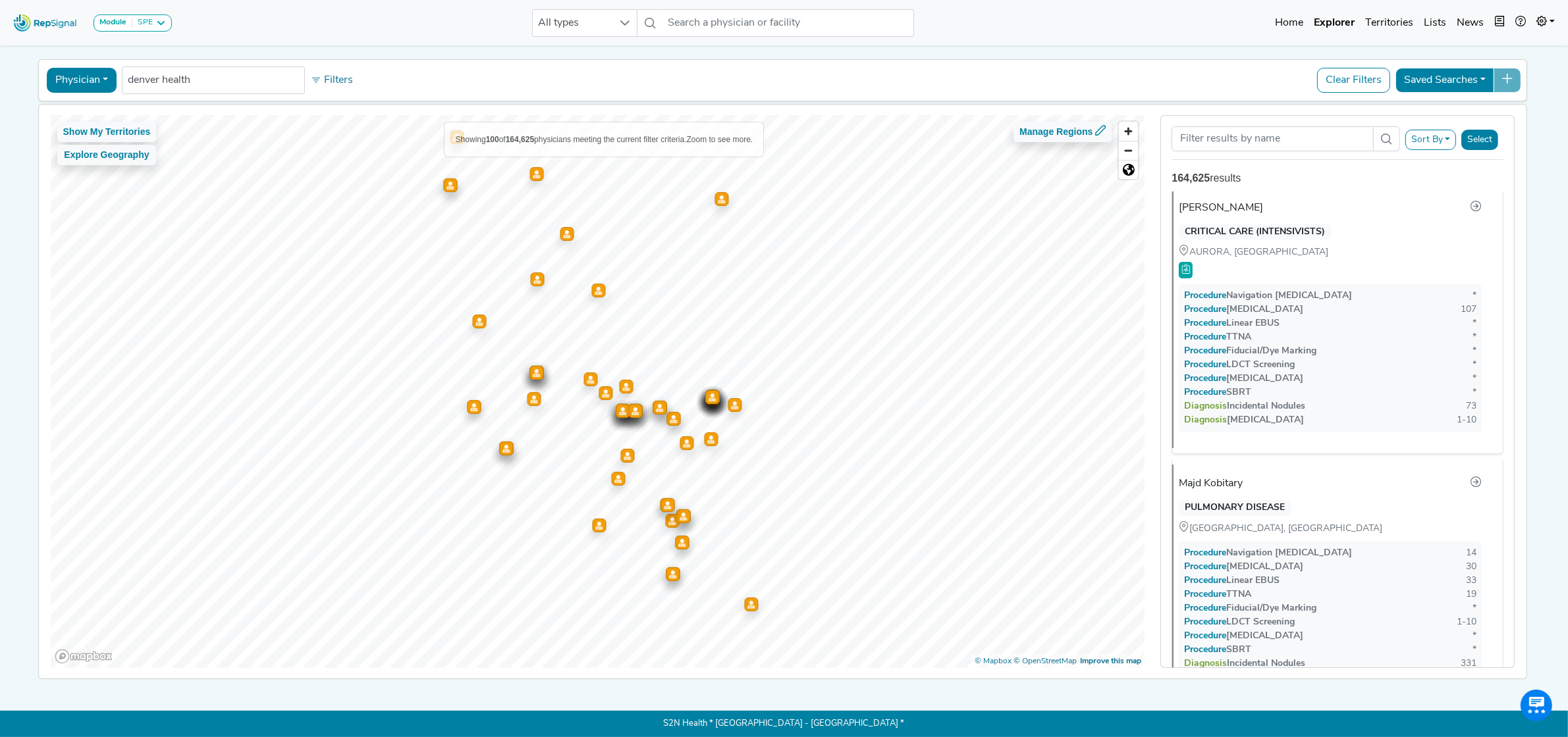
scroll to position [2386, 0]
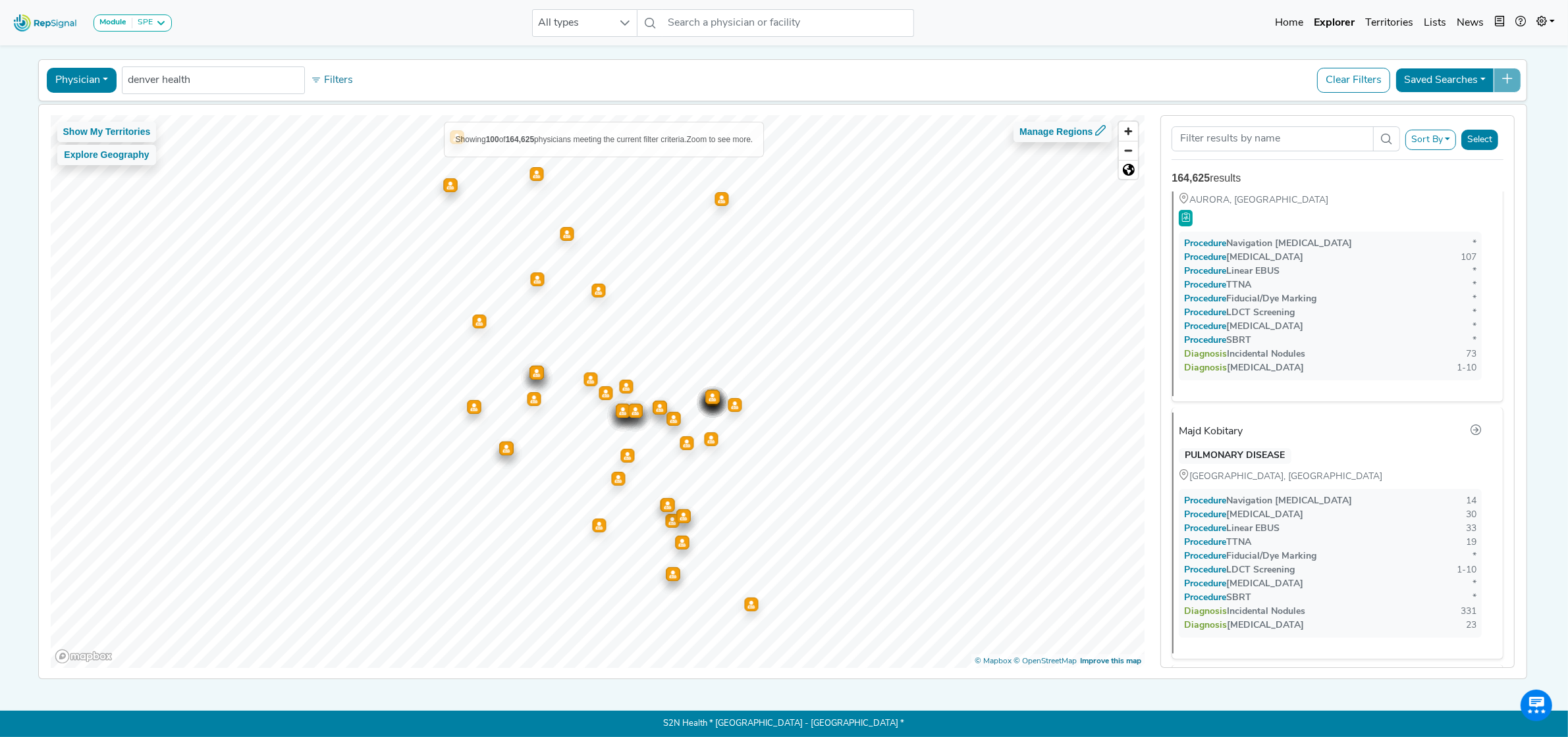
click at [94, 68] on button "Physician" at bounding box center [82, 81] width 70 height 25
click at [86, 133] on link "Hospital" at bounding box center [99, 143] width 104 height 21
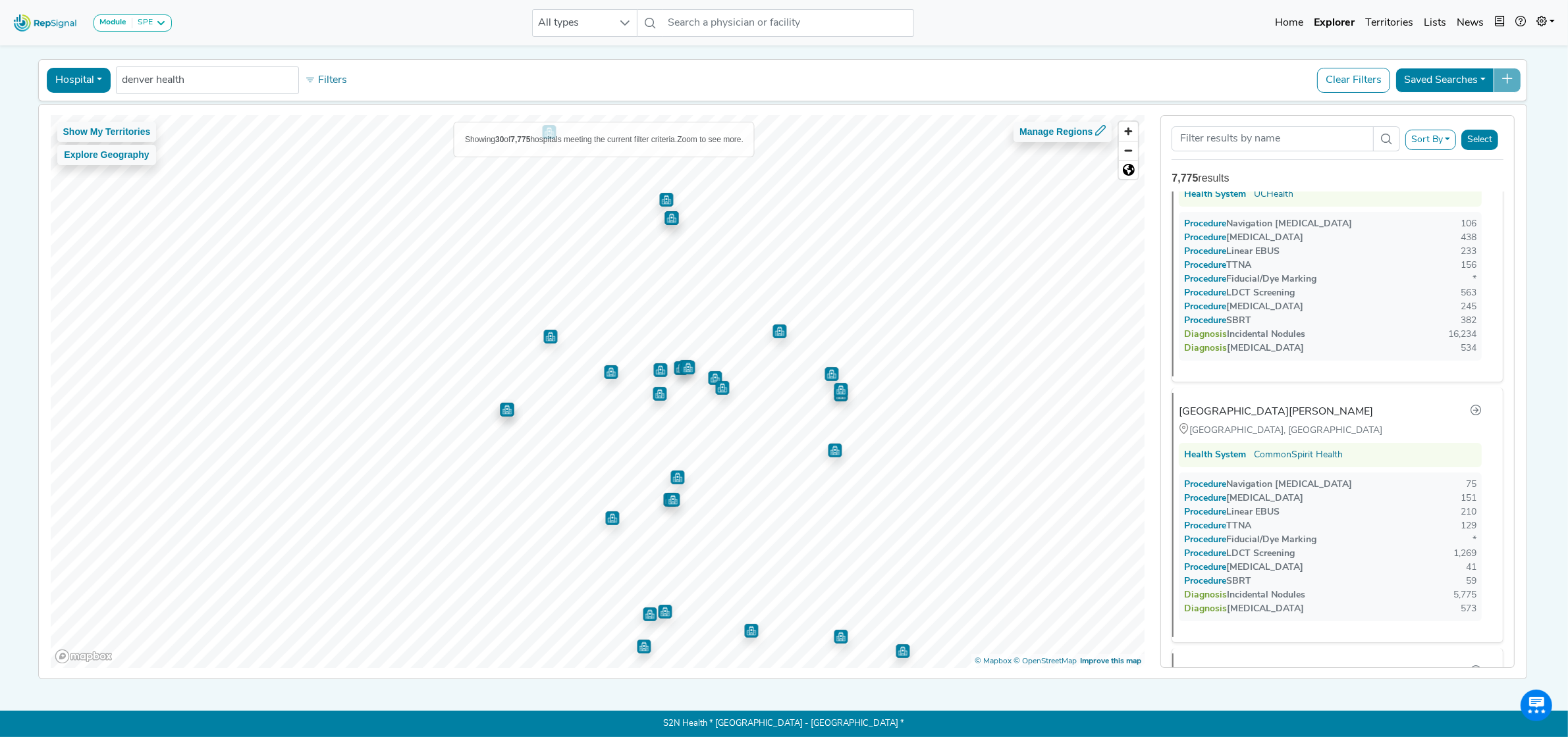
scroll to position [10, 0]
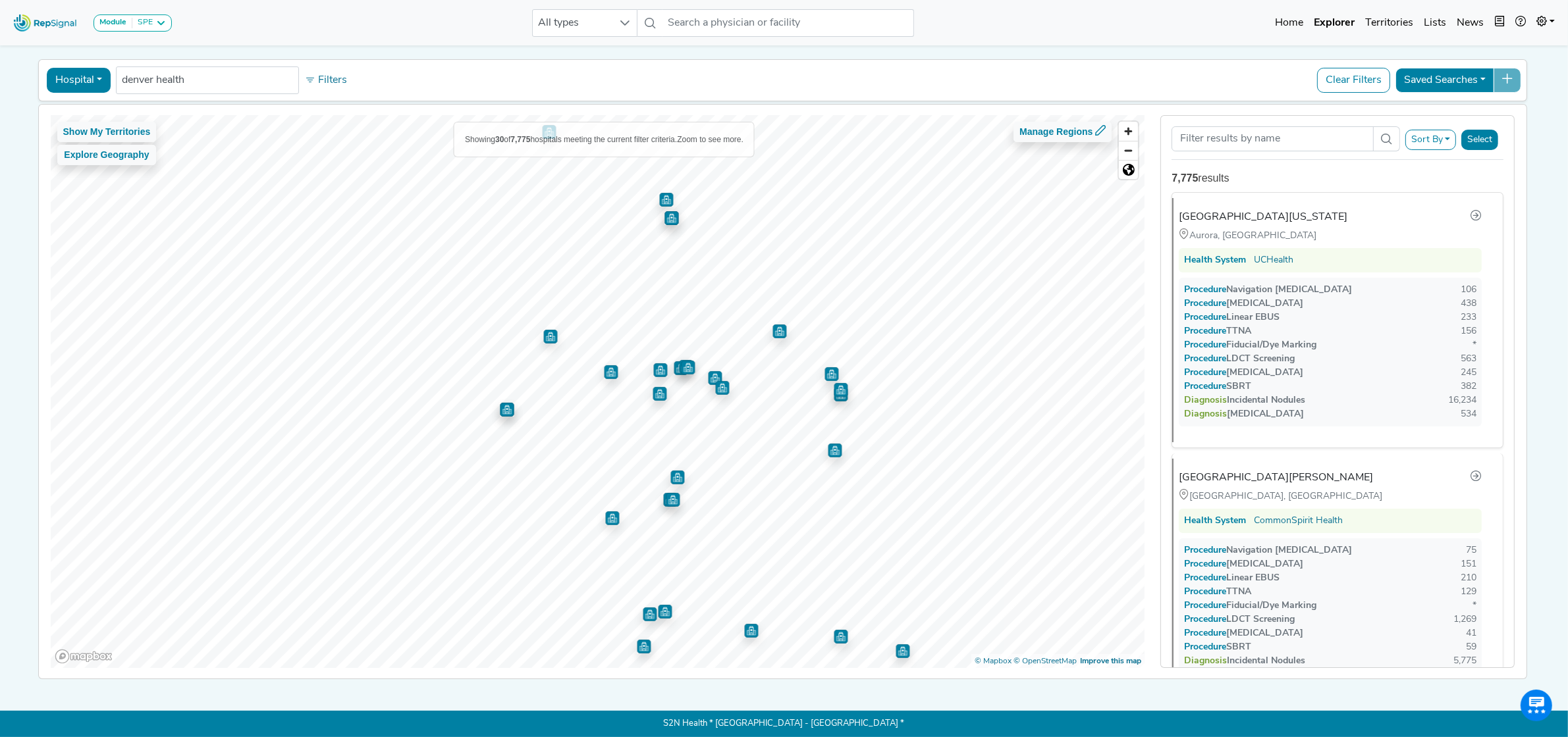
click at [655, 390] on img "Map marker" at bounding box center [659, 394] width 14 height 14
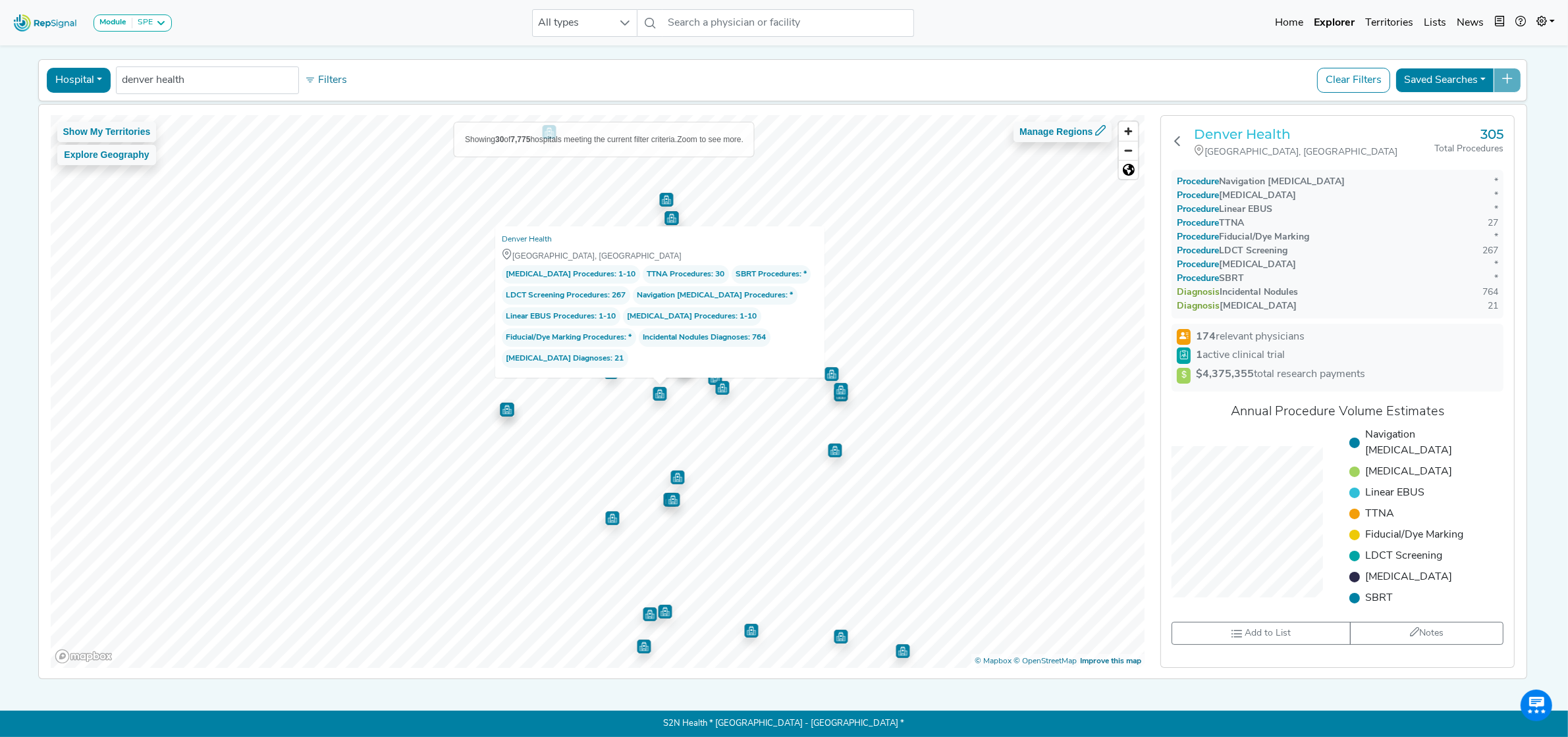
click at [1249, 127] on h3 "Denver Health" at bounding box center [1314, 134] width 241 height 16
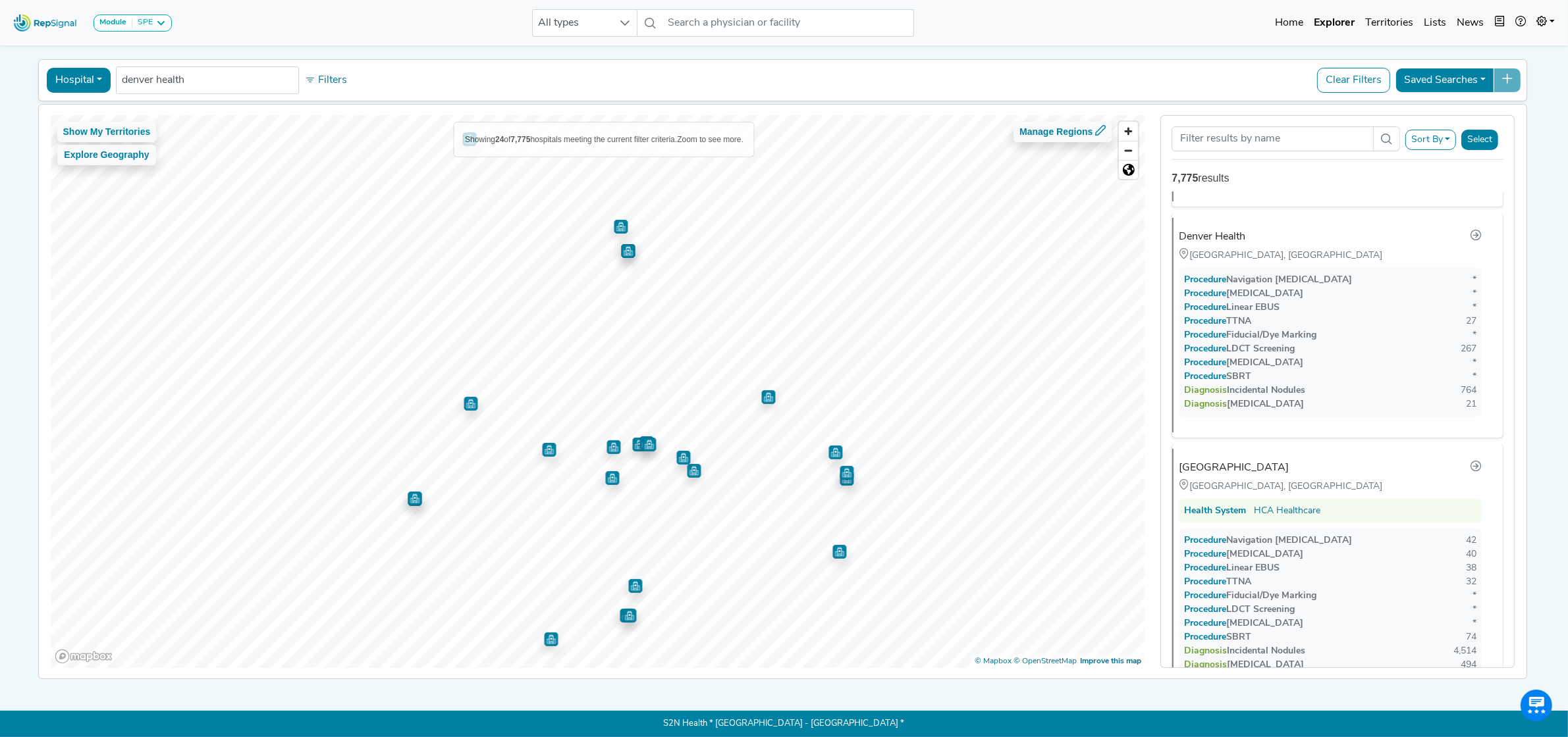
scroll to position [2050, 0]
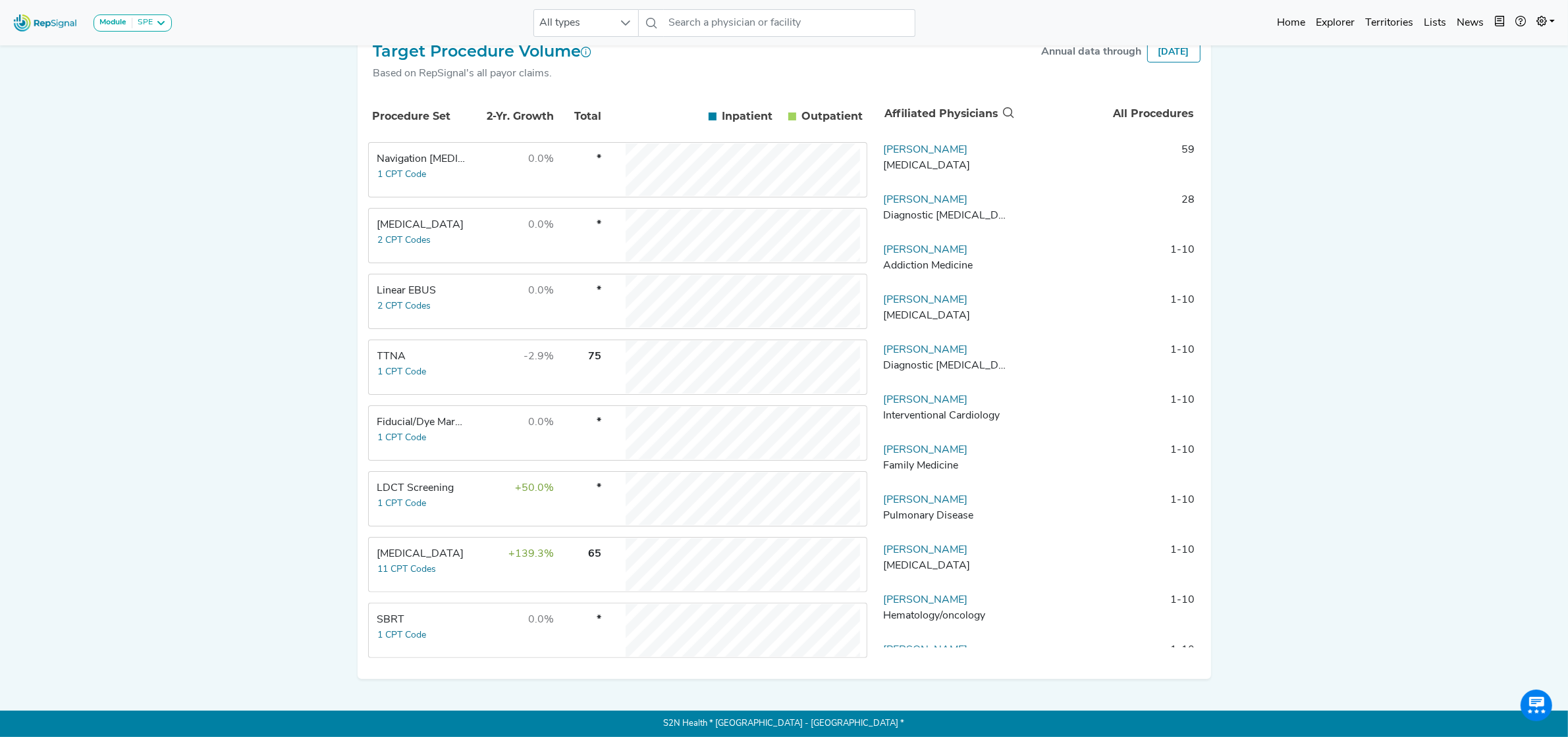
scroll to position [237, 0]
click at [943, 505] on link "Huaizhen Chen" at bounding box center [925, 499] width 85 height 11
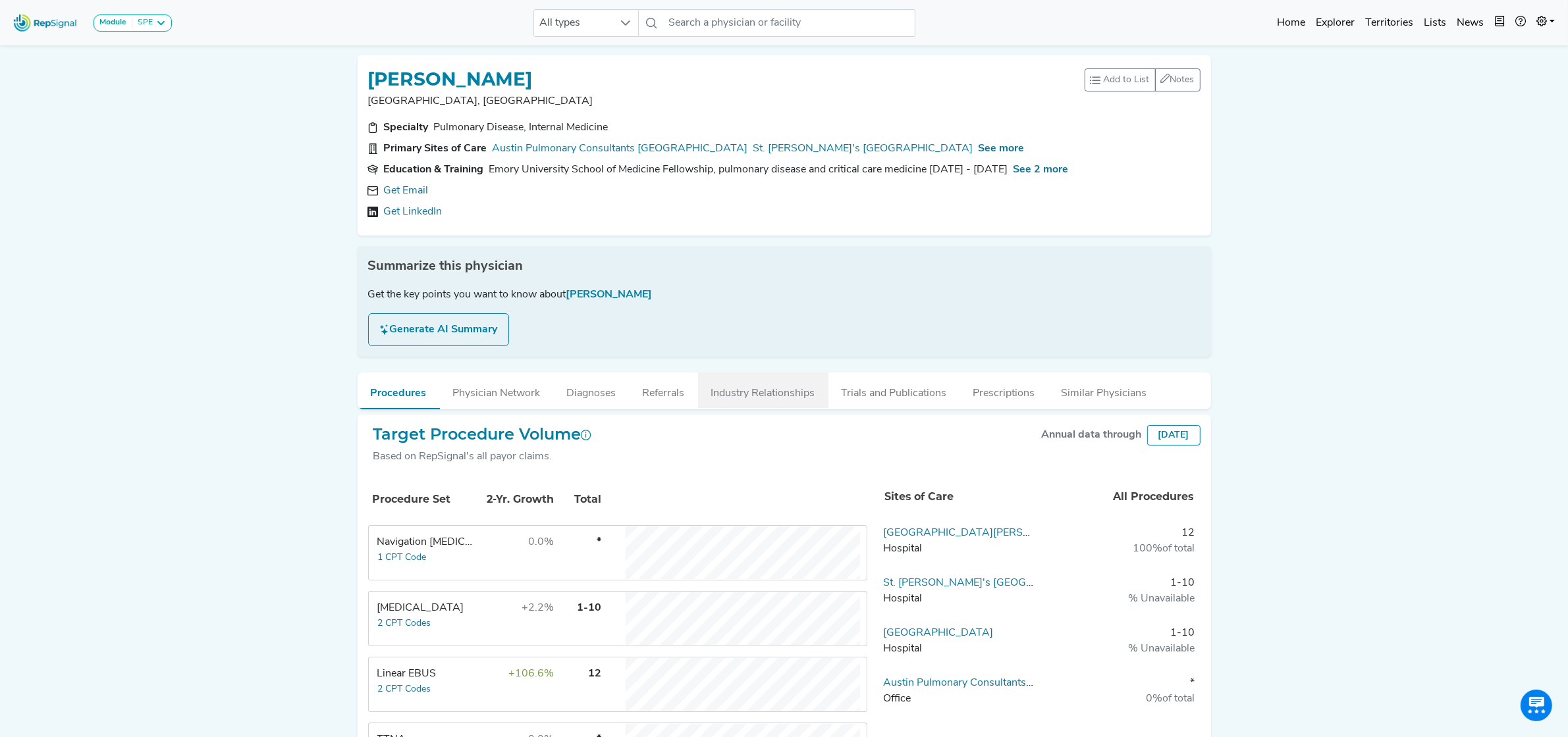
click at [786, 393] on button "Industry Relationships" at bounding box center [764, 390] width 131 height 36
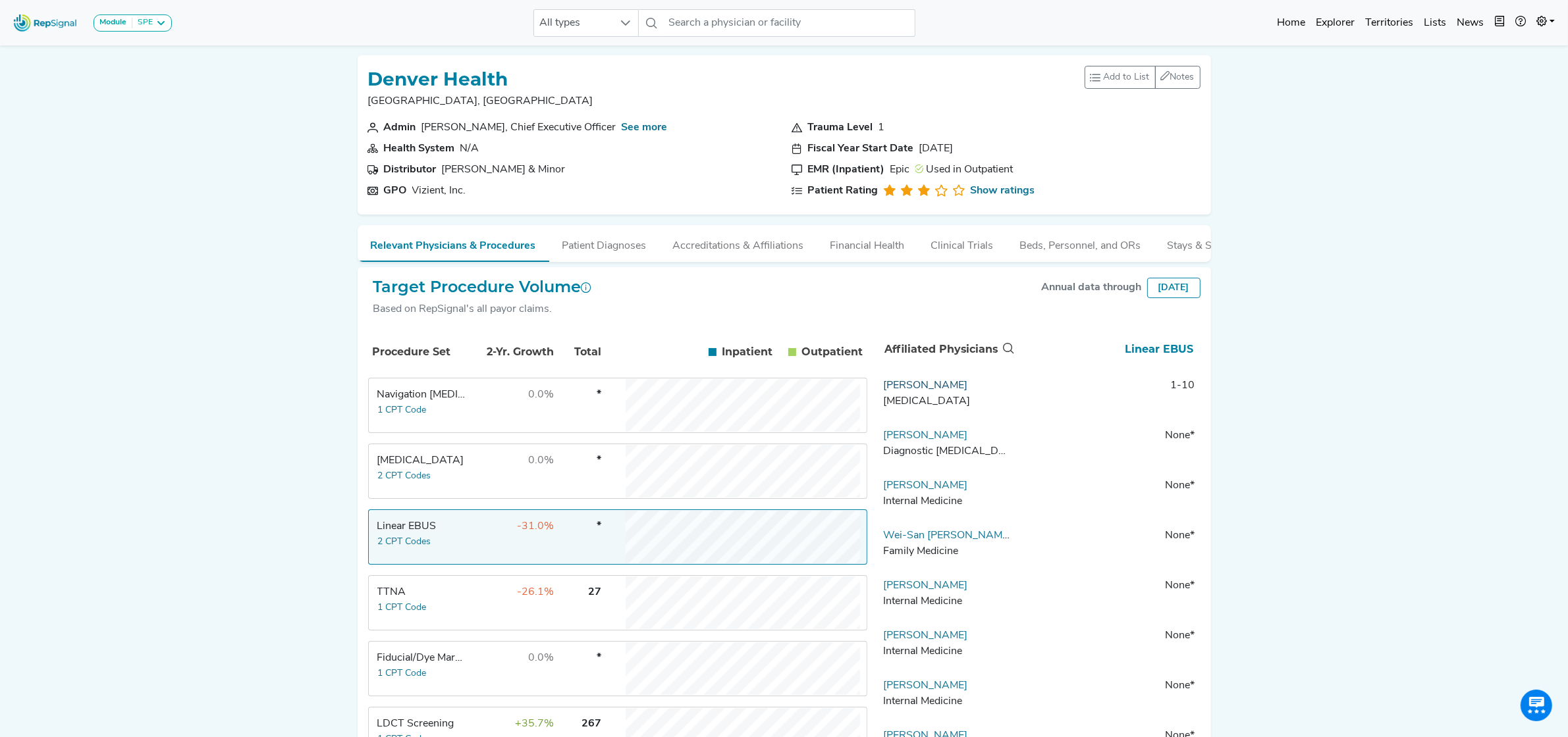
click at [956, 391] on link "Daniel Vanderploeg" at bounding box center [925, 386] width 85 height 11
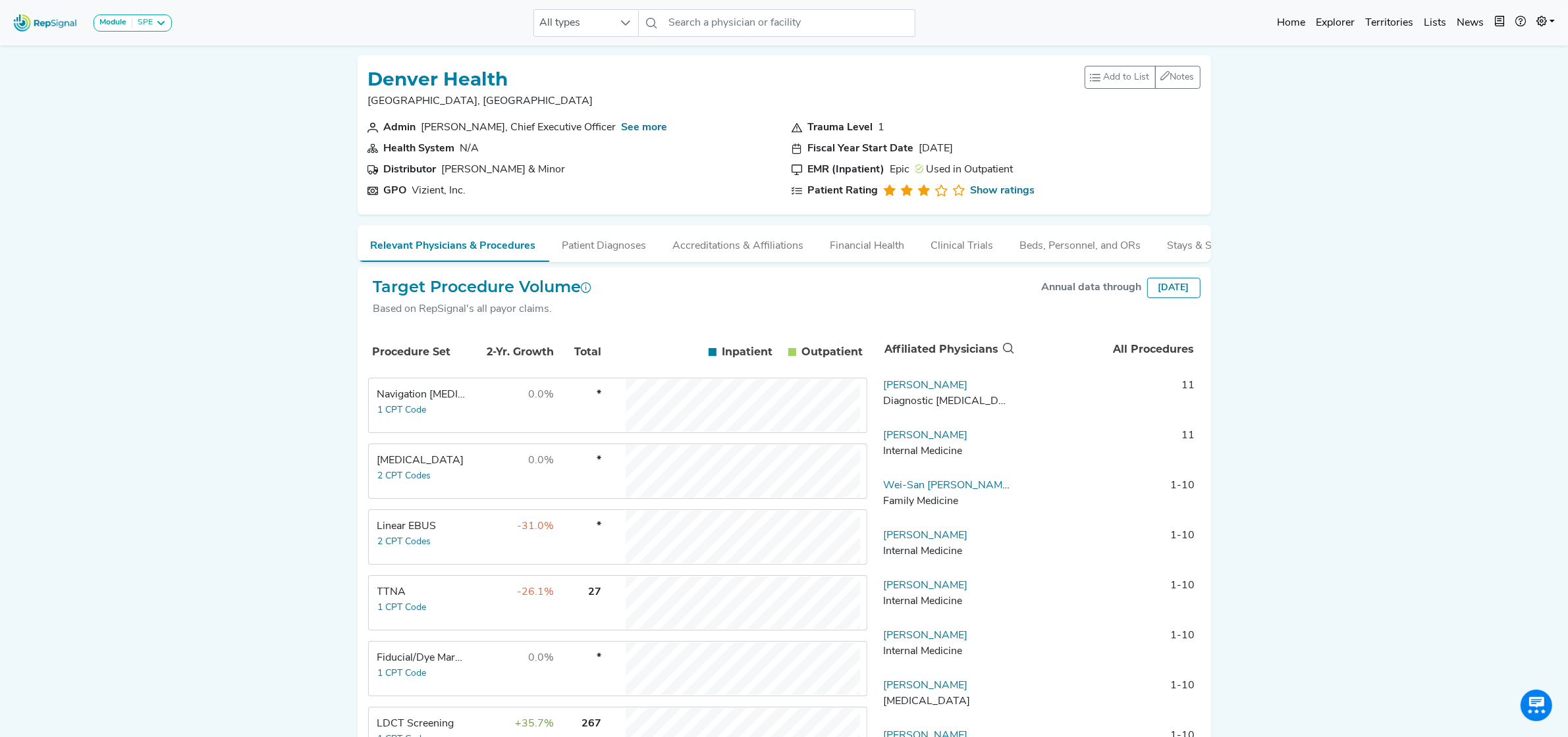
click at [494, 486] on td "0.0%" at bounding box center [512, 471] width 86 height 53
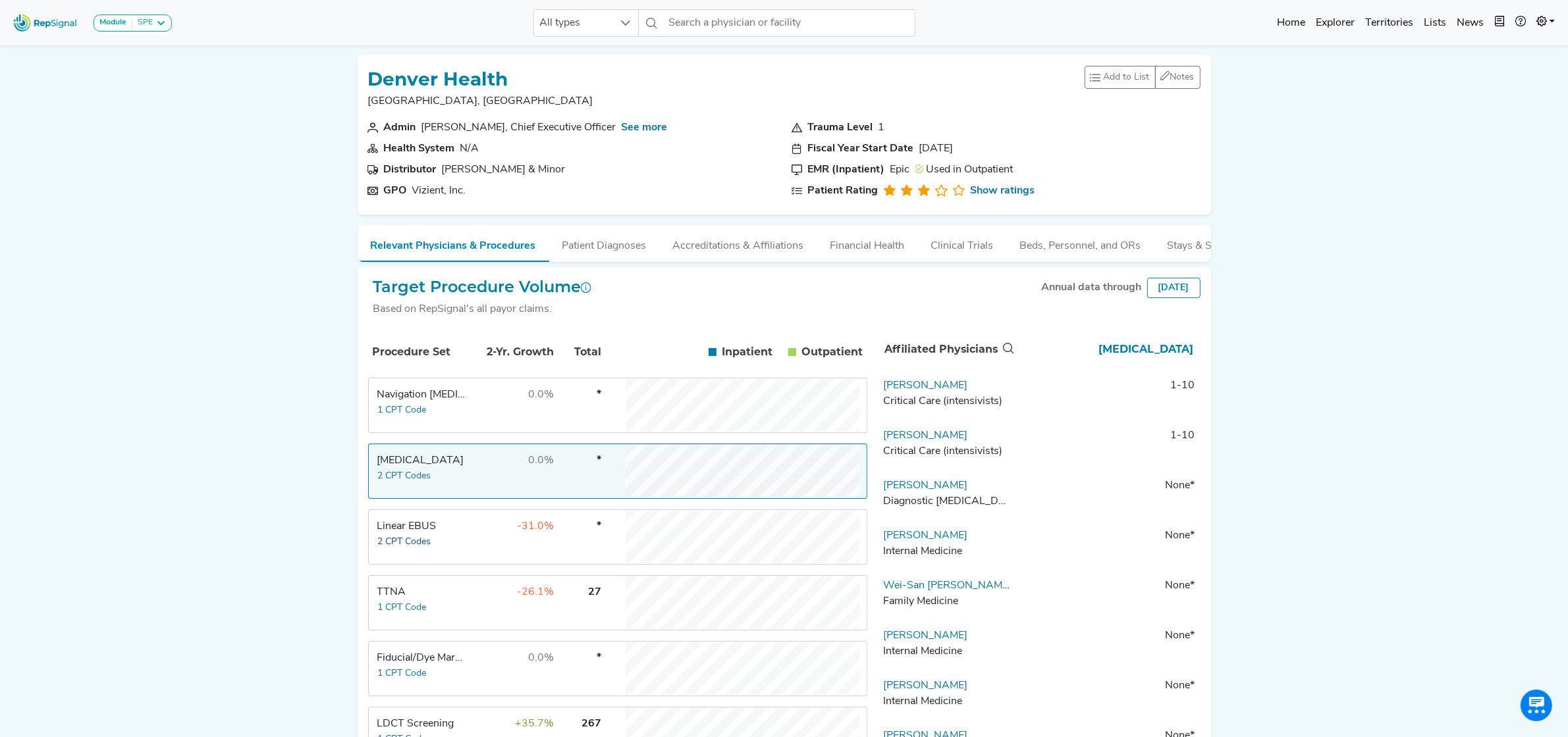
click at [428, 550] on button "2 CPT Codes" at bounding box center [404, 542] width 55 height 16
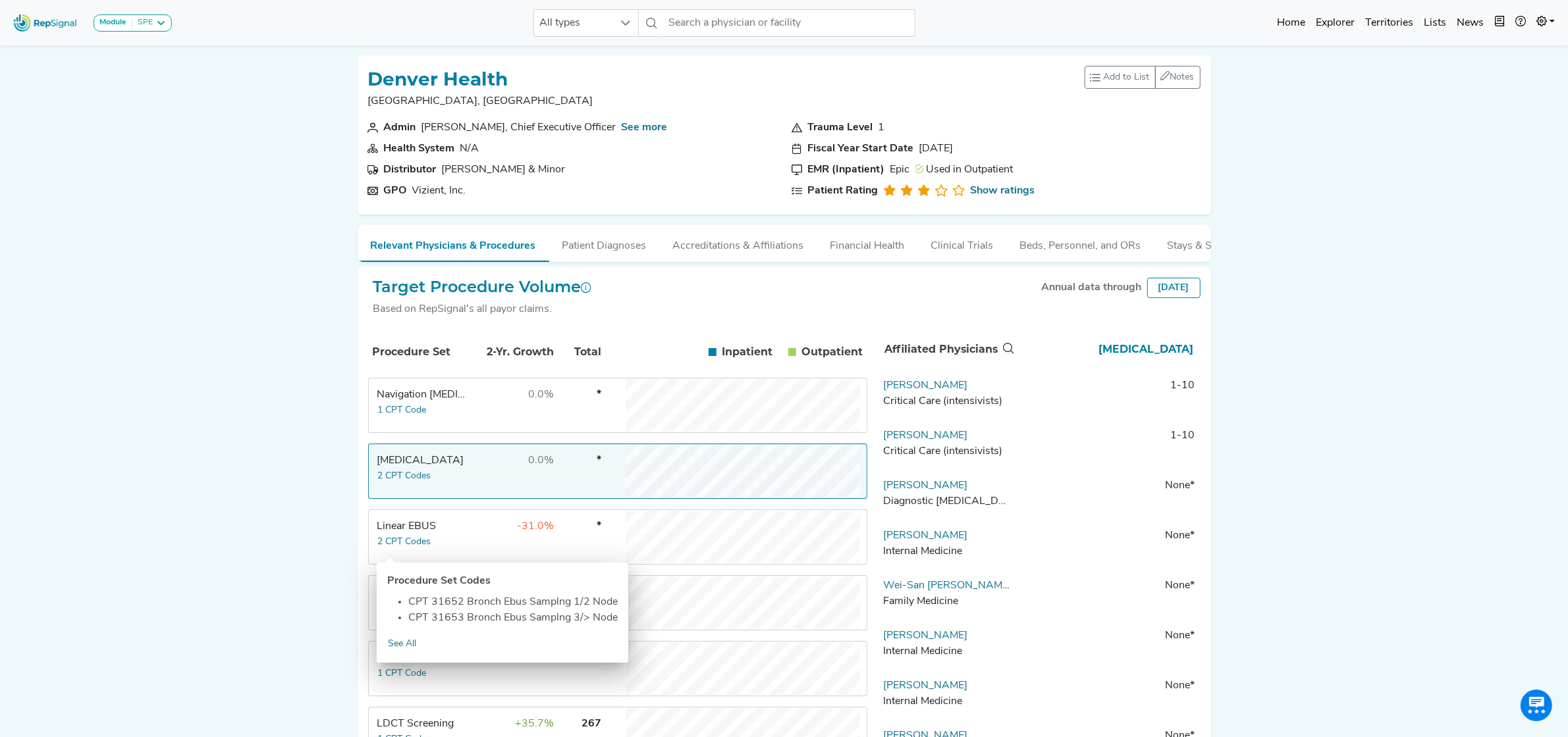
click at [498, 539] on td "-31.0%" at bounding box center [512, 537] width 86 height 53
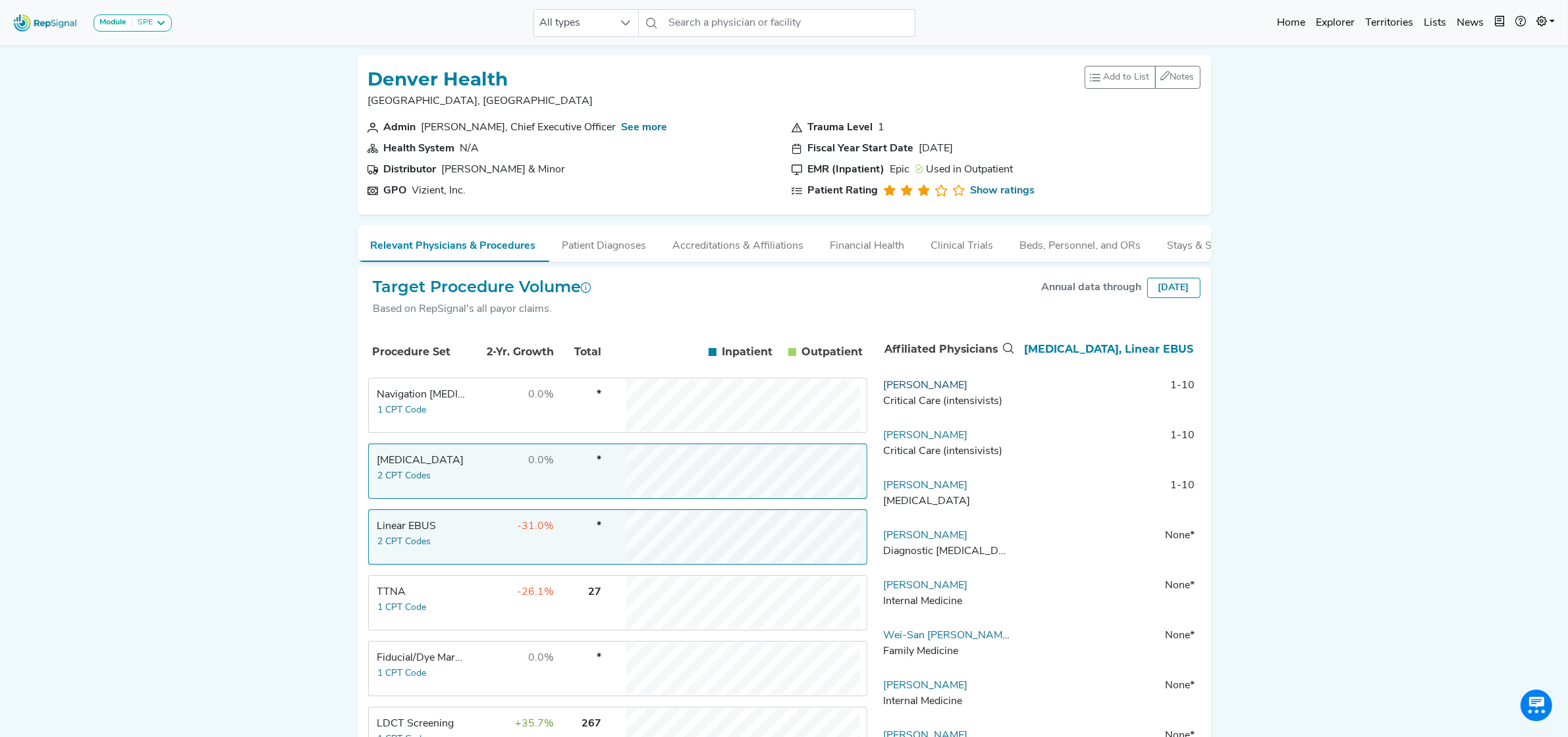
click at [913, 391] on link "Michael Hanley" at bounding box center [925, 386] width 85 height 11
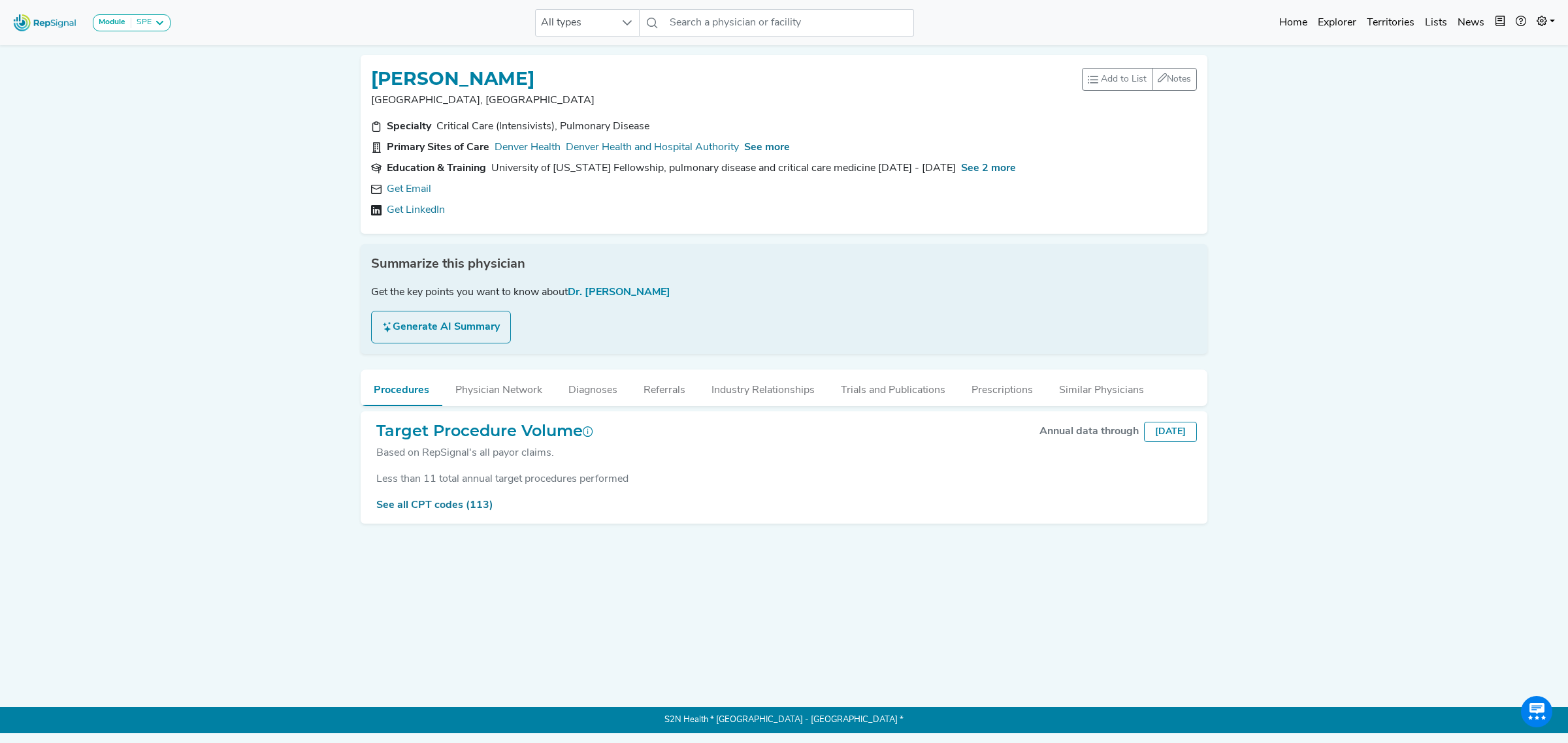
click at [444, 333] on button "Generate AI Summary" at bounding box center [441, 328] width 140 height 33
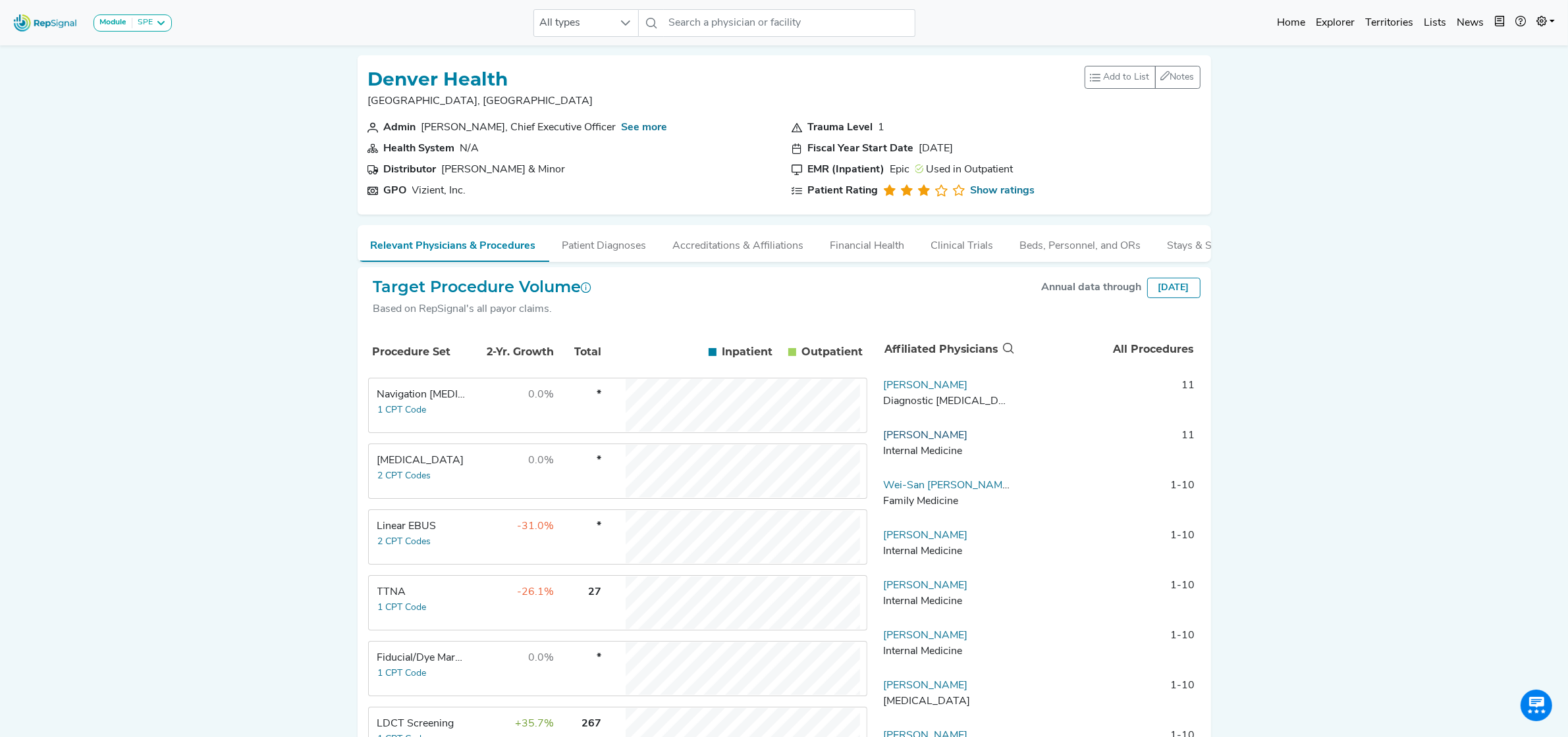
click at [932, 441] on link "Nicole Joseph" at bounding box center [925, 435] width 85 height 11
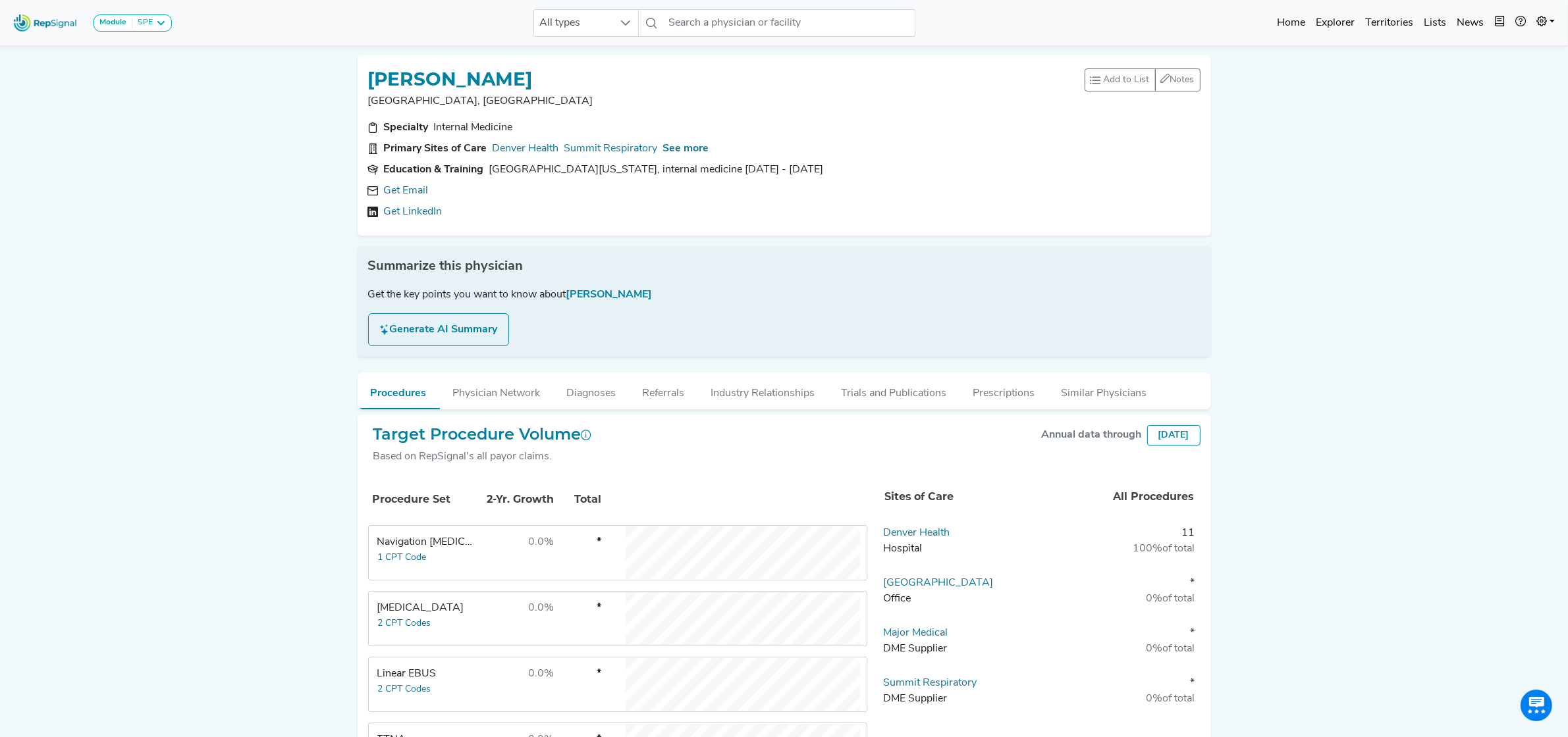
click at [436, 334] on button "Generate AI Summary" at bounding box center [438, 330] width 141 height 33
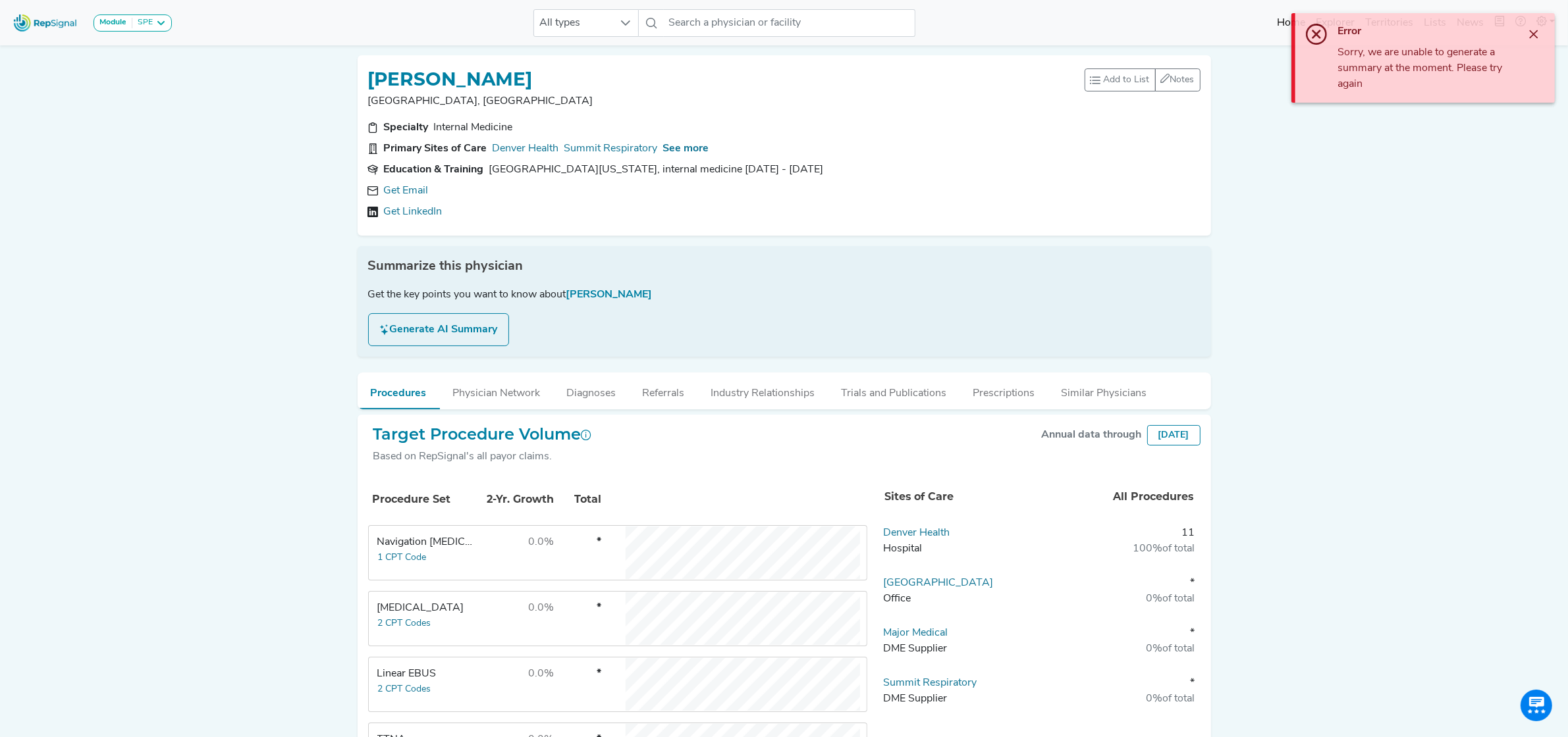
click at [466, 334] on button "Generate AI Summary" at bounding box center [438, 330] width 141 height 33
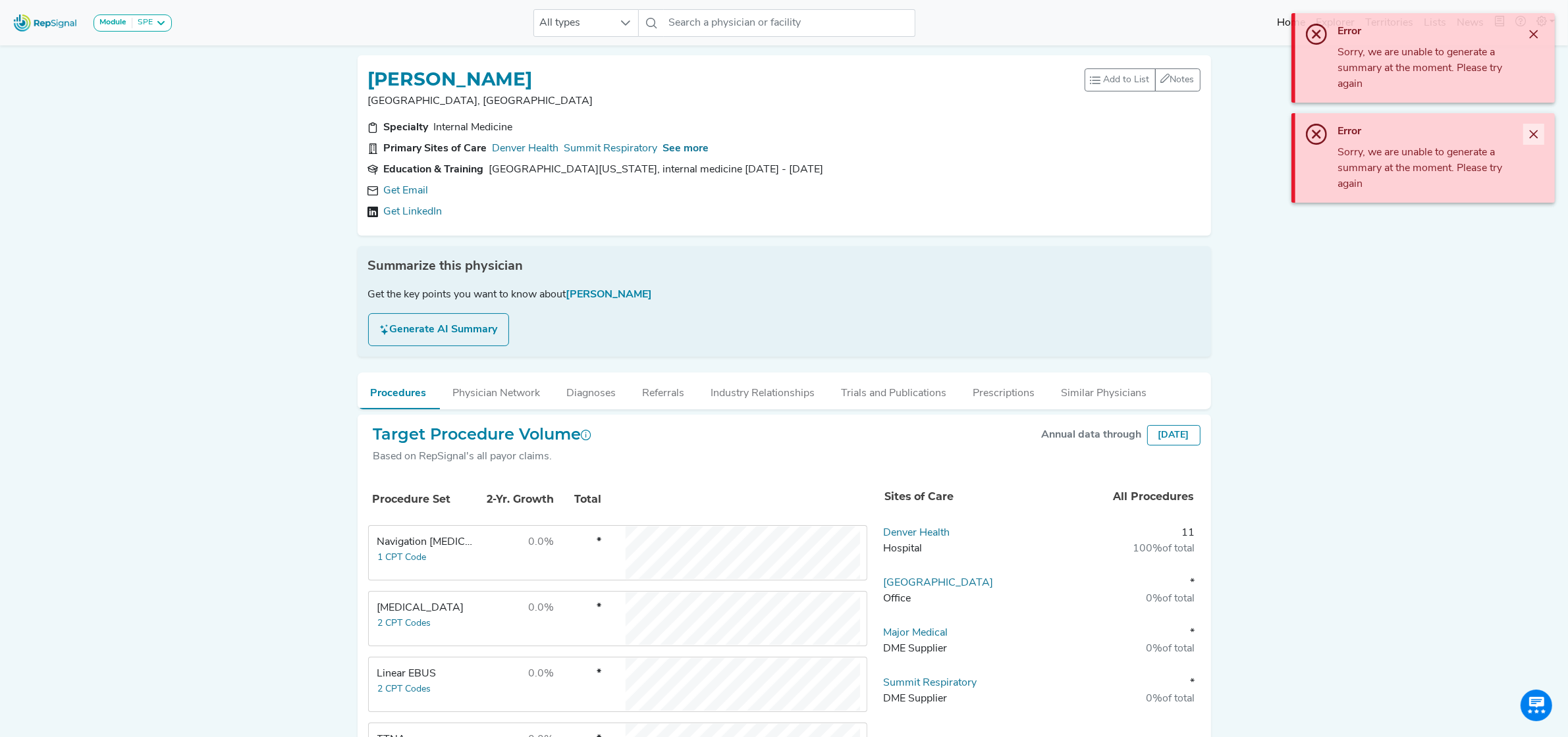
click at [1536, 133] on icon "Close" at bounding box center [1533, 134] width 11 height 11
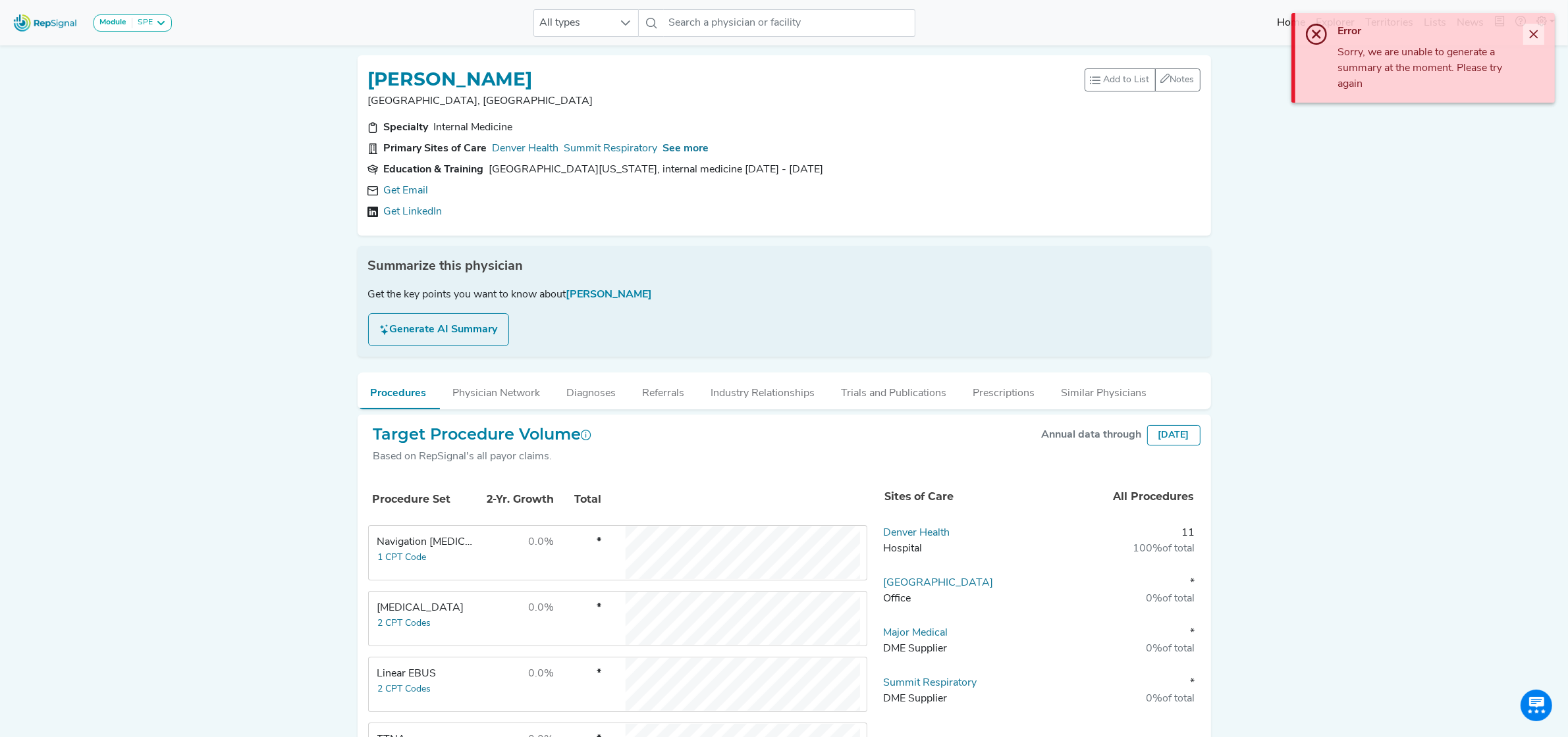
click at [1535, 29] on icon "Close" at bounding box center [1533, 34] width 11 height 11
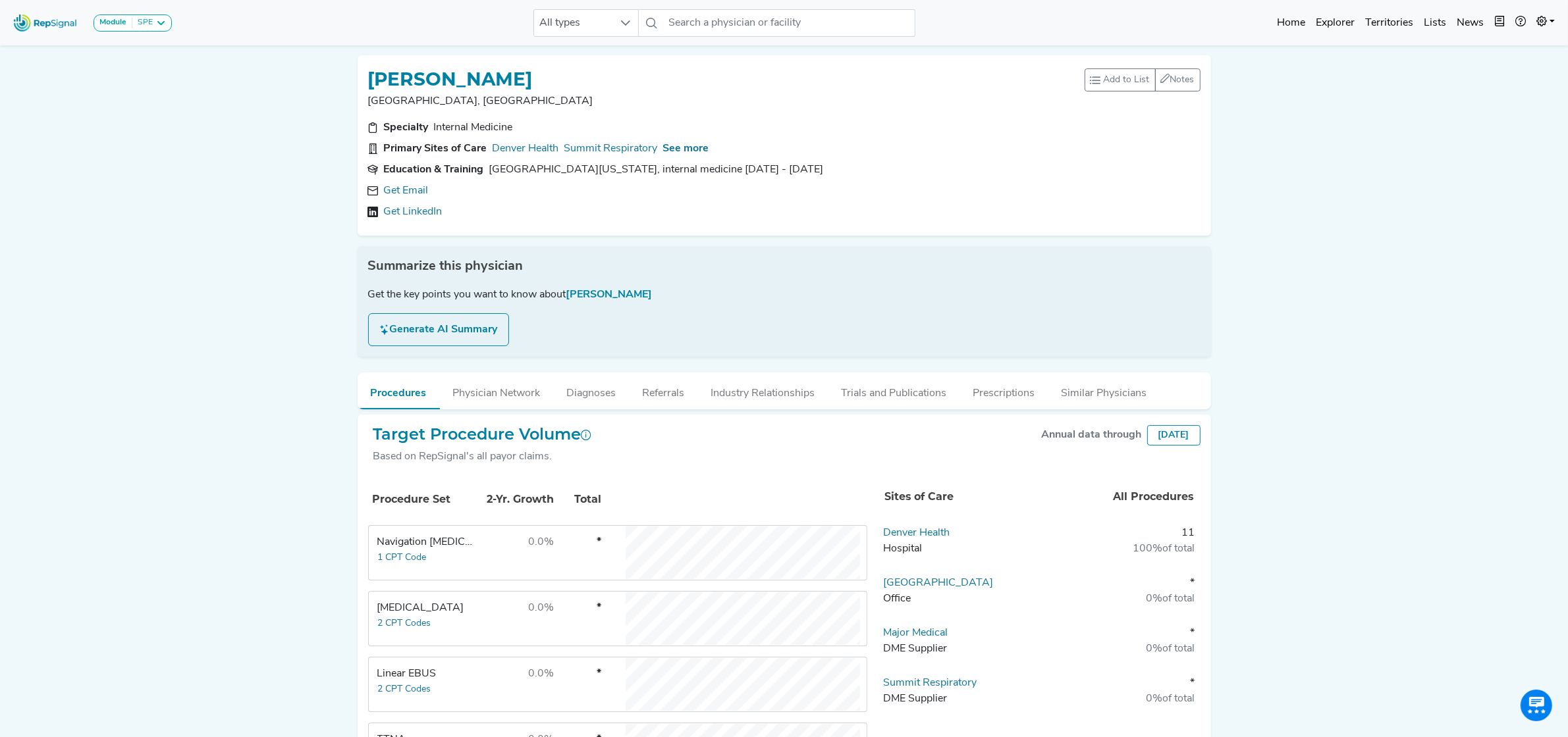
scroll to position [83, 0]
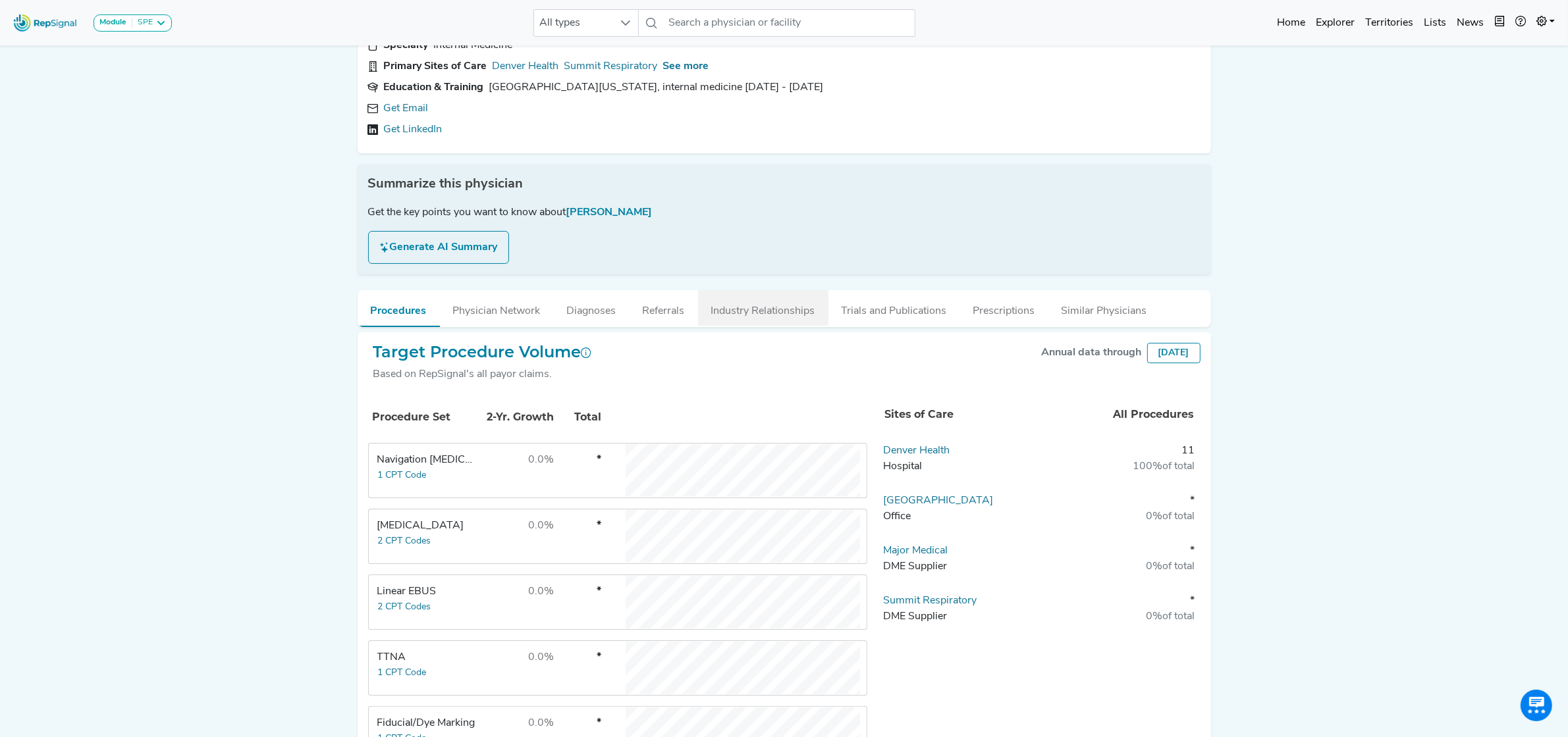
click at [782, 311] on button "Industry Relationships" at bounding box center [764, 308] width 131 height 36
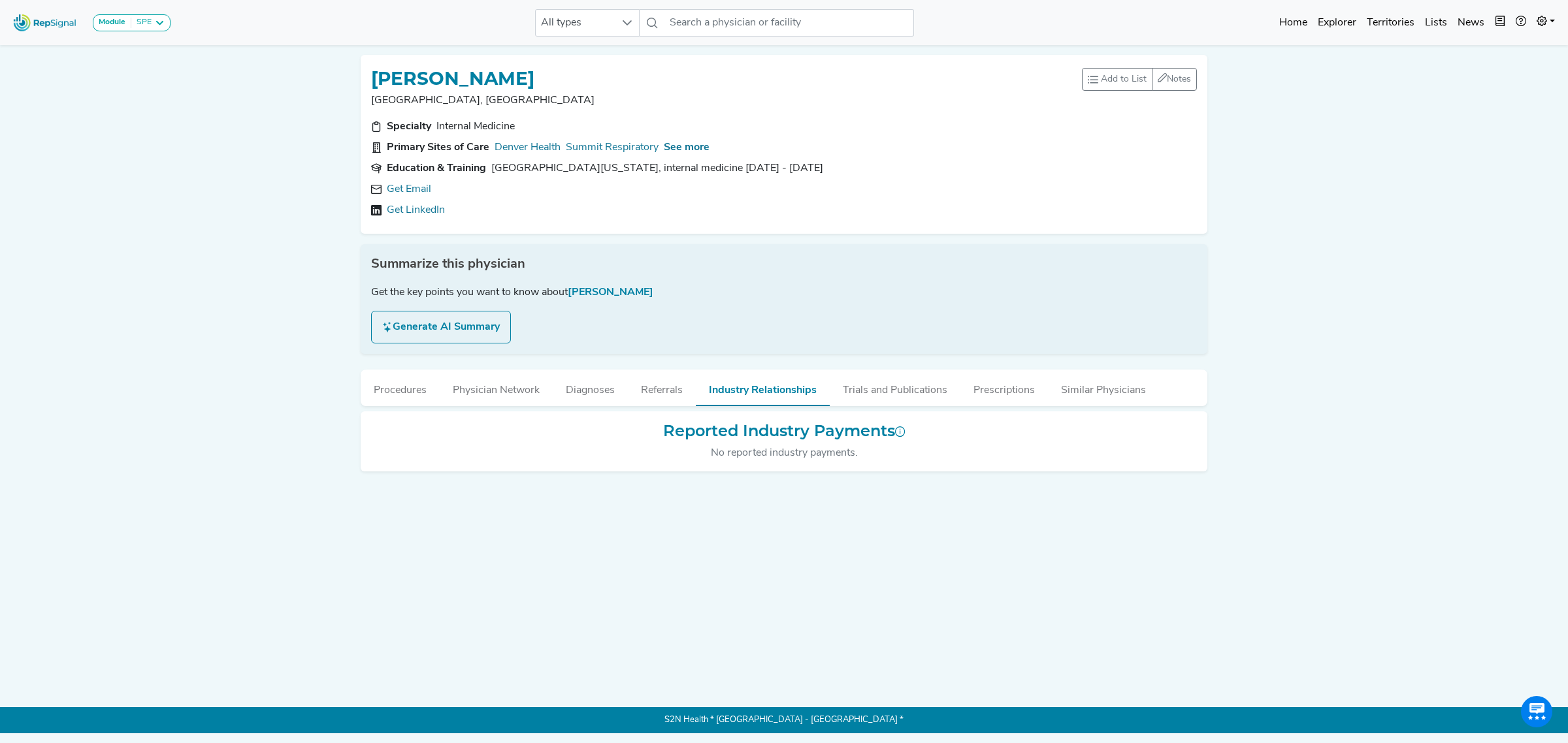
click at [423, 324] on button "Generate AI Summary" at bounding box center [441, 328] width 140 height 33
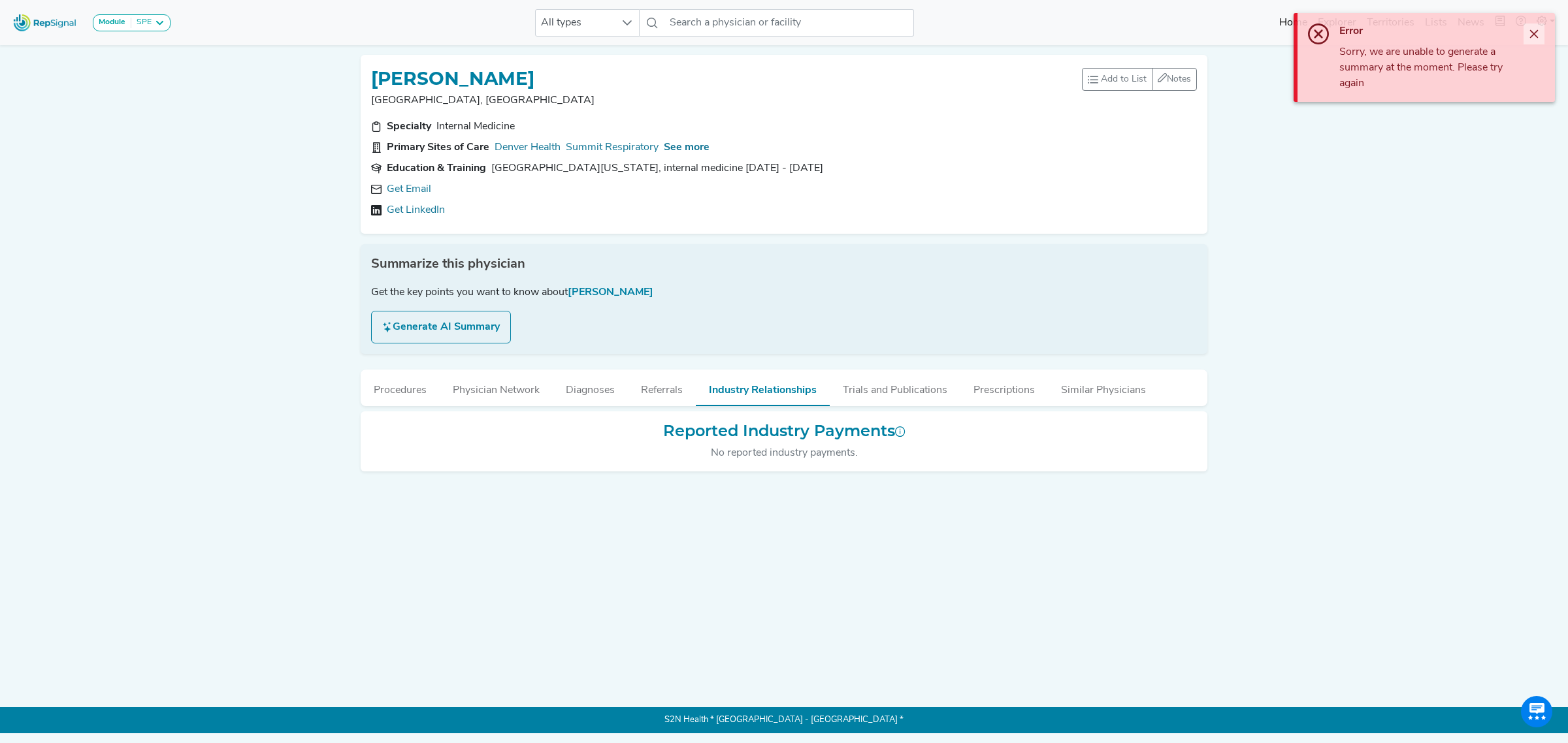
click at [1536, 40] on button "Close" at bounding box center [1534, 34] width 21 height 21
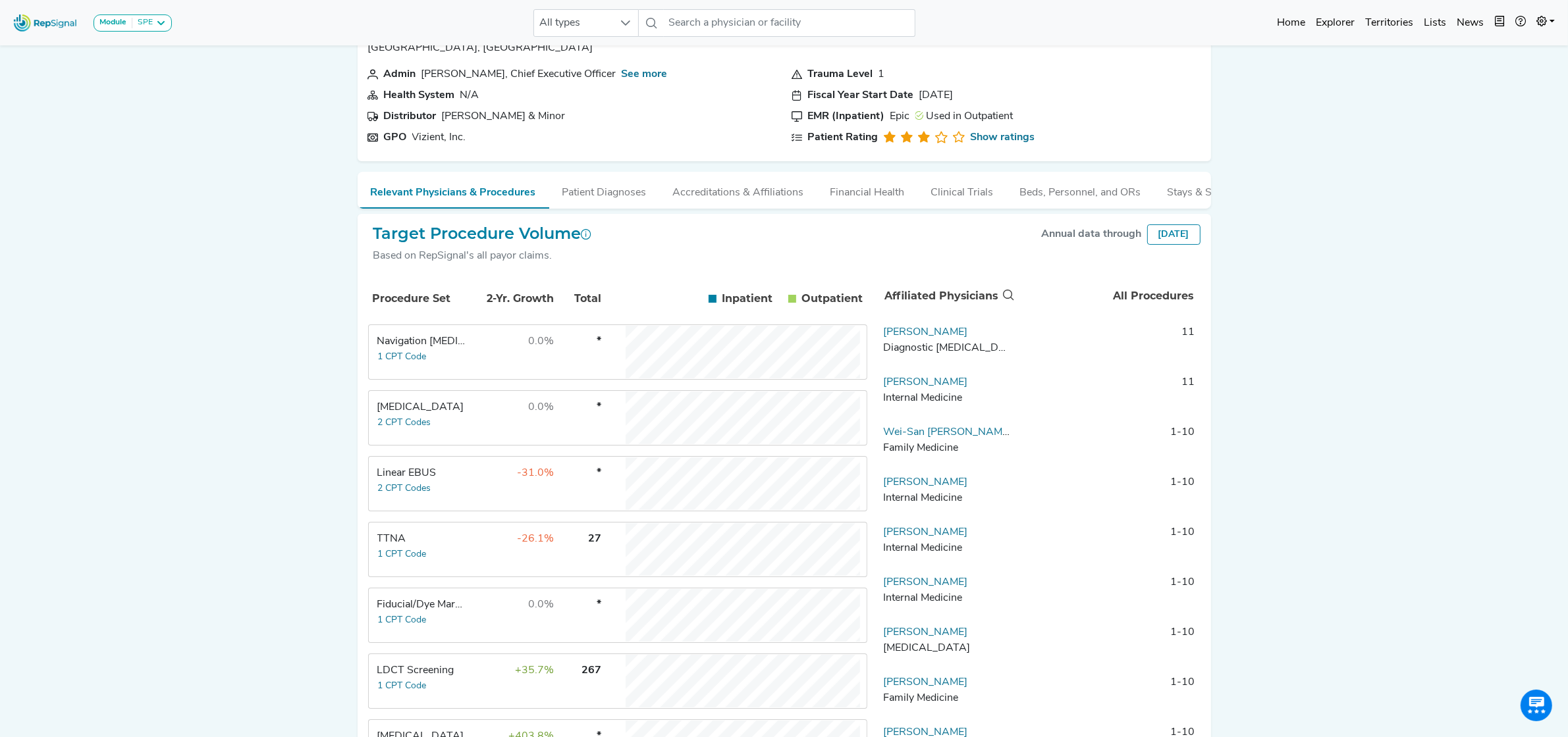
scroll to position [83, 0]
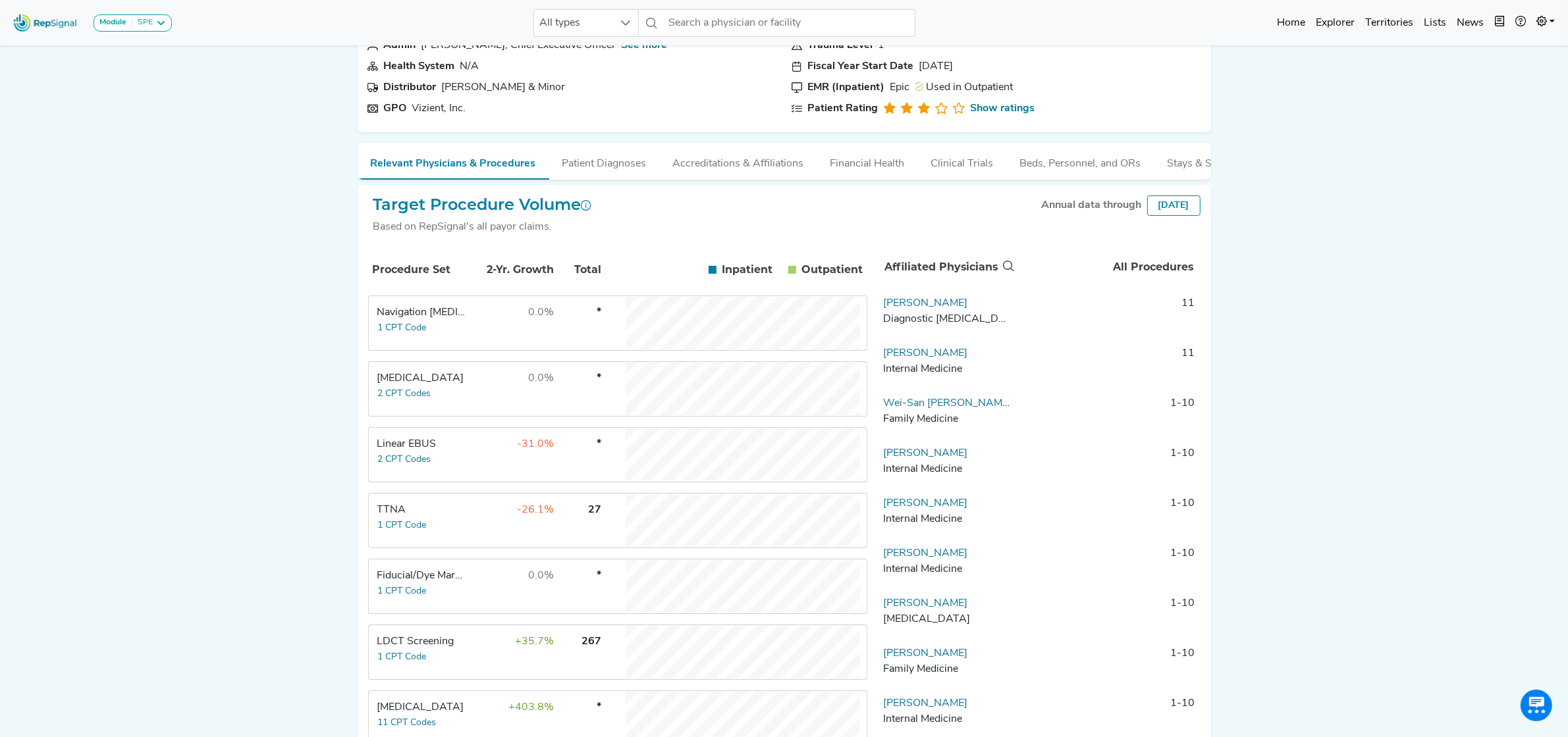
click at [434, 701] on td "Thoracic Surgery 11 CPT Codes" at bounding box center [418, 719] width 98 height 53
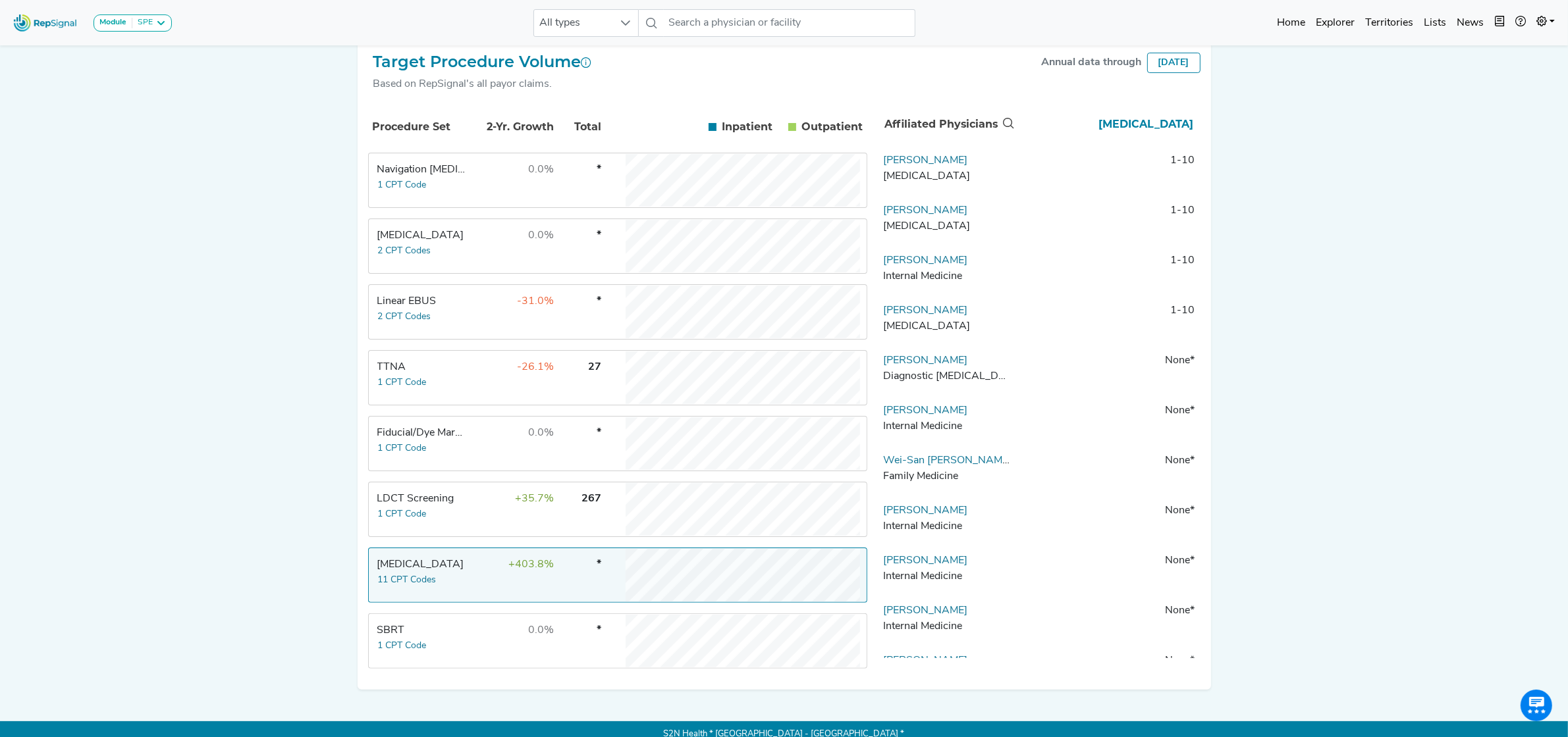
scroll to position [237, 0]
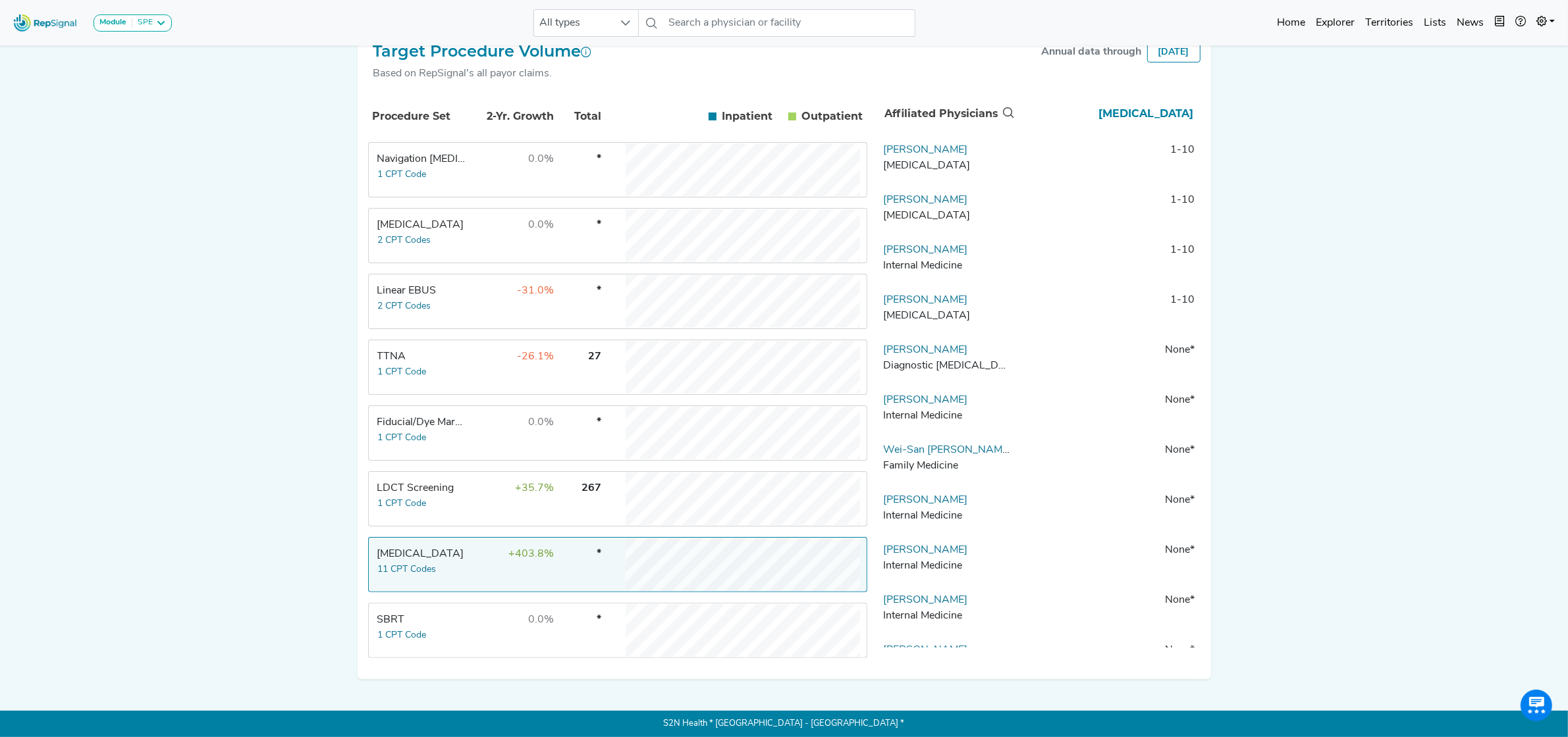
click at [604, 574] on td at bounding box center [614, 565] width 19 height 53
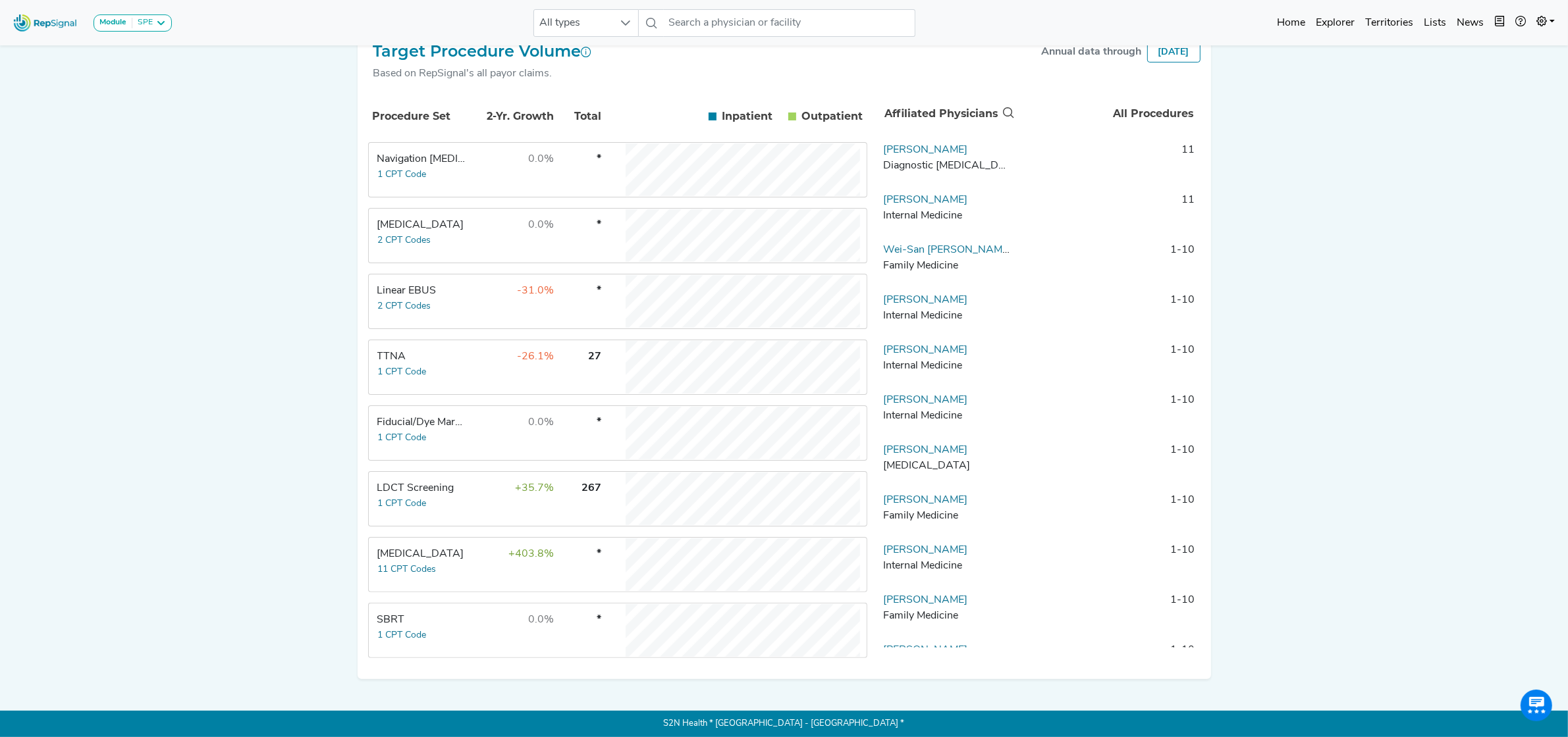
click at [489, 574] on td "+403.8%" at bounding box center [512, 565] width 86 height 53
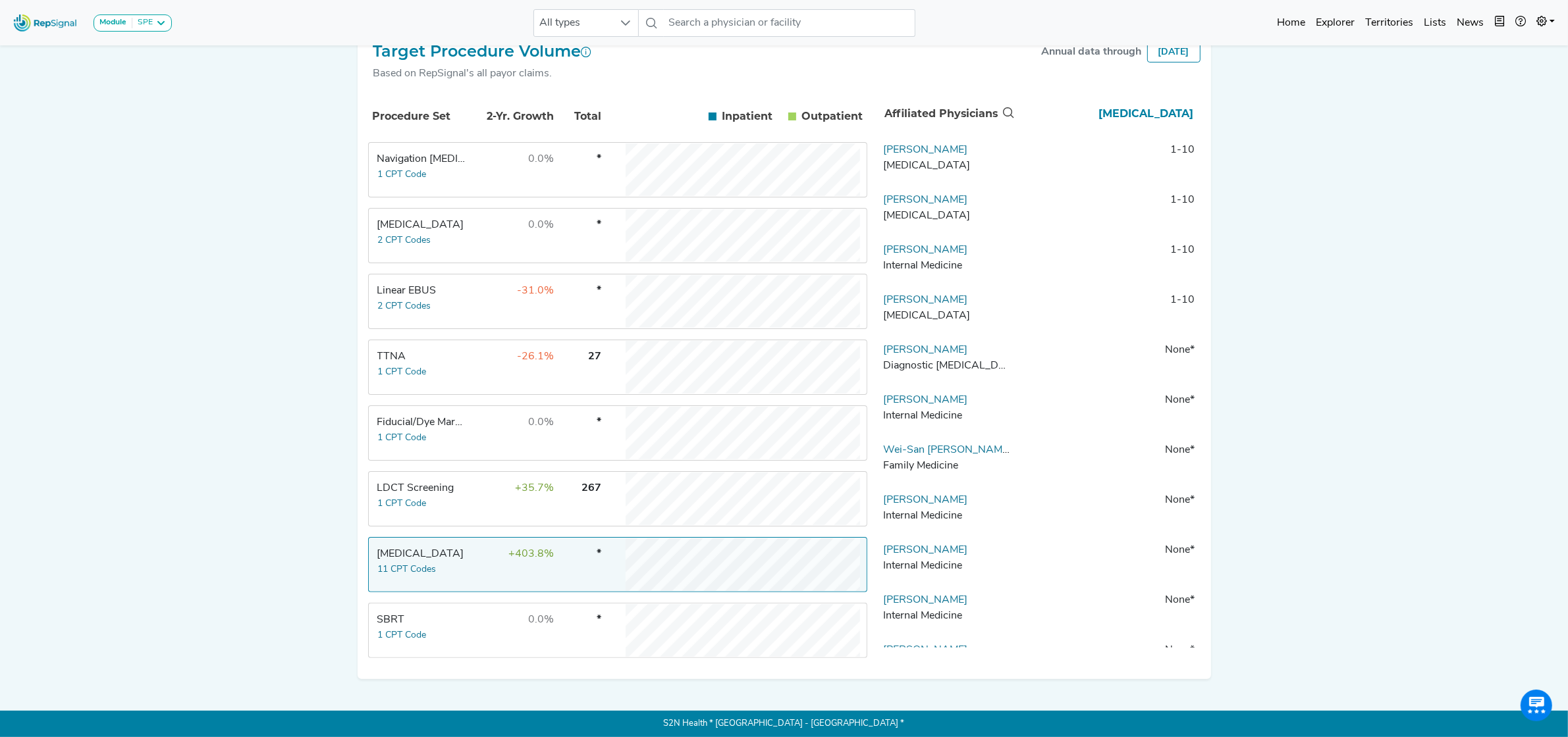
click at [463, 571] on td "Thoracic Surgery 11 CPT Codes" at bounding box center [418, 565] width 98 height 53
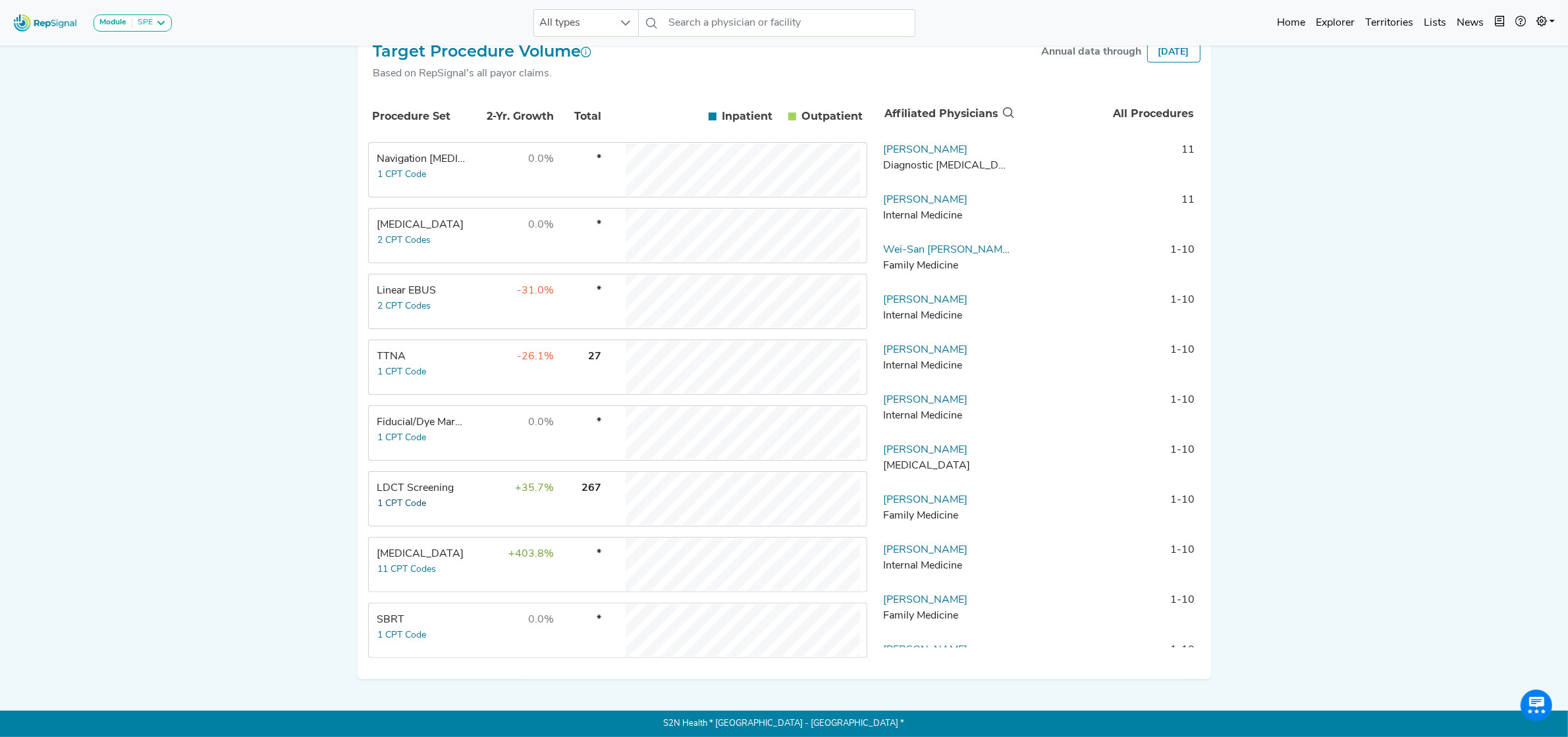
click at [418, 497] on button "1 CPT Code" at bounding box center [401, 504] width 50 height 16
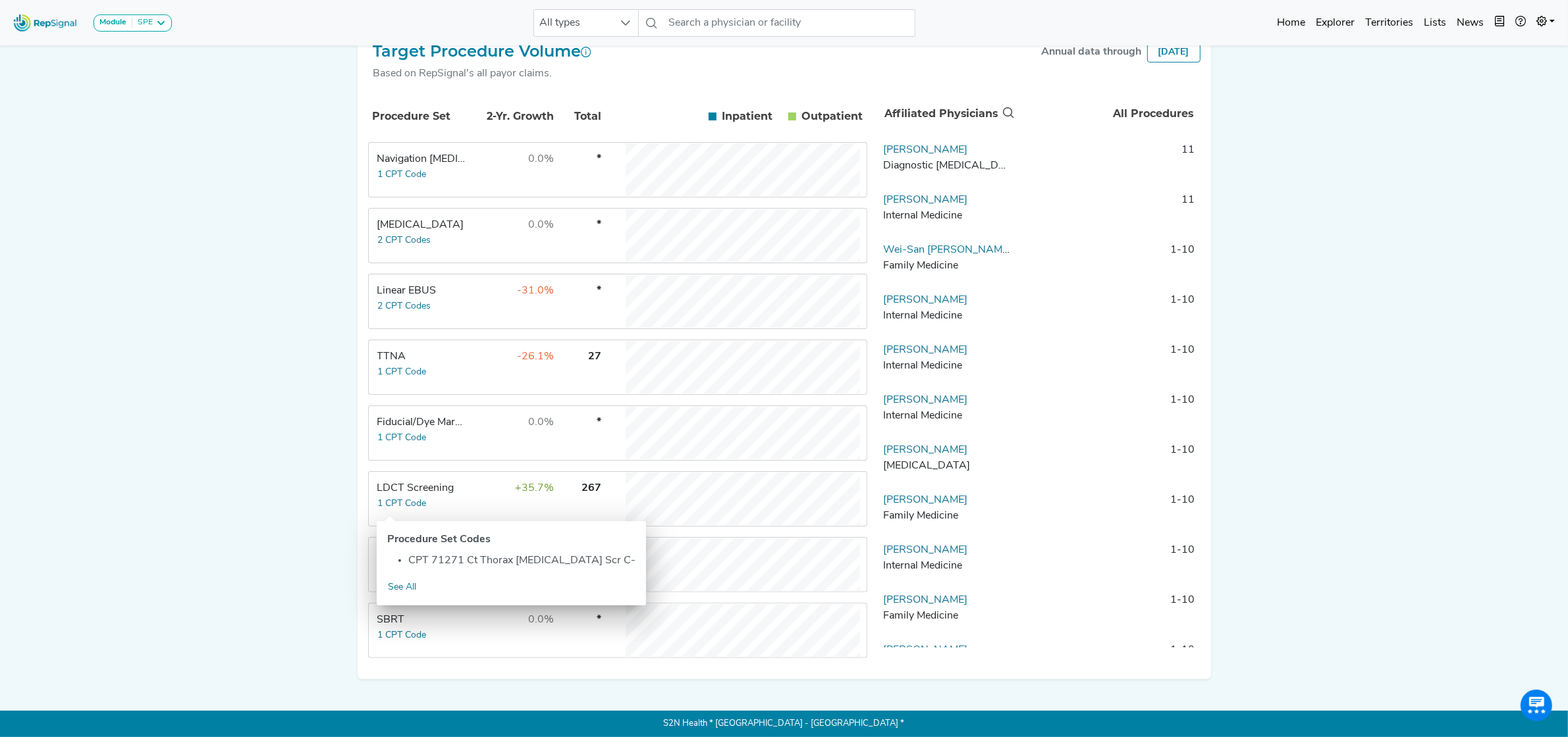
click at [558, 495] on td "267" at bounding box center [579, 498] width 46 height 53
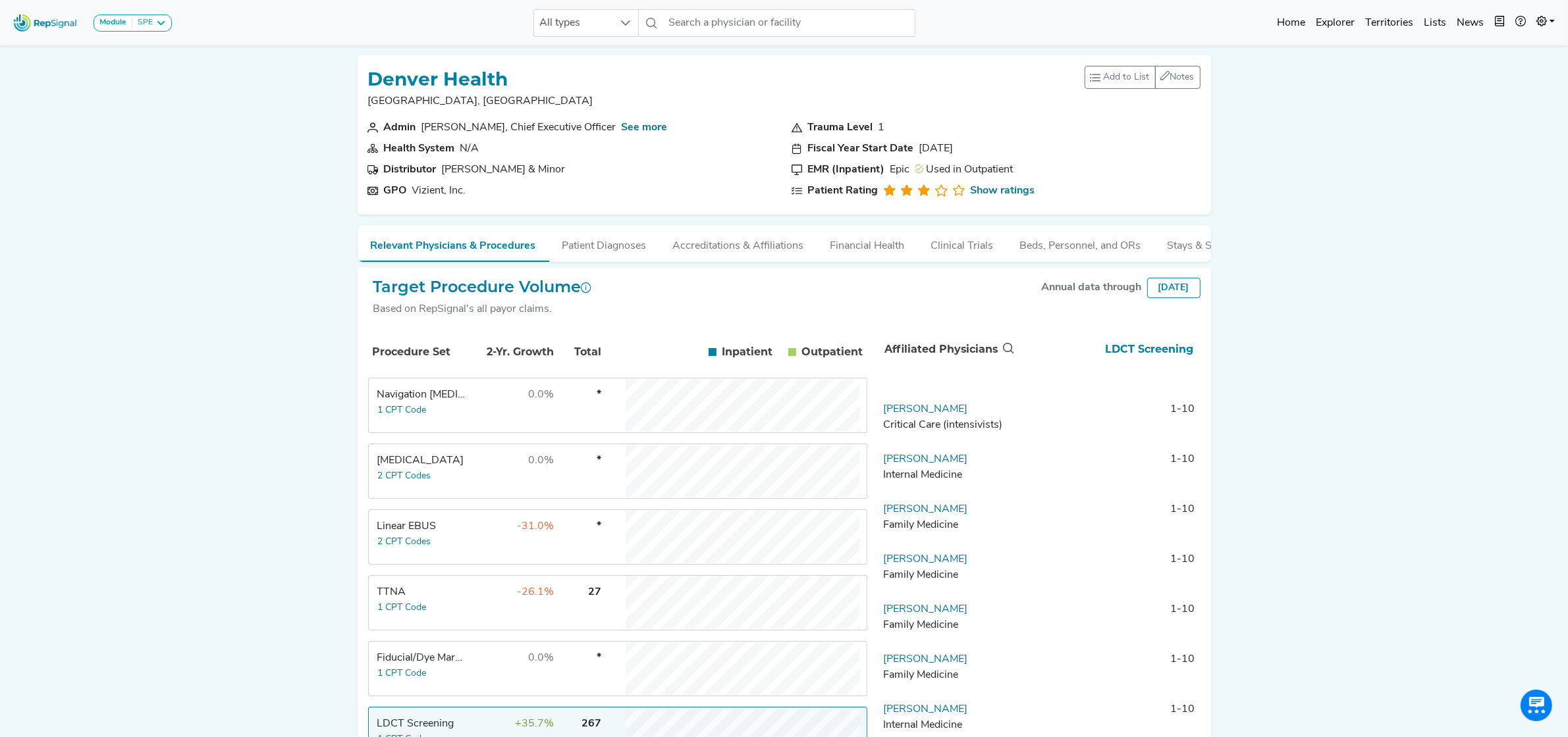
scroll to position [658, 0]
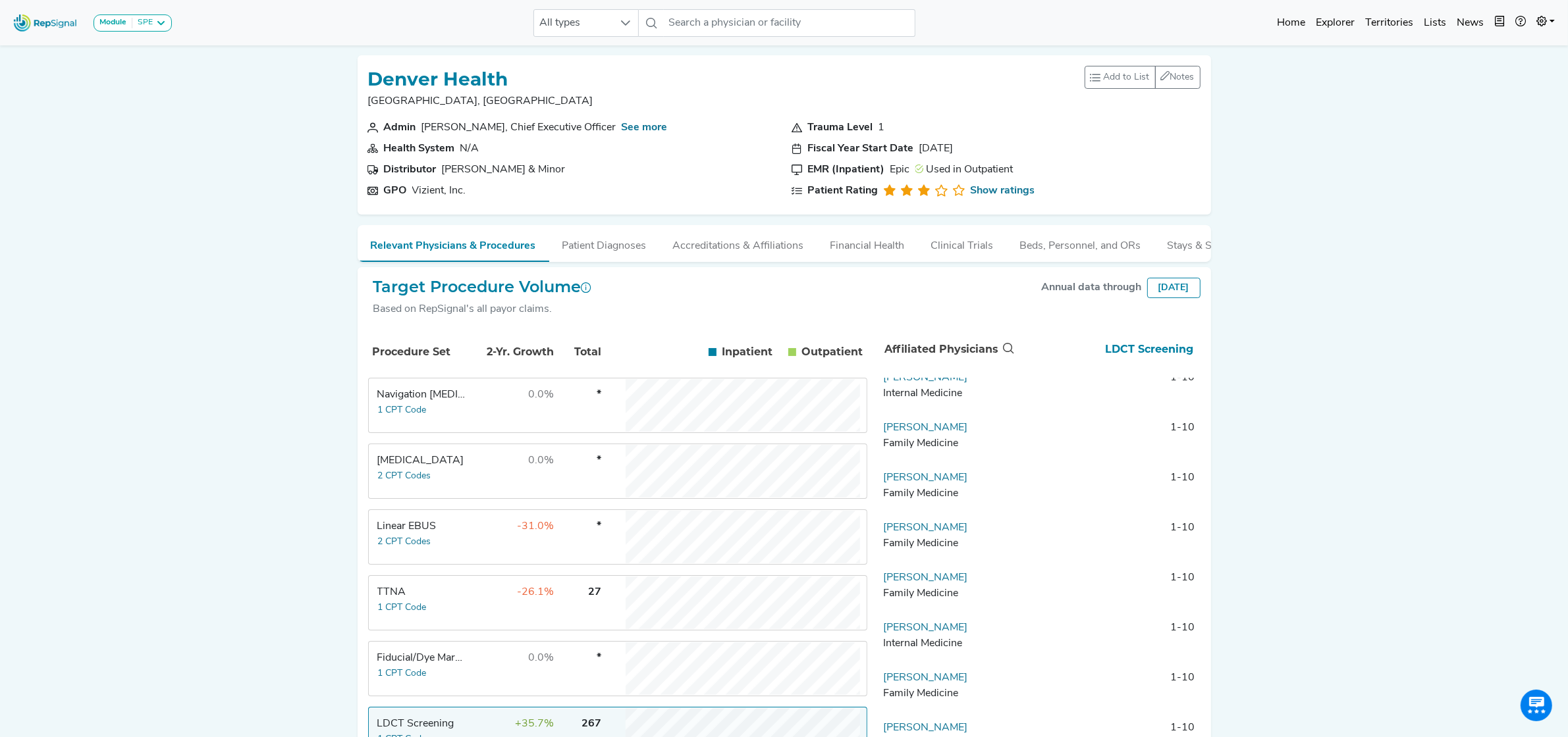
click at [489, 558] on td "-31.0%" at bounding box center [512, 537] width 86 height 53
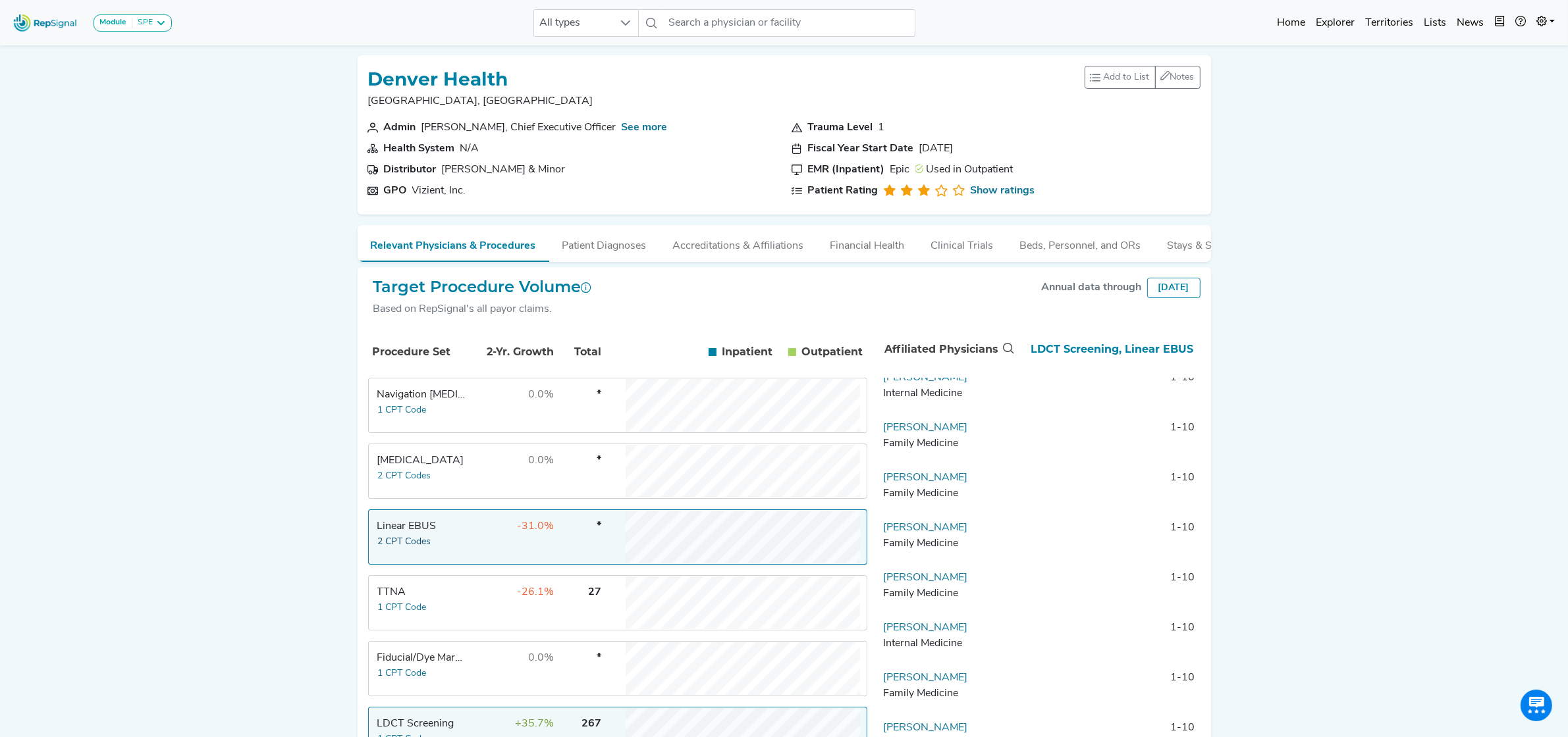
click at [427, 543] on button "2 CPT Codes" at bounding box center [404, 542] width 55 height 16
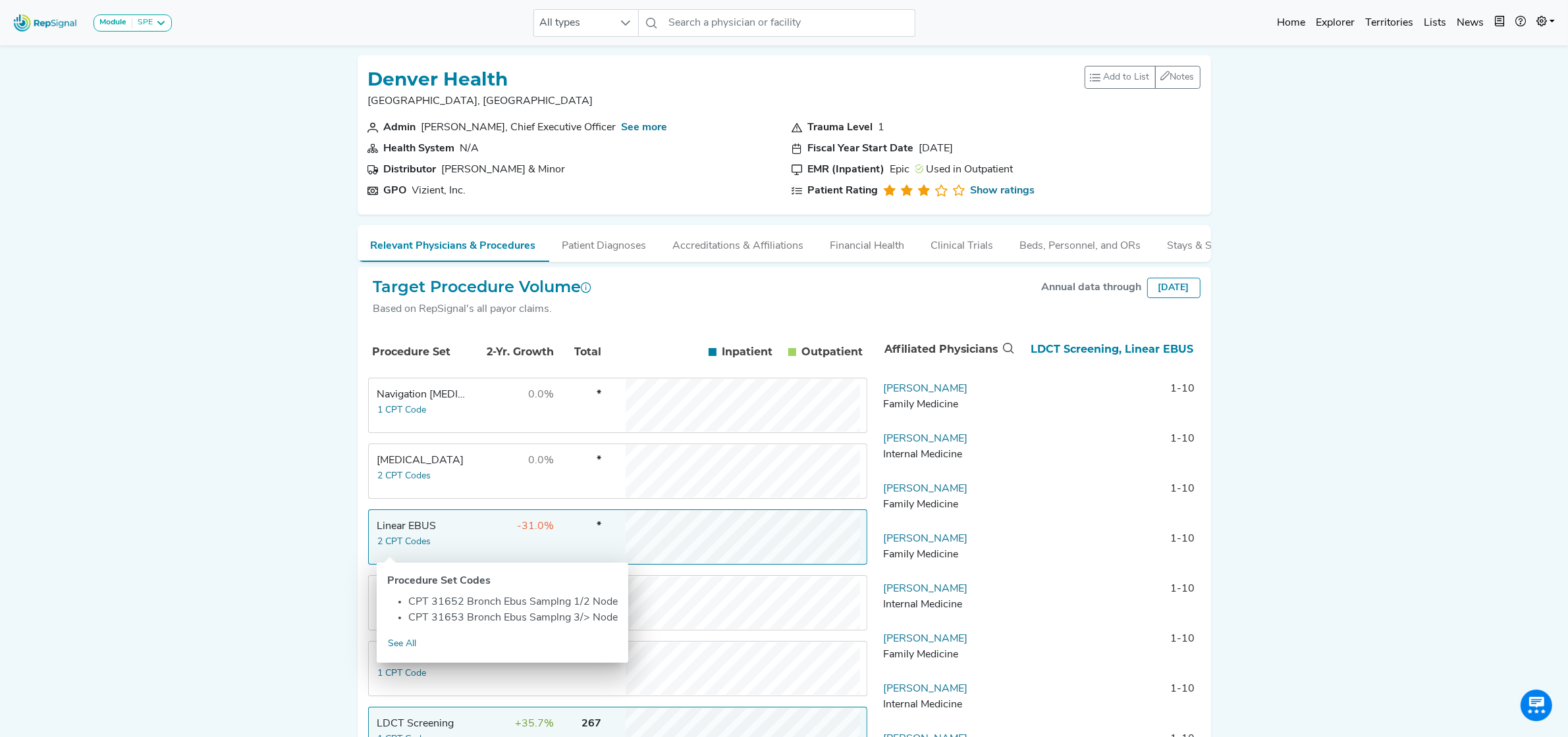
scroll to position [0, 0]
click at [449, 553] on td "Linear EBUS 2 CPT Codes" at bounding box center [418, 537] width 98 height 53
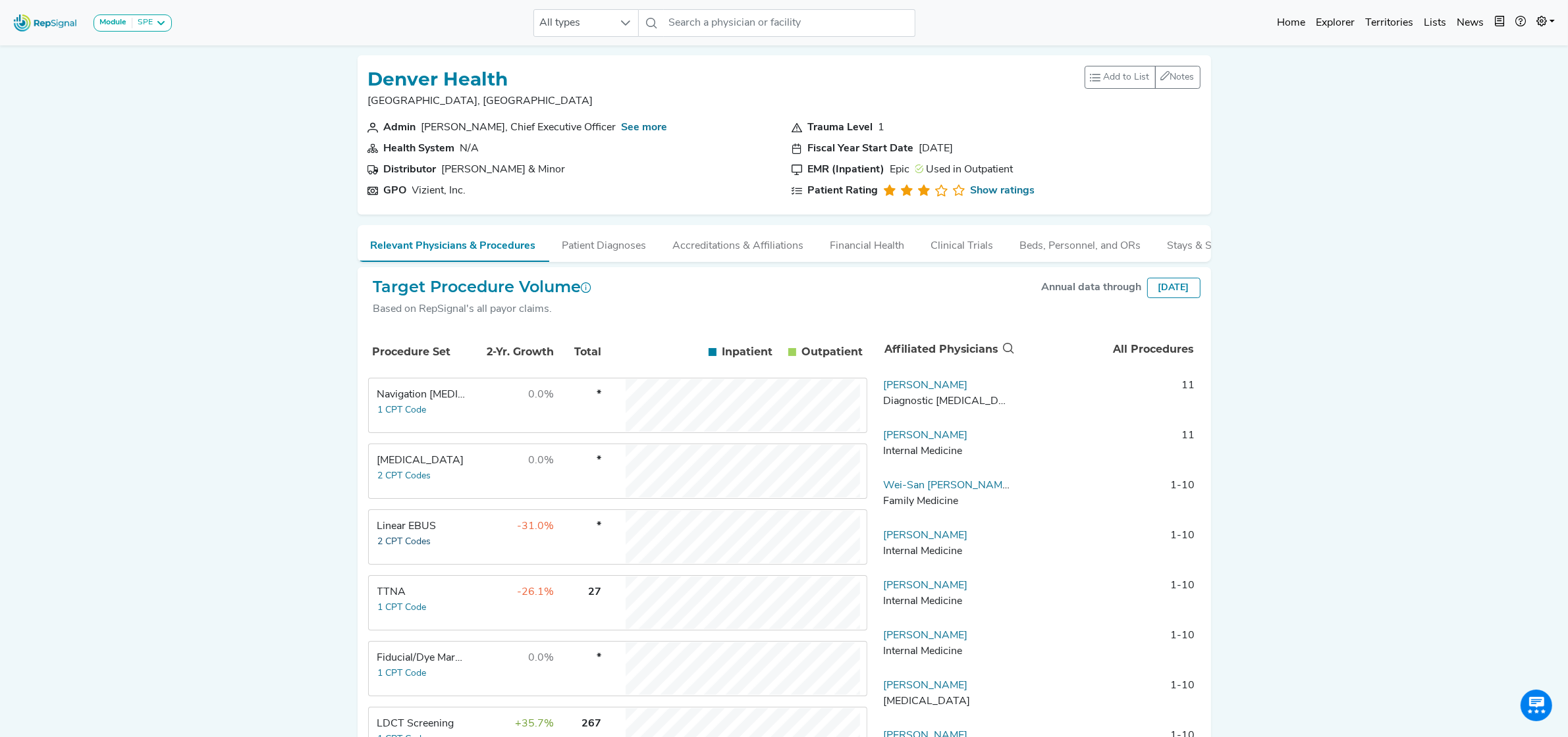
click at [408, 550] on button "2 CPT Codes" at bounding box center [404, 542] width 55 height 16
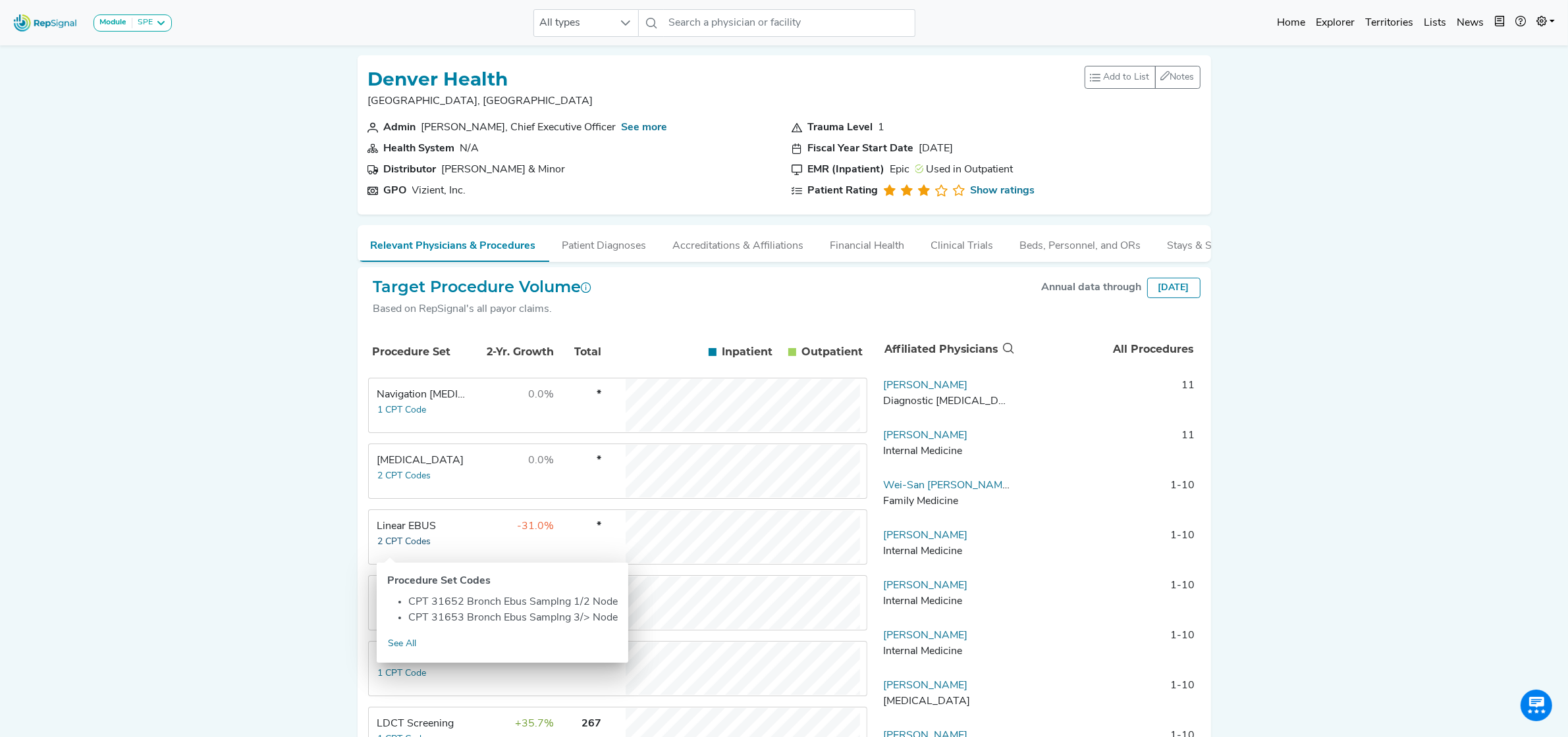
click at [420, 543] on button "2 CPT Codes" at bounding box center [404, 542] width 55 height 16
click at [133, 597] on div "Module SPE Bronchoscopy Disposable Bronchoscope SBRT SPE TTNA Thoracic Surgery …" at bounding box center [784, 486] width 1568 height 973
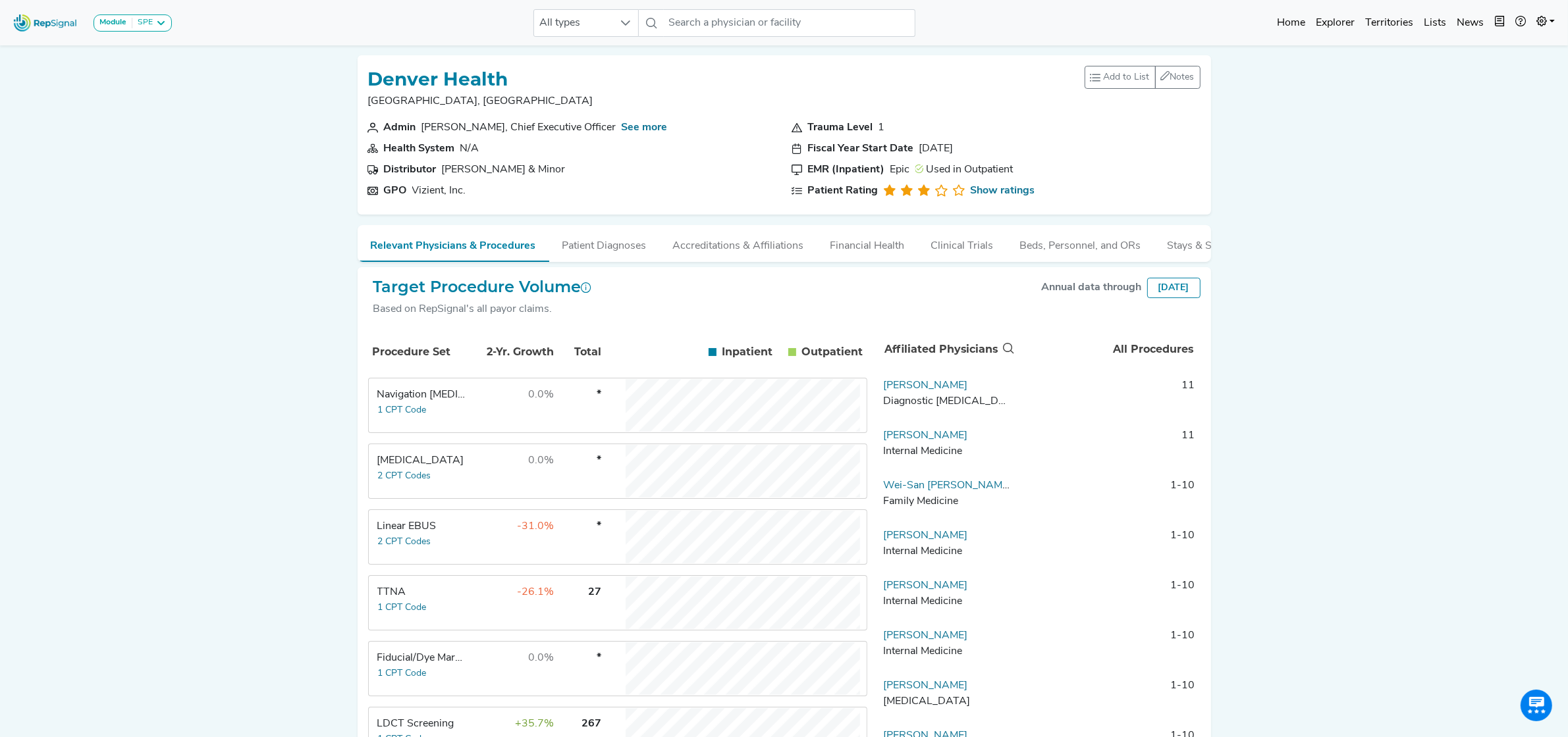
click at [423, 596] on div "TTNA" at bounding box center [422, 592] width 91 height 16
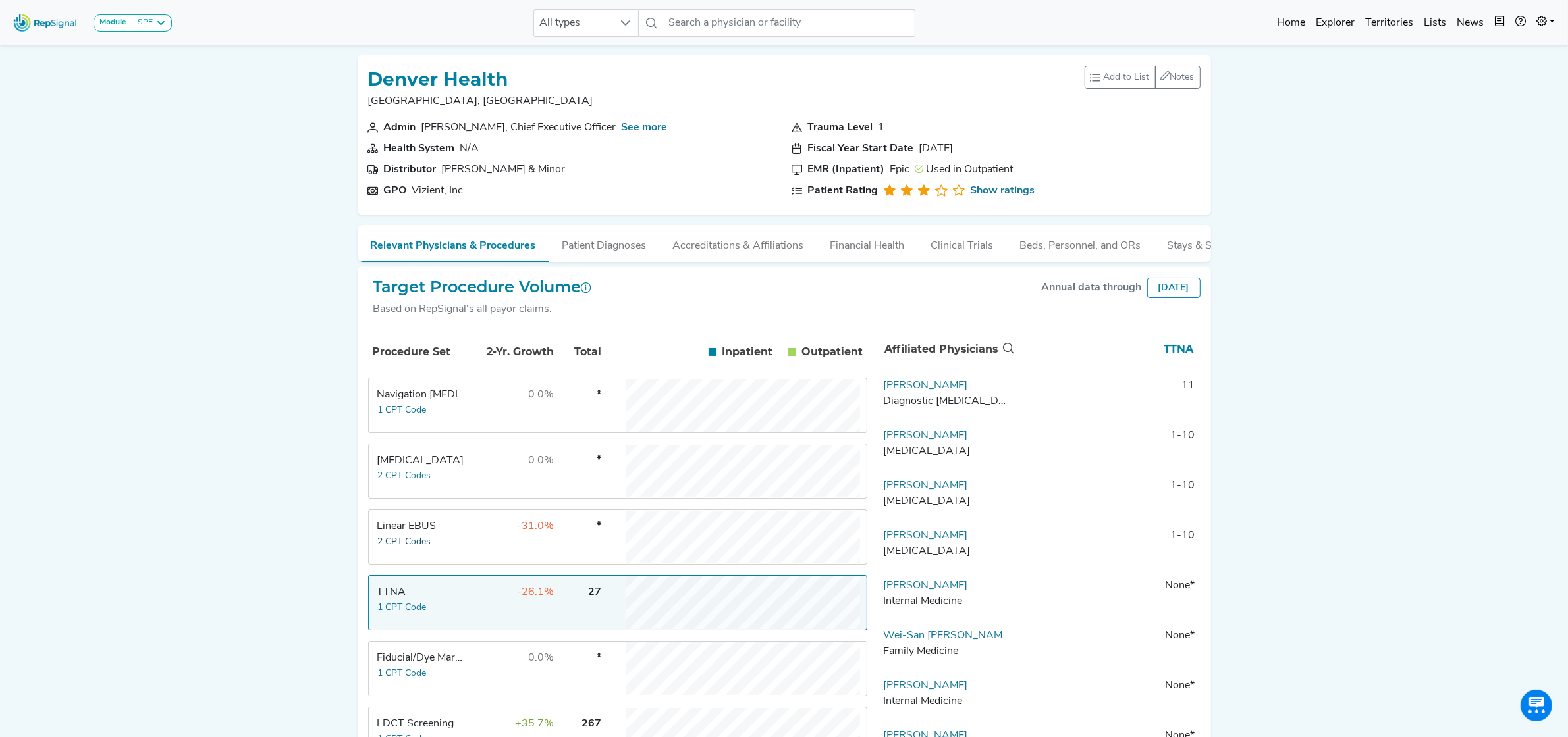
click at [422, 550] on button "2 CPT Codes" at bounding box center [404, 542] width 55 height 16
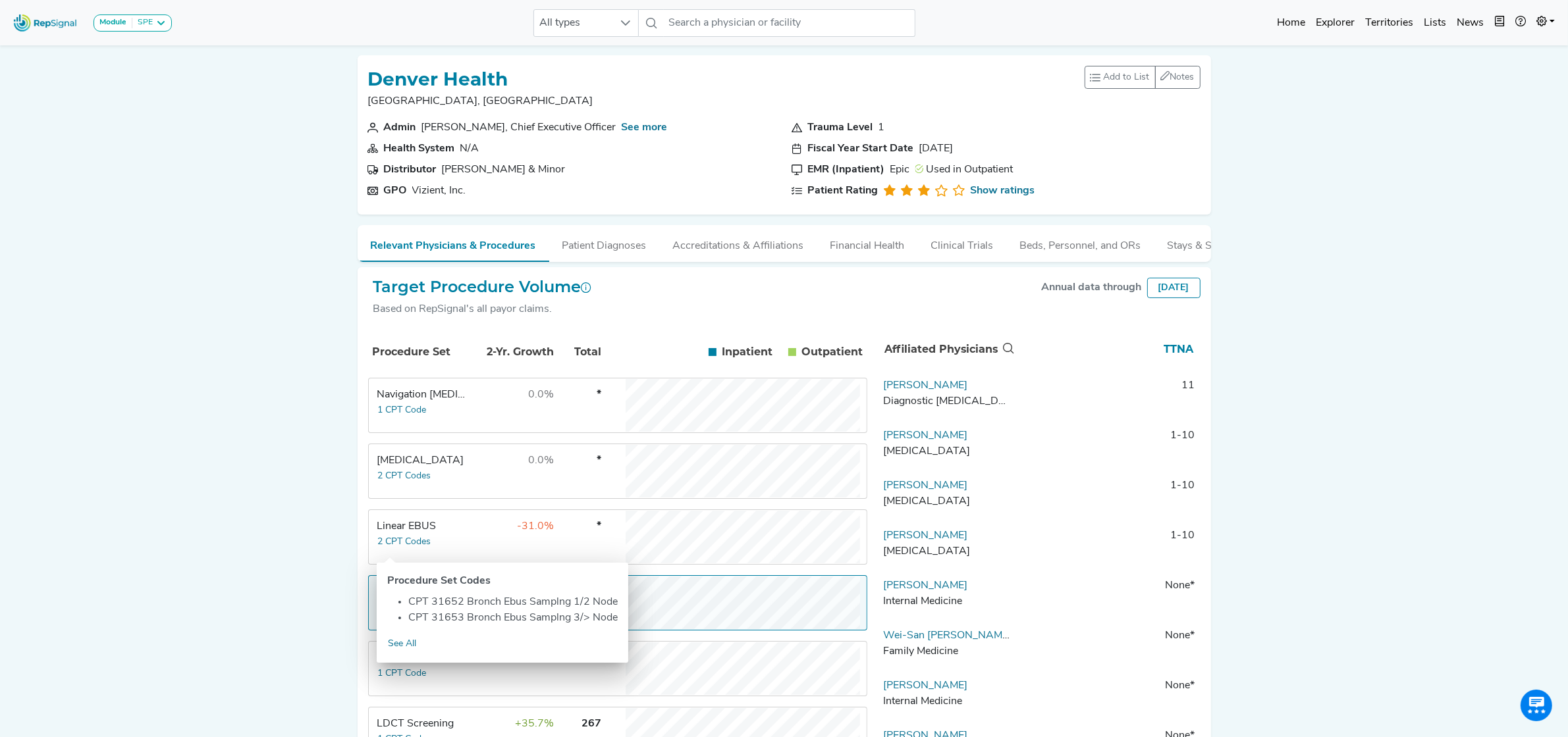
click at [432, 548] on td "Linear EBUS 2 CPT Codes" at bounding box center [418, 537] width 98 height 53
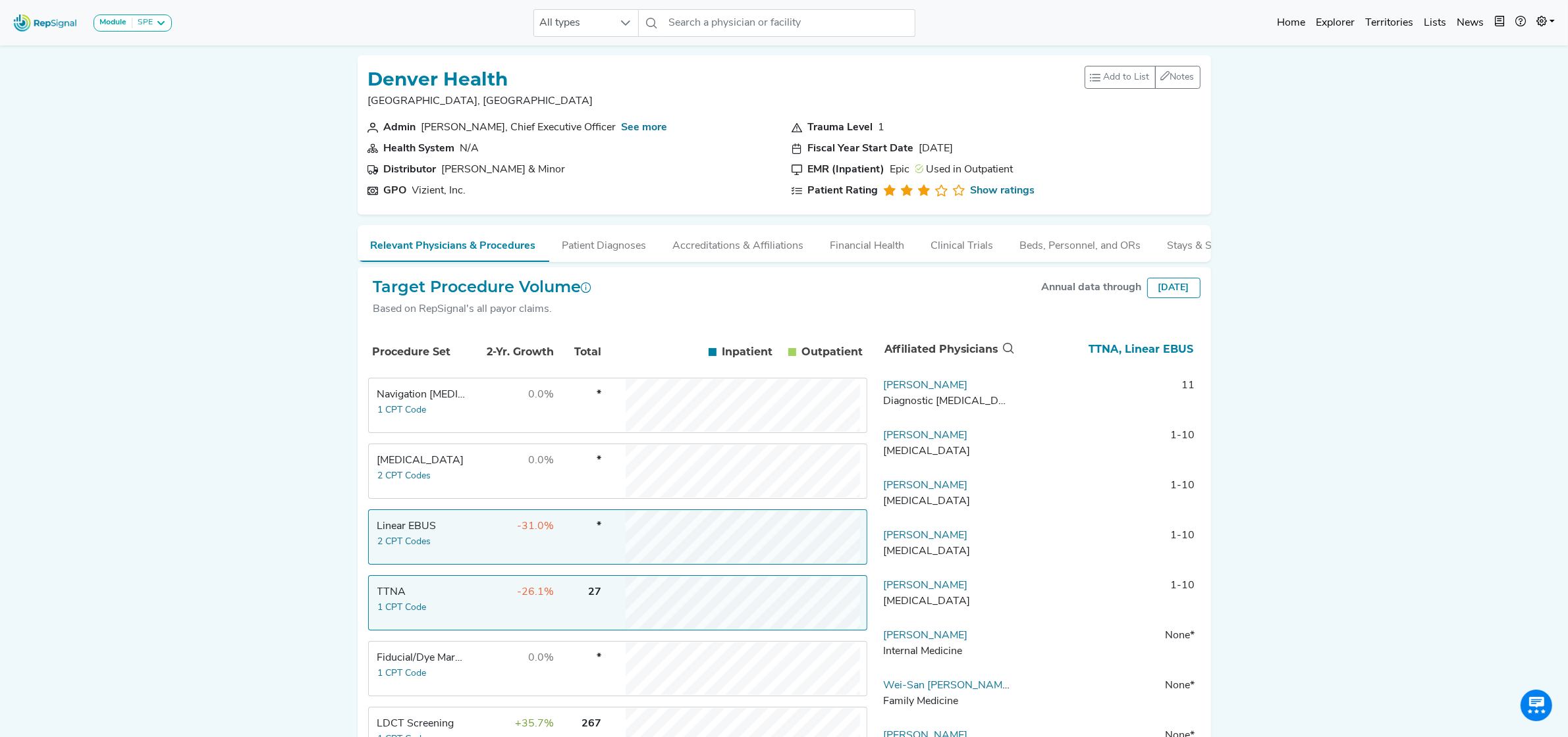
click at [481, 536] on td "-31.0%" at bounding box center [512, 537] width 86 height 53
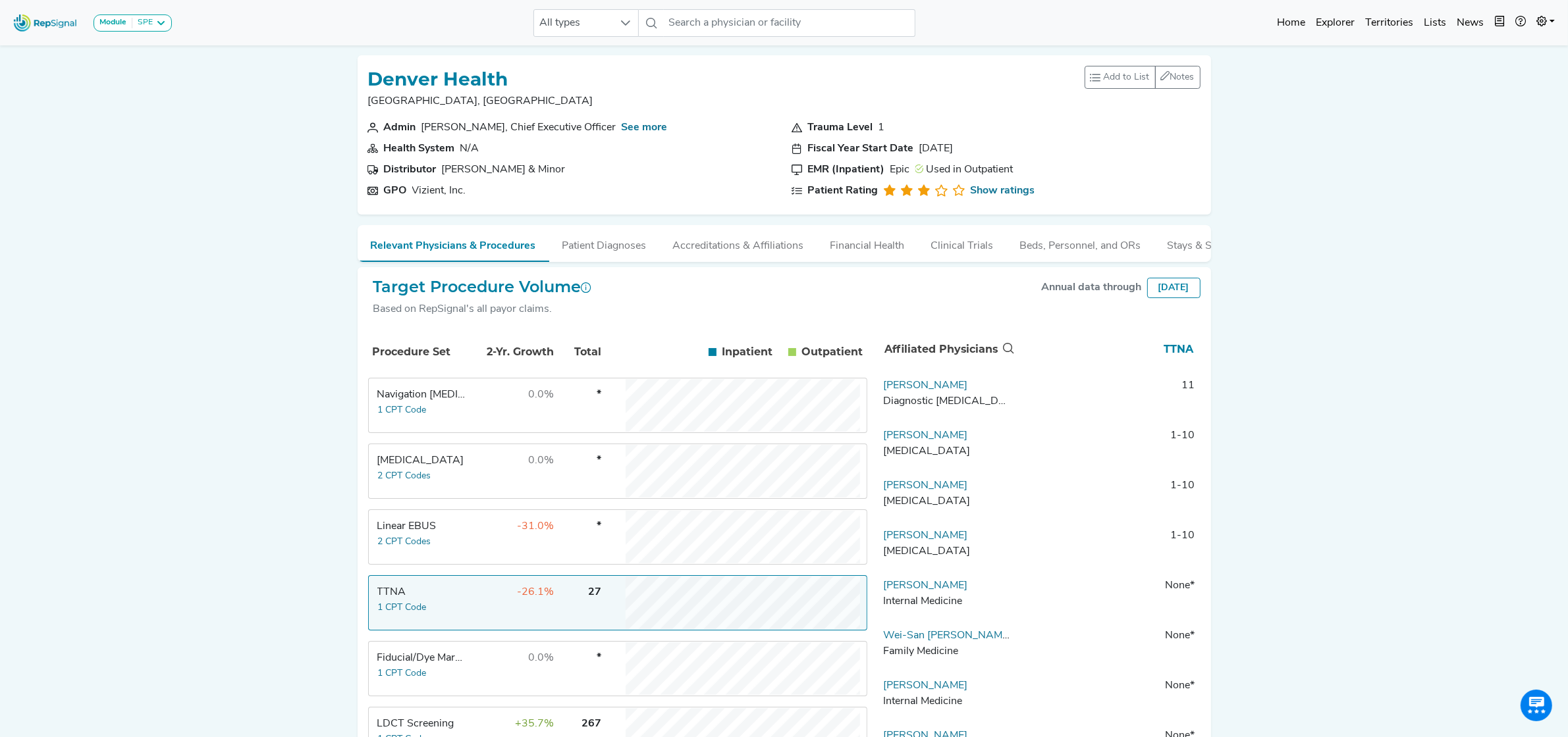
click at [442, 543] on td "Linear EBUS 2 CPT Codes" at bounding box center [418, 537] width 98 height 53
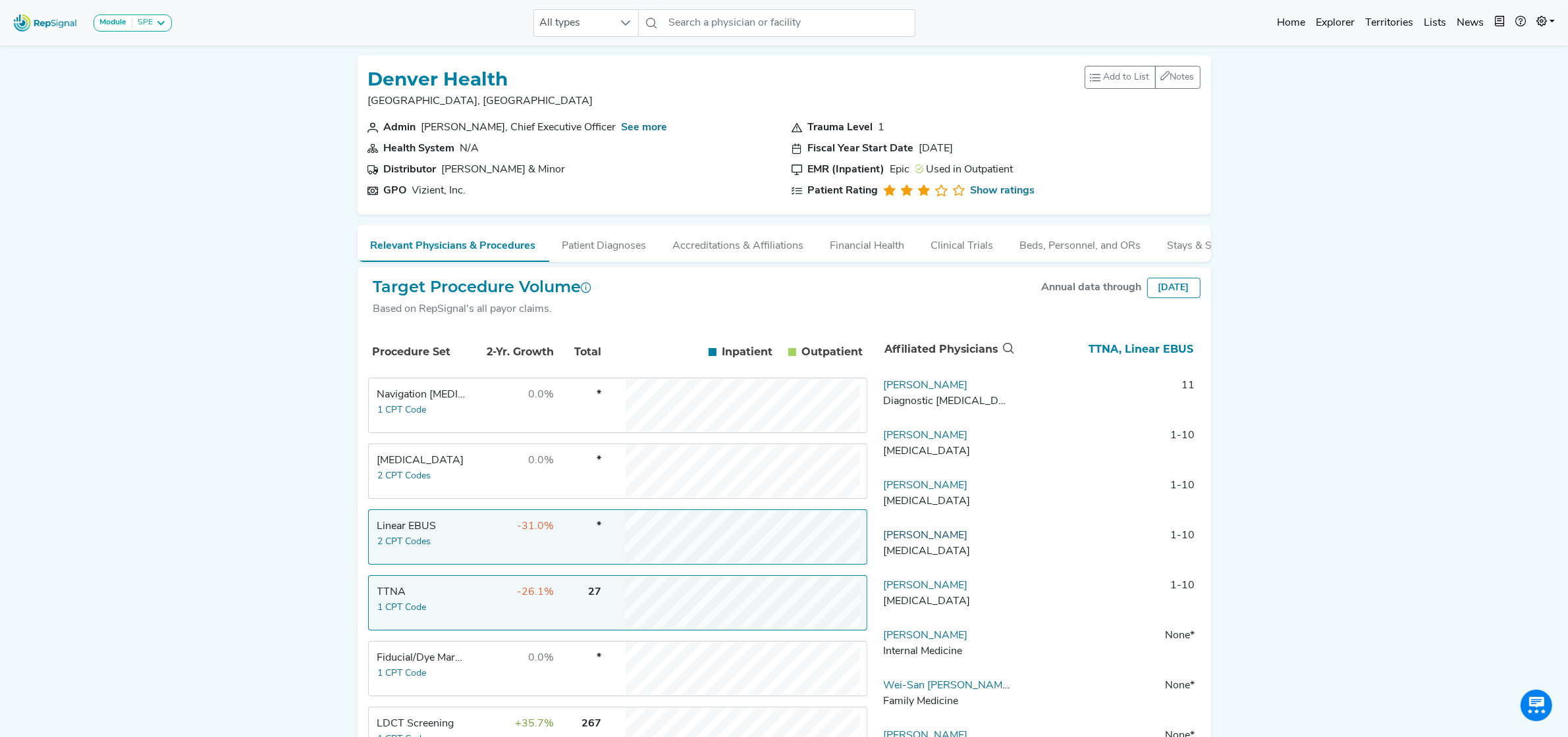
click at [929, 541] on link "Daniel Vanderploeg" at bounding box center [925, 535] width 85 height 11
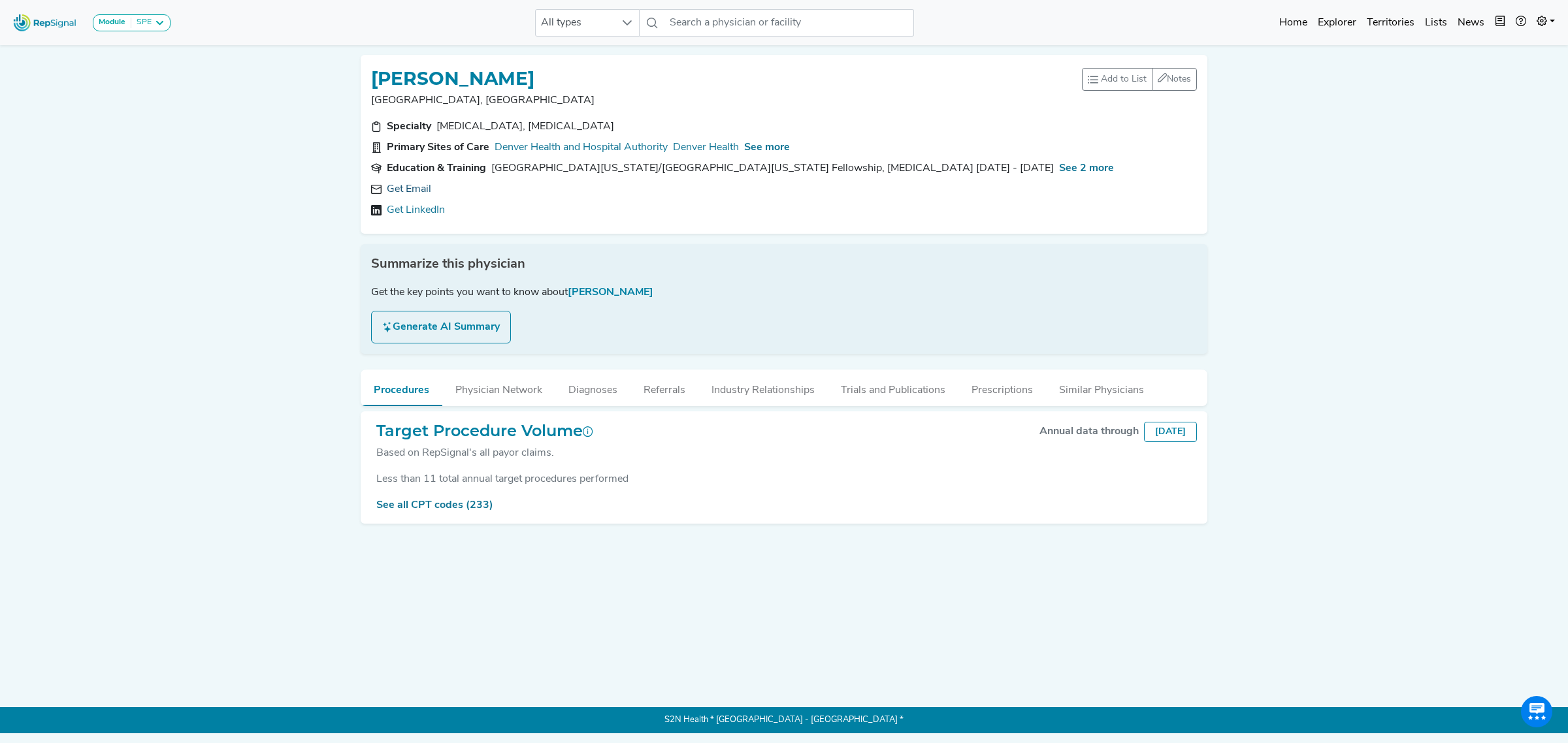
click at [411, 189] on link "Get Email" at bounding box center [409, 189] width 44 height 15
click at [483, 207] on link "https://linkedin.com/in/danielvanderploeg" at bounding box center [442, 211] width 112 height 15
